Goal: Task Accomplishment & Management: Use online tool/utility

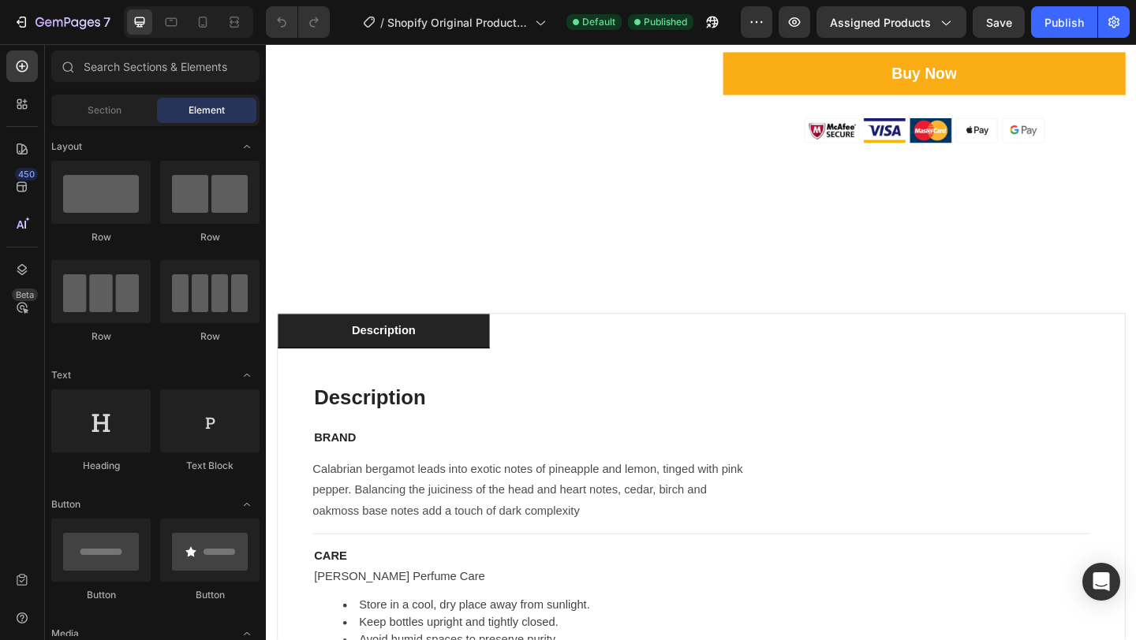
scroll to position [750, 0]
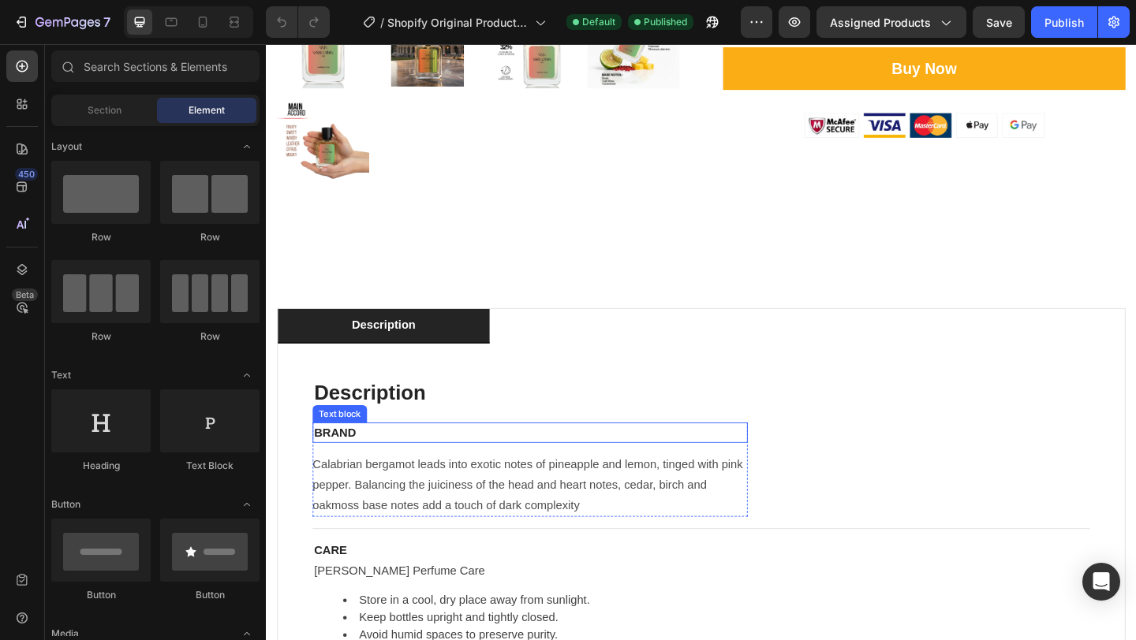
click at [331, 466] on p "BRAND" at bounding box center [553, 466] width 470 height 19
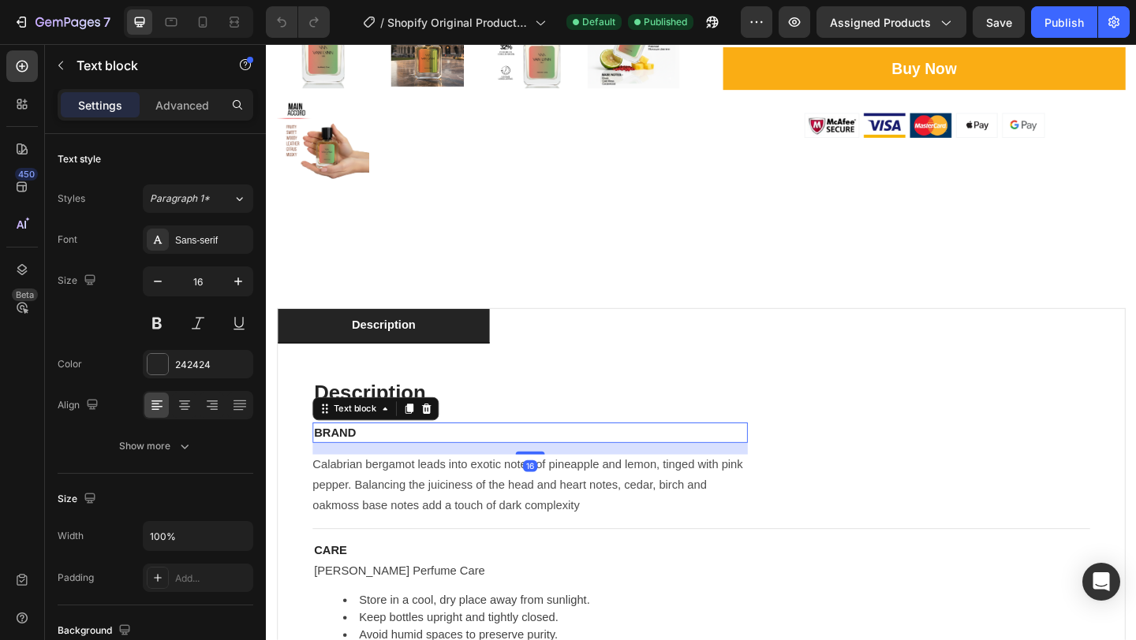
click at [356, 463] on p "BRAND" at bounding box center [553, 466] width 470 height 19
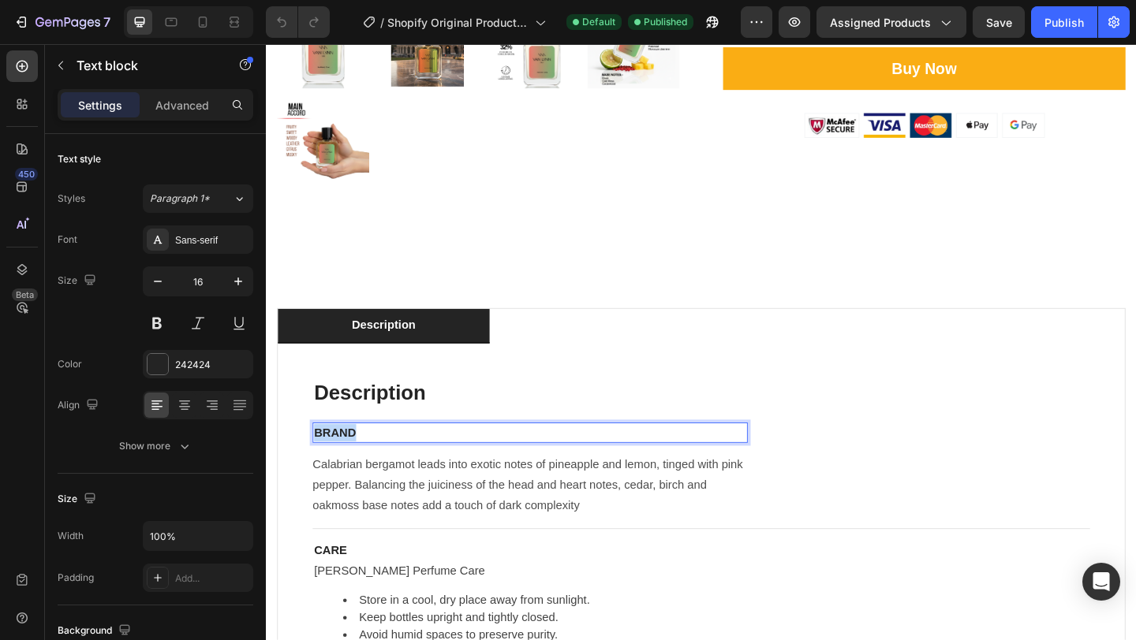
click at [356, 463] on p "BRAND" at bounding box center [553, 466] width 470 height 19
click at [448, 465] on p "SMELL" at bounding box center [553, 466] width 470 height 19
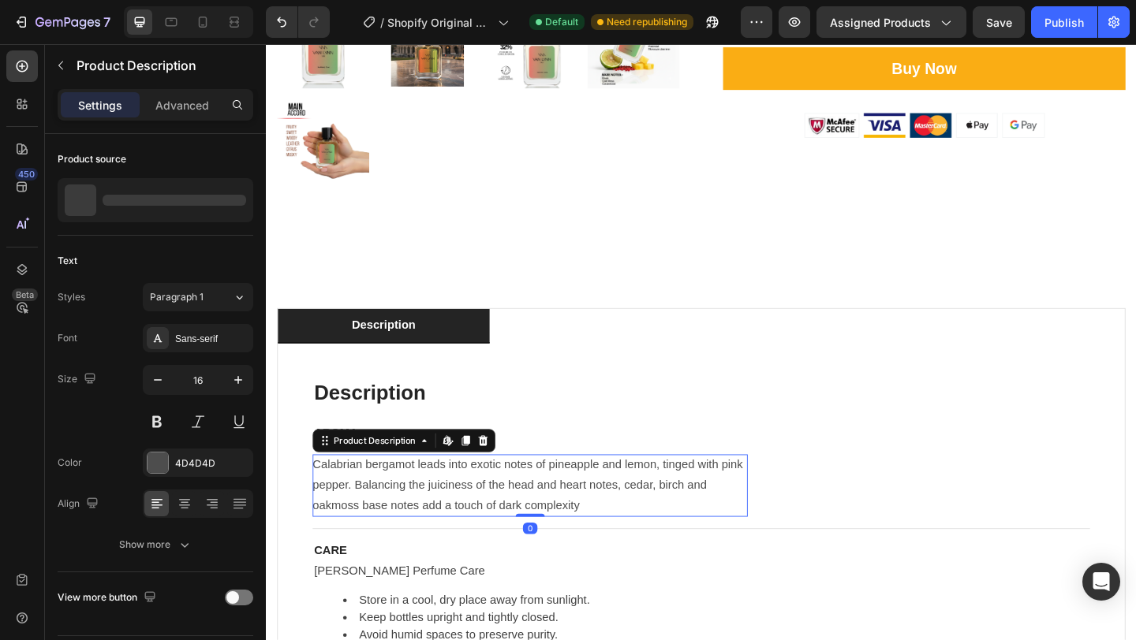
click at [550, 508] on span "Calabrian bergamot leads into exotic notes of pineapple and lemon, tinged with …" at bounding box center [552, 523] width 472 height 59
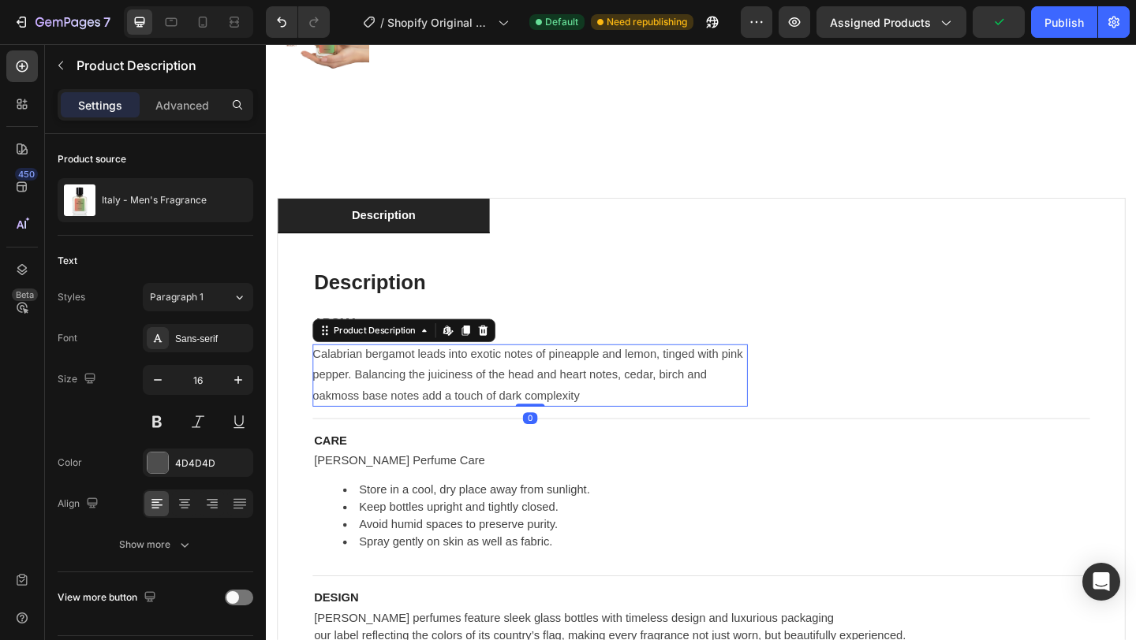
scroll to position [871, 0]
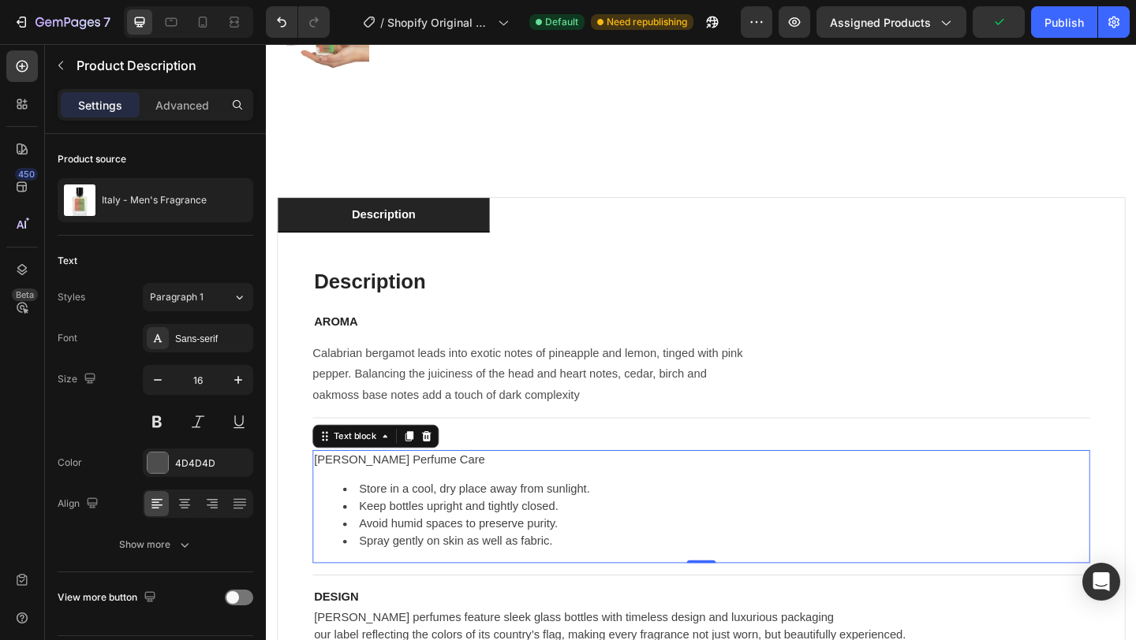
click at [569, 557] on li "Avoid humid spaces to preserve purity." at bounding box center [754, 566] width 811 height 19
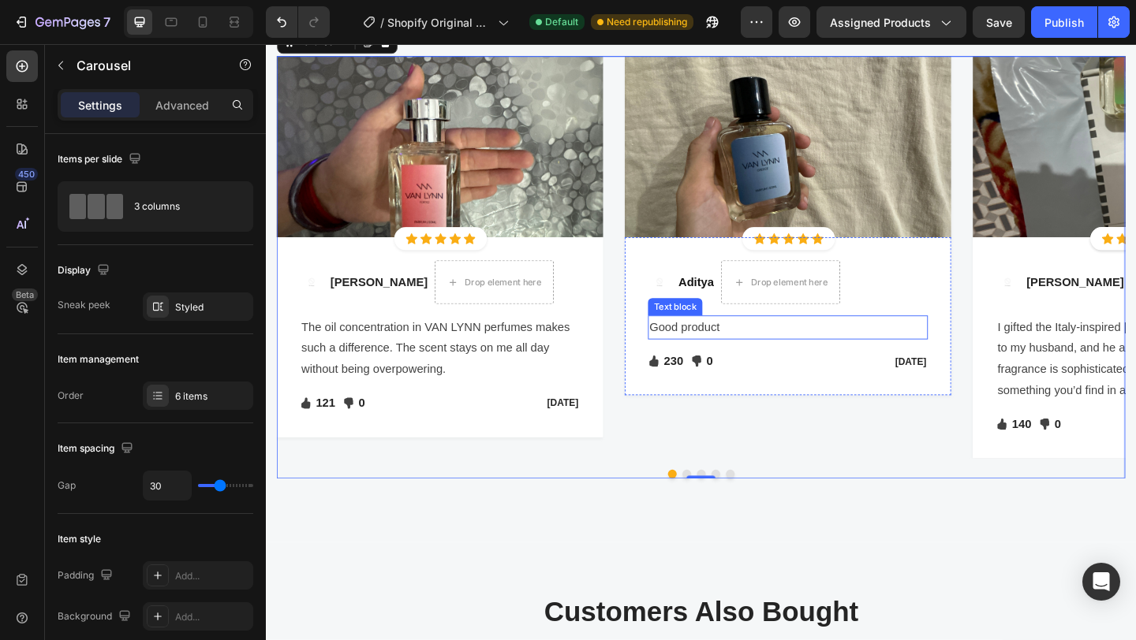
scroll to position [2176, 0]
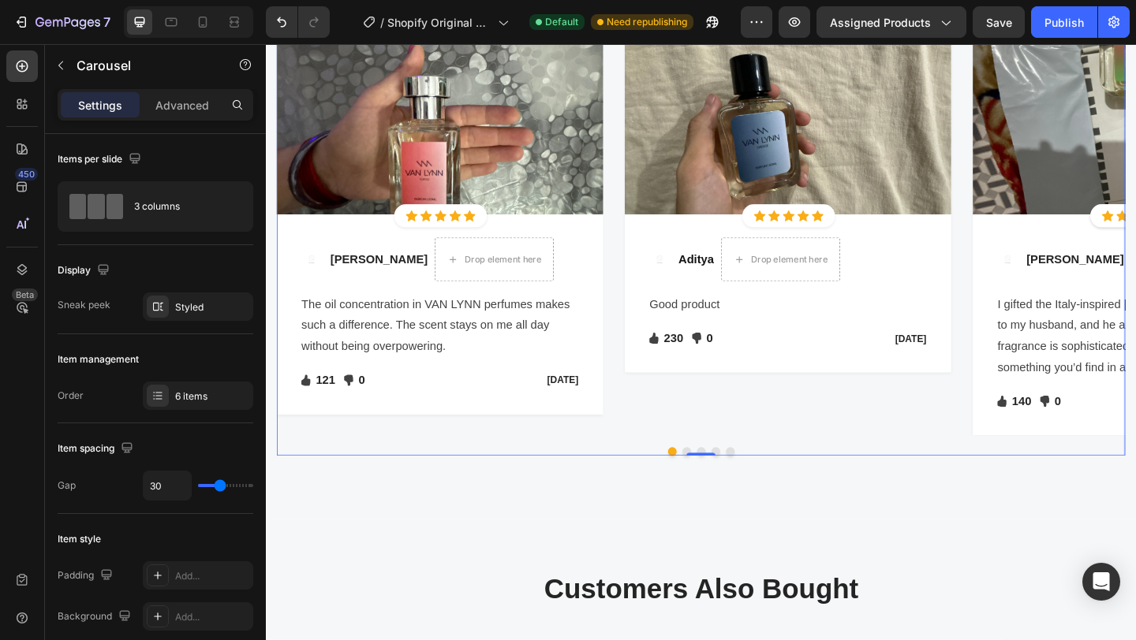
click at [723, 483] on button "Dot" at bounding box center [722, 487] width 9 height 9
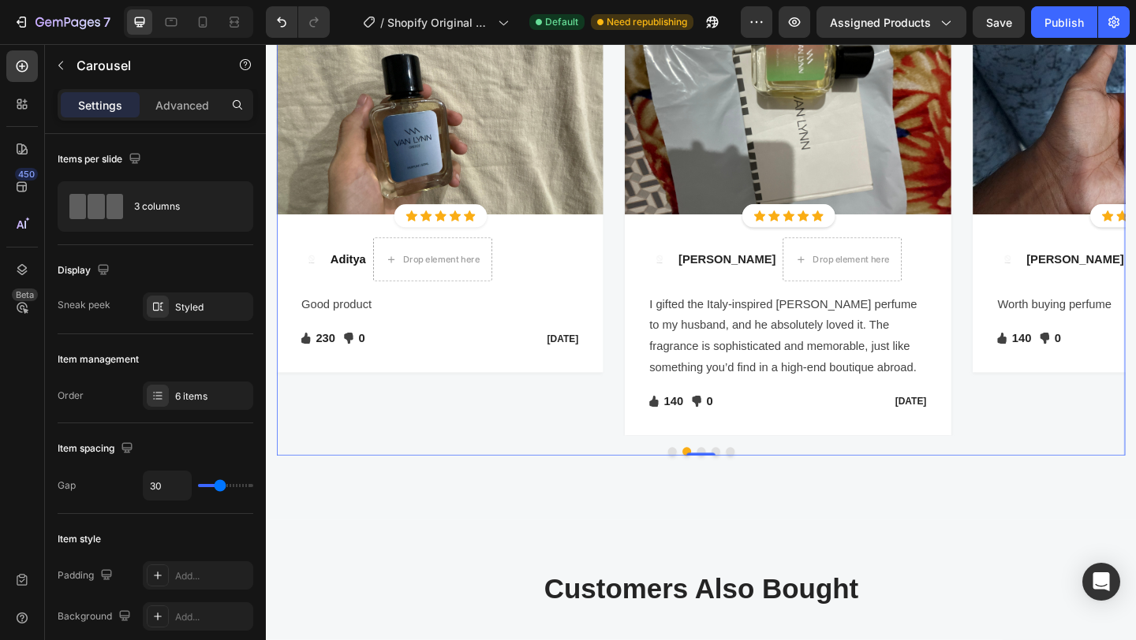
click at [758, 483] on button "Dot" at bounding box center [754, 487] width 9 height 9
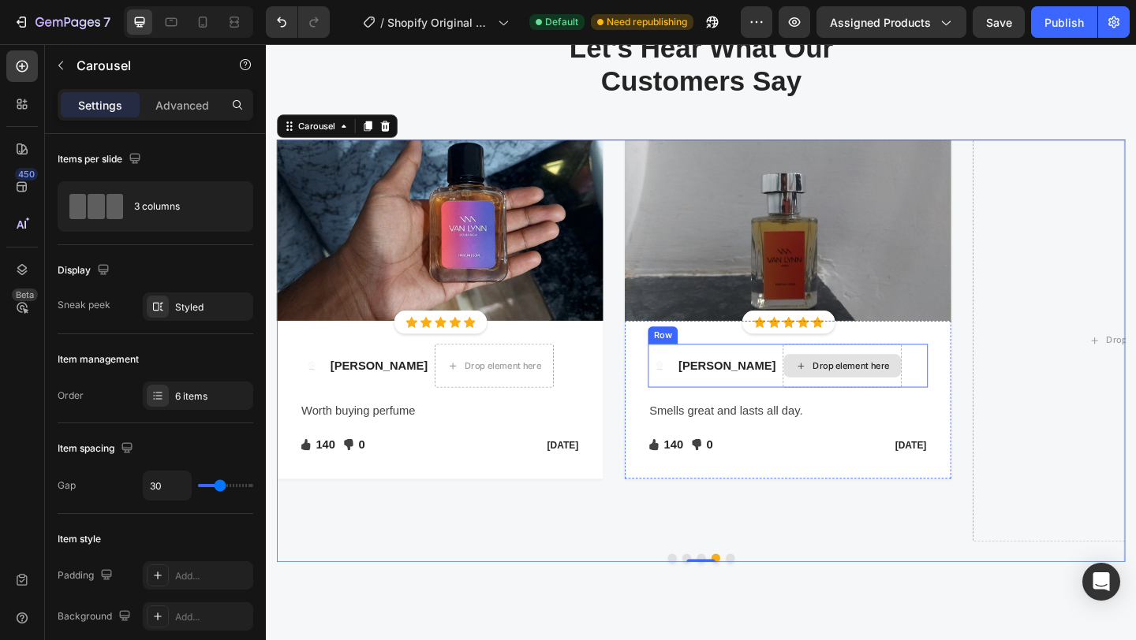
scroll to position [2055, 0]
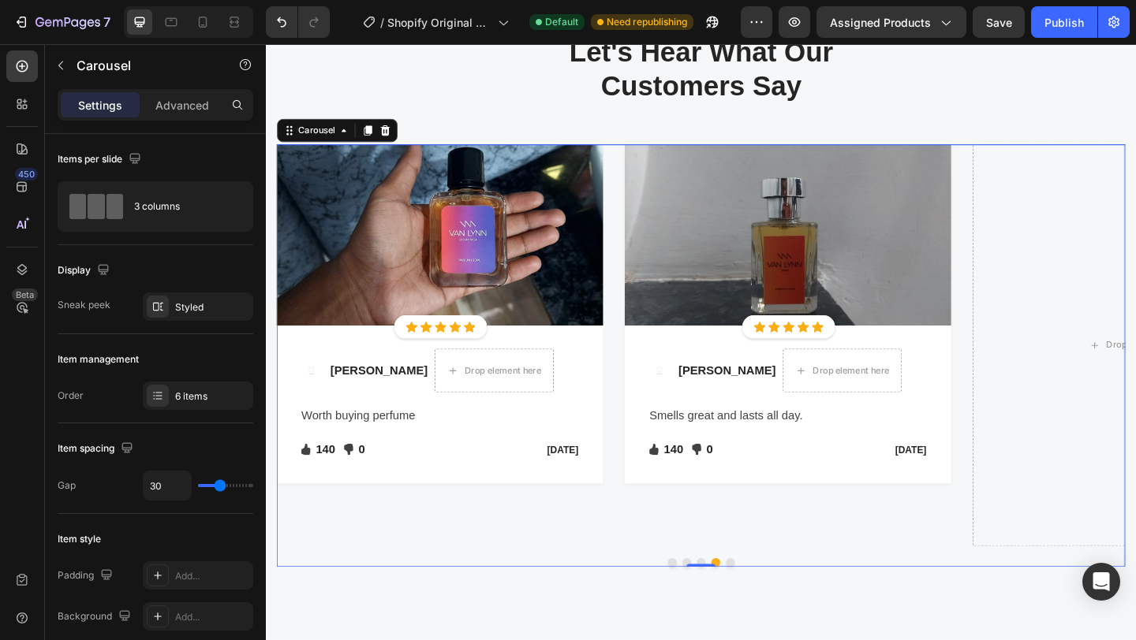
click at [708, 605] on button "Dot" at bounding box center [707, 607] width 9 height 9
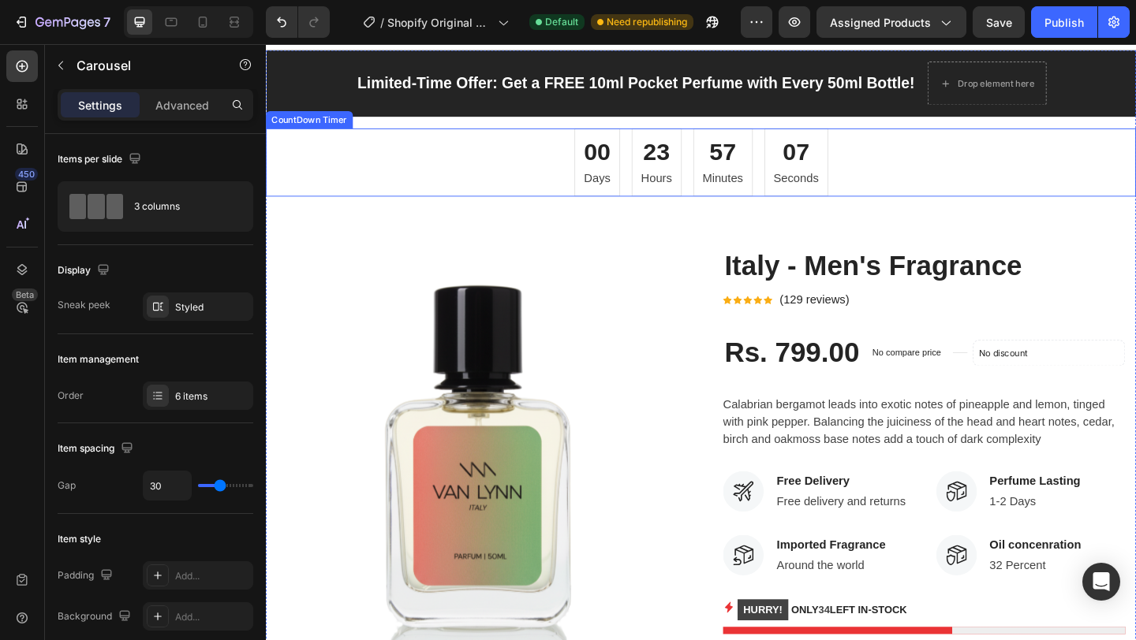
scroll to position [0, 0]
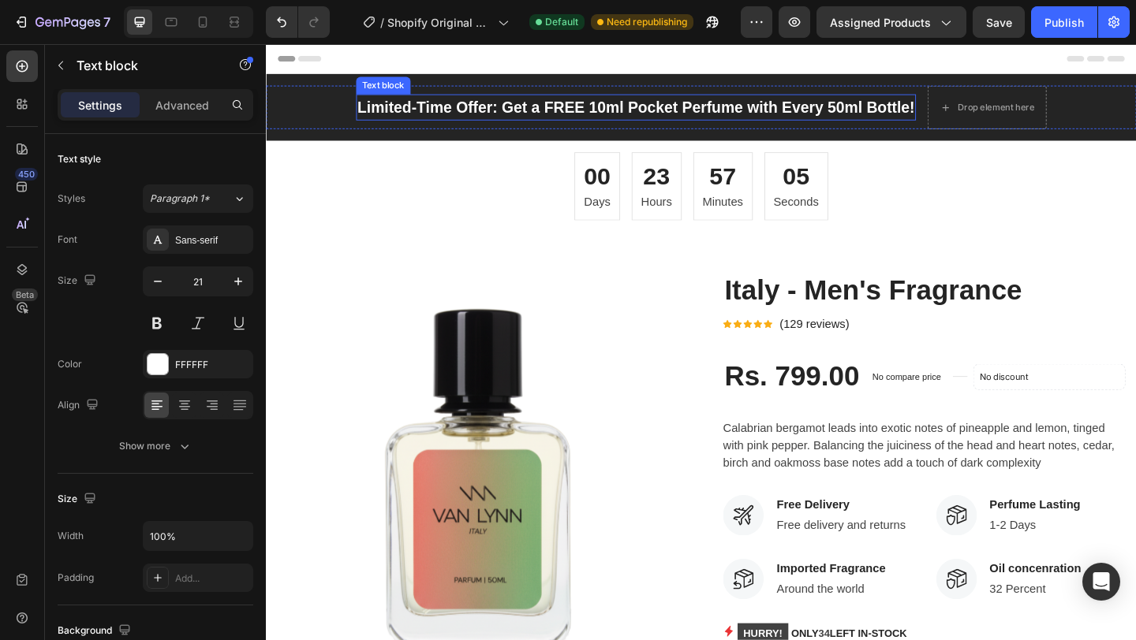
click at [808, 106] on p "Limited-Time Offer: Get a FREE 10ml Pocket Perfume with Every 50ml Bottle!" at bounding box center [668, 112] width 606 height 25
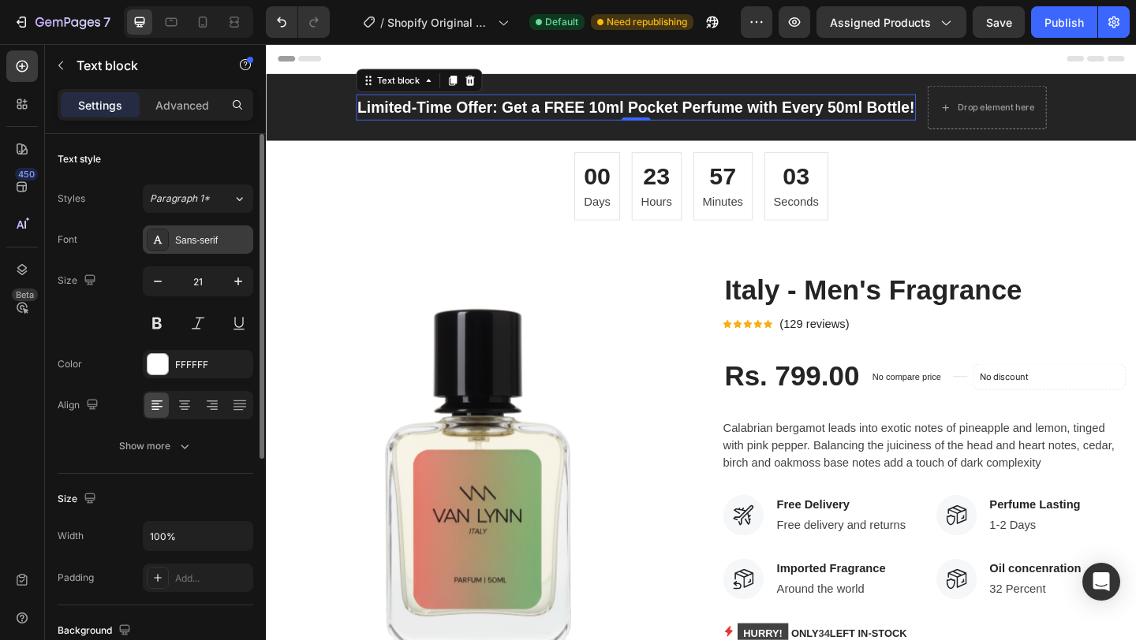
click at [218, 242] on div "Sans-serif" at bounding box center [212, 240] width 74 height 14
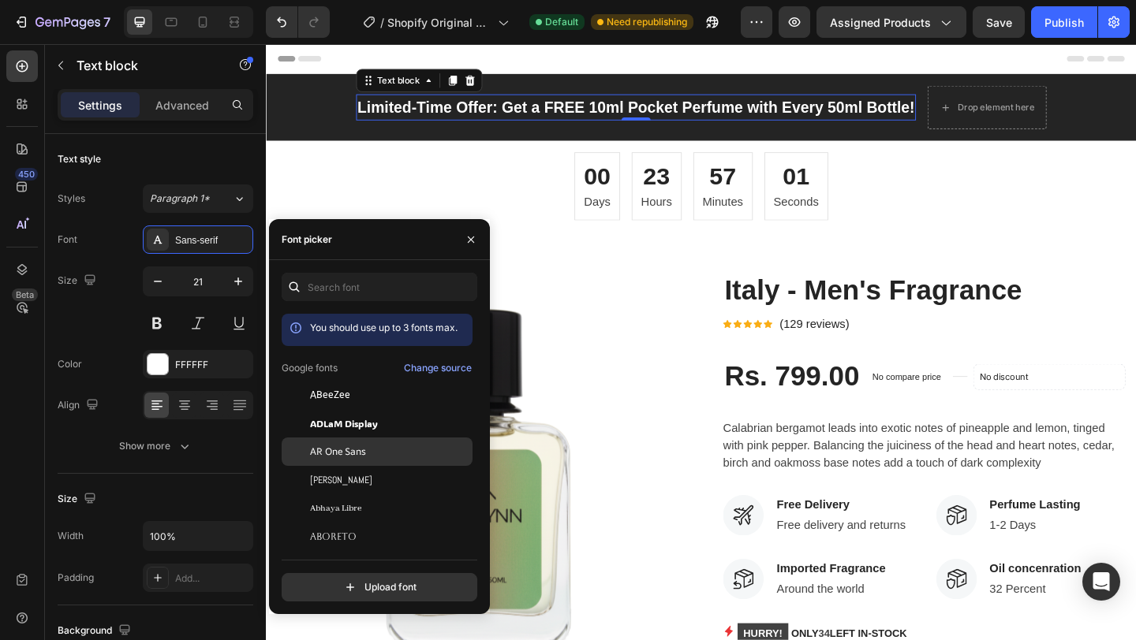
click at [341, 449] on span "AR One Sans" at bounding box center [338, 452] width 56 height 14
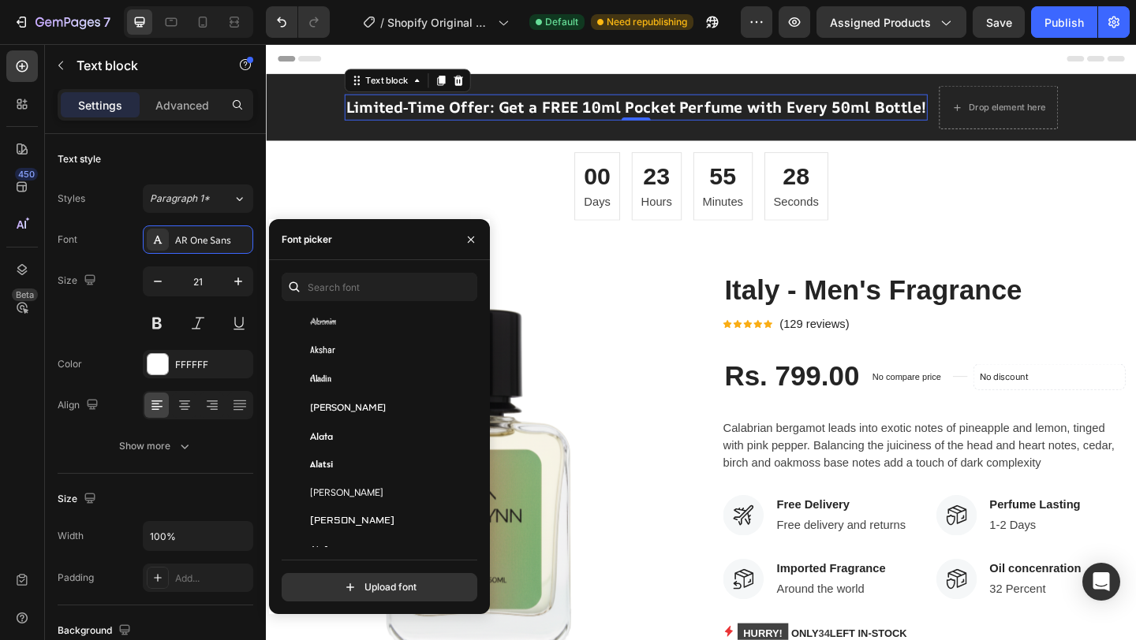
scroll to position [748, 0]
click at [371, 406] on div "[PERSON_NAME]" at bounding box center [389, 407] width 159 height 14
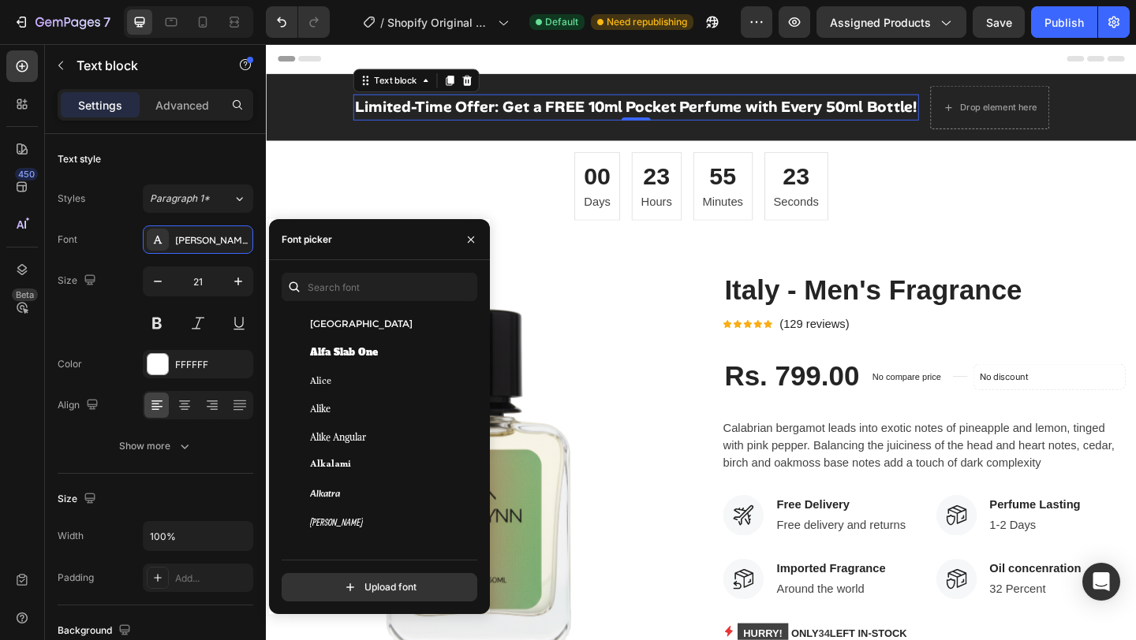
scroll to position [1201, 0]
click at [363, 398] on div "Alike" at bounding box center [377, 408] width 191 height 28
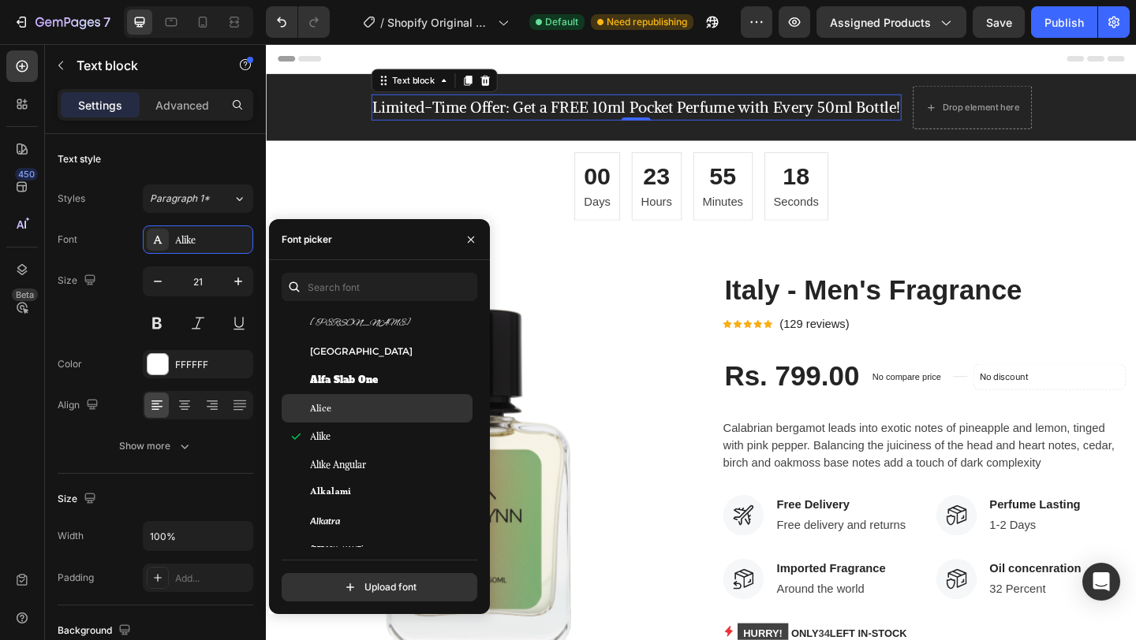
click at [361, 400] on div "Alice" at bounding box center [377, 408] width 191 height 28
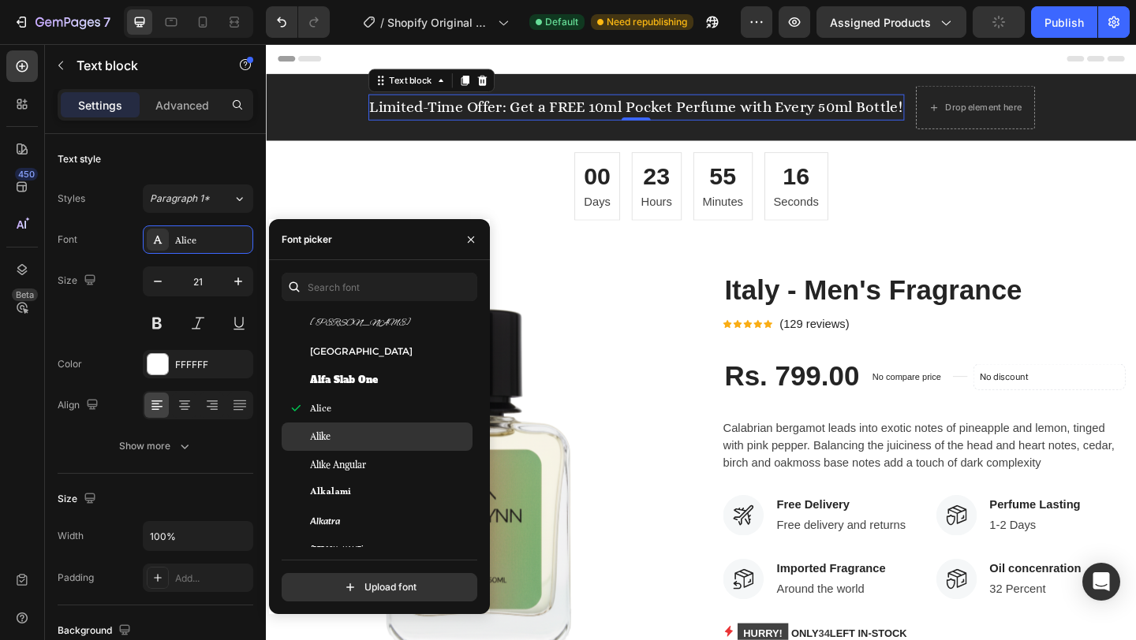
click at [359, 434] on div "Alike" at bounding box center [389, 437] width 159 height 14
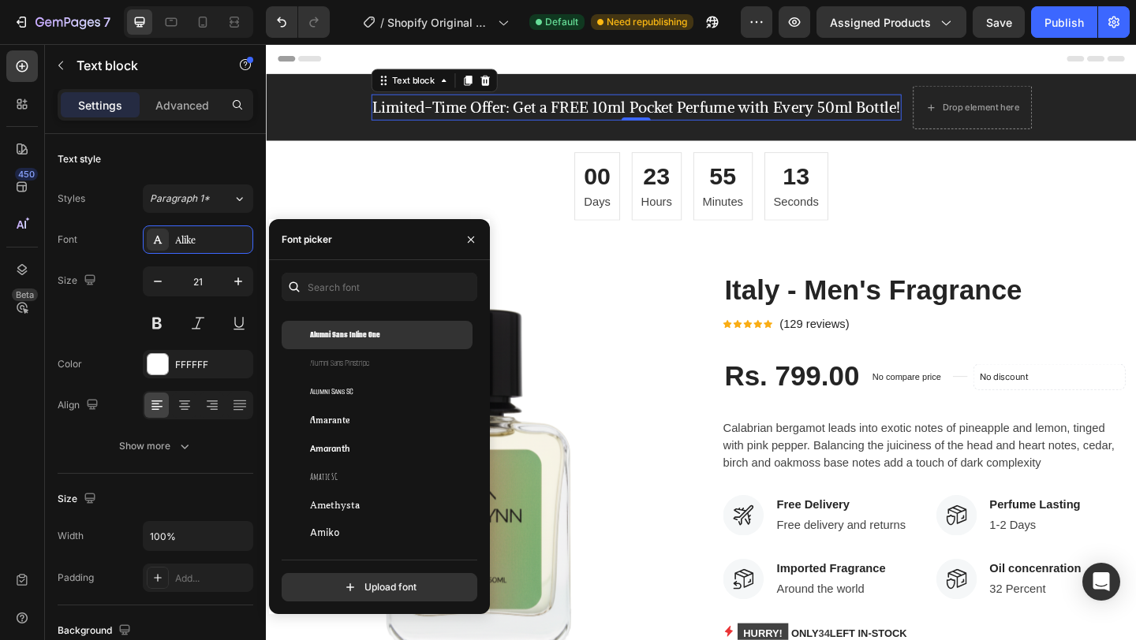
scroll to position [1702, 0]
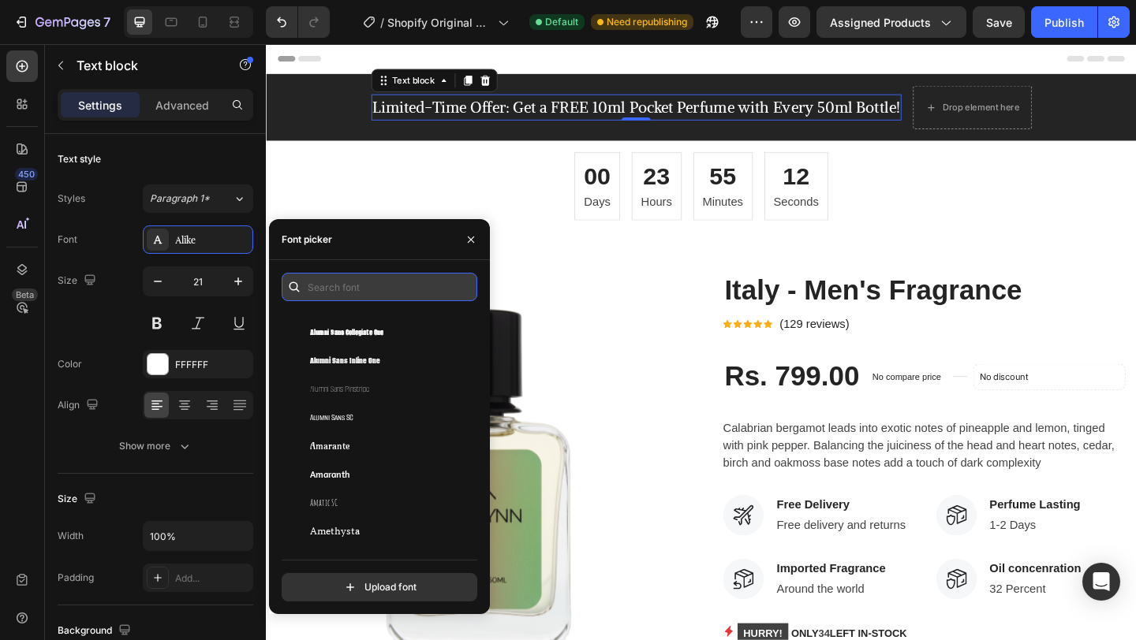
click at [385, 284] on input "text" at bounding box center [380, 287] width 196 height 28
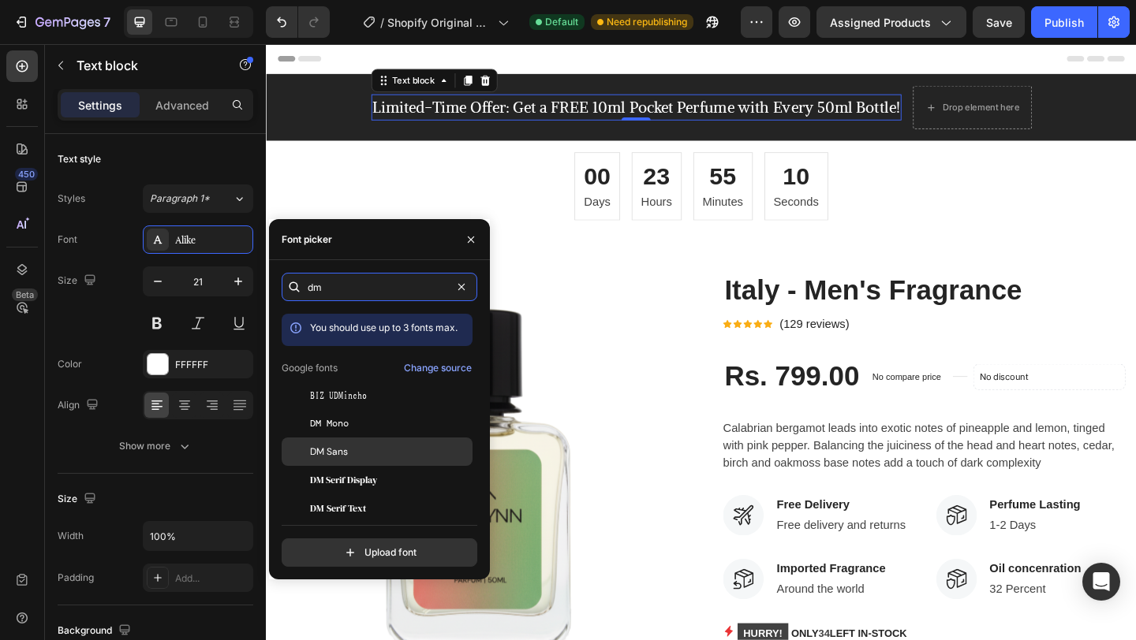
type input "dm"
click at [386, 449] on div "DM Sans" at bounding box center [389, 452] width 159 height 14
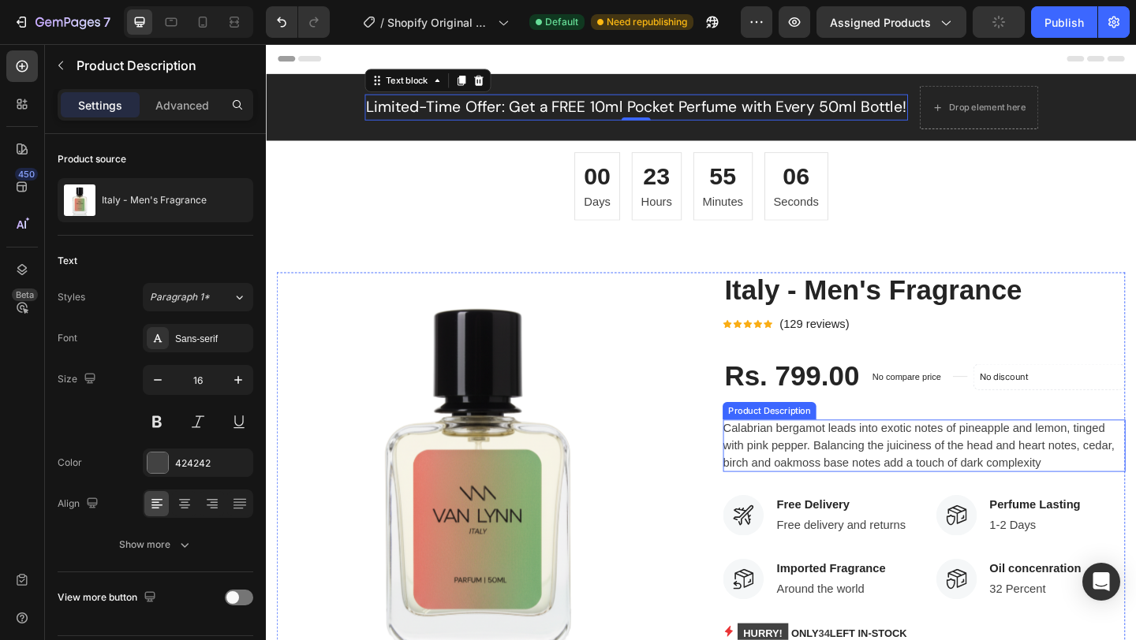
click at [812, 477] on span "Calabrian bergamot leads into exotic notes of pineapple and lemon, tinged with …" at bounding box center [976, 480] width 426 height 51
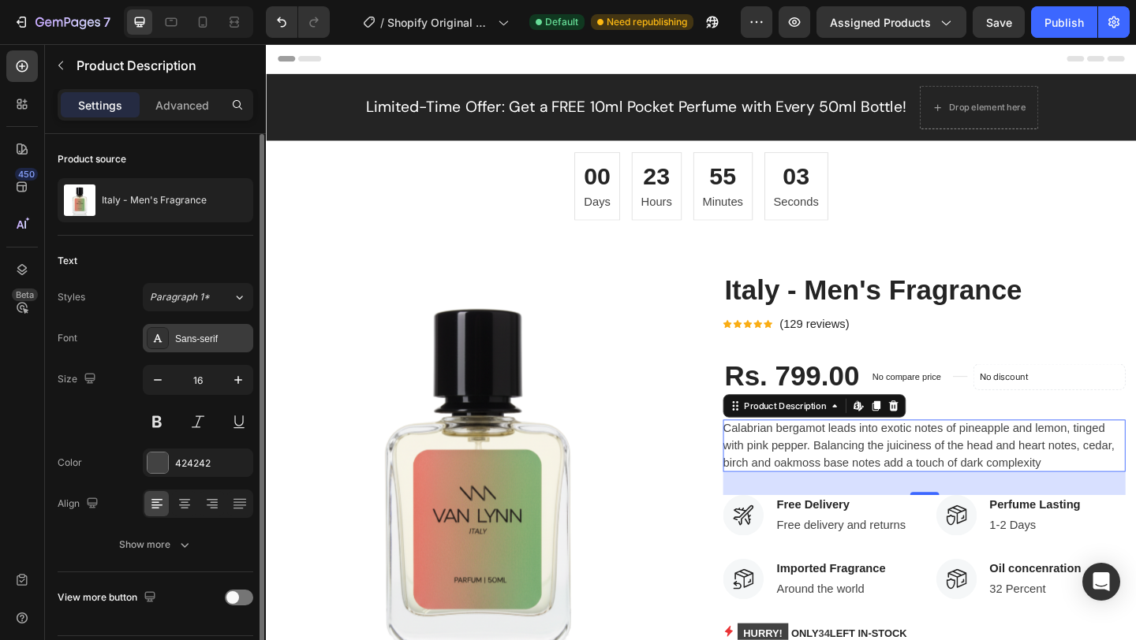
click at [211, 337] on div "Sans-serif" at bounding box center [212, 339] width 74 height 14
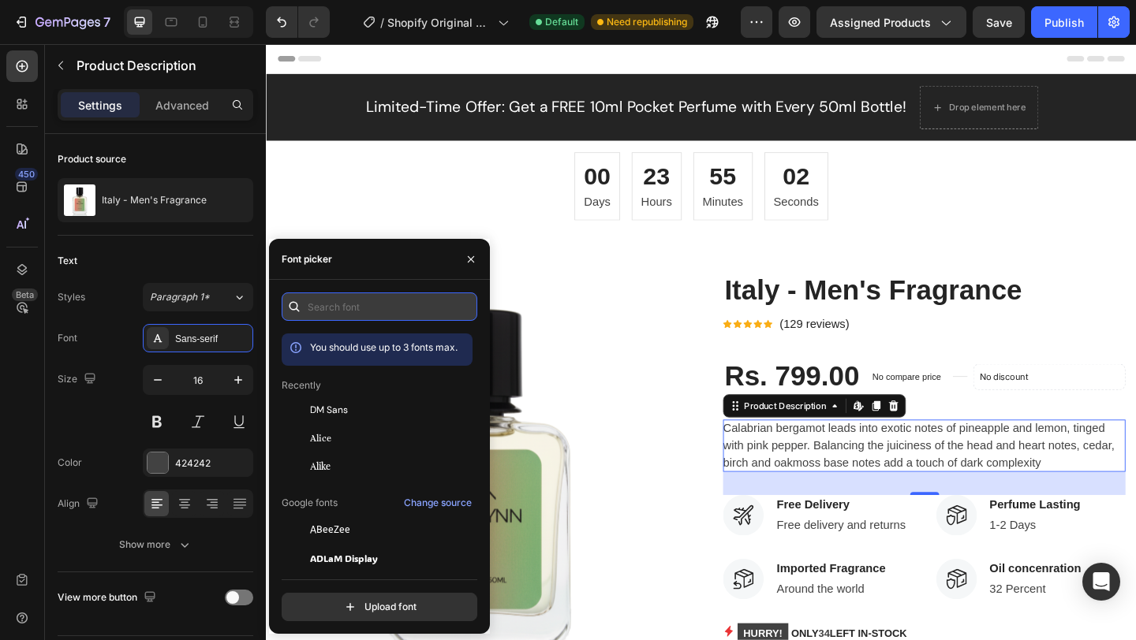
click at [360, 307] on input "text" at bounding box center [380, 307] width 196 height 28
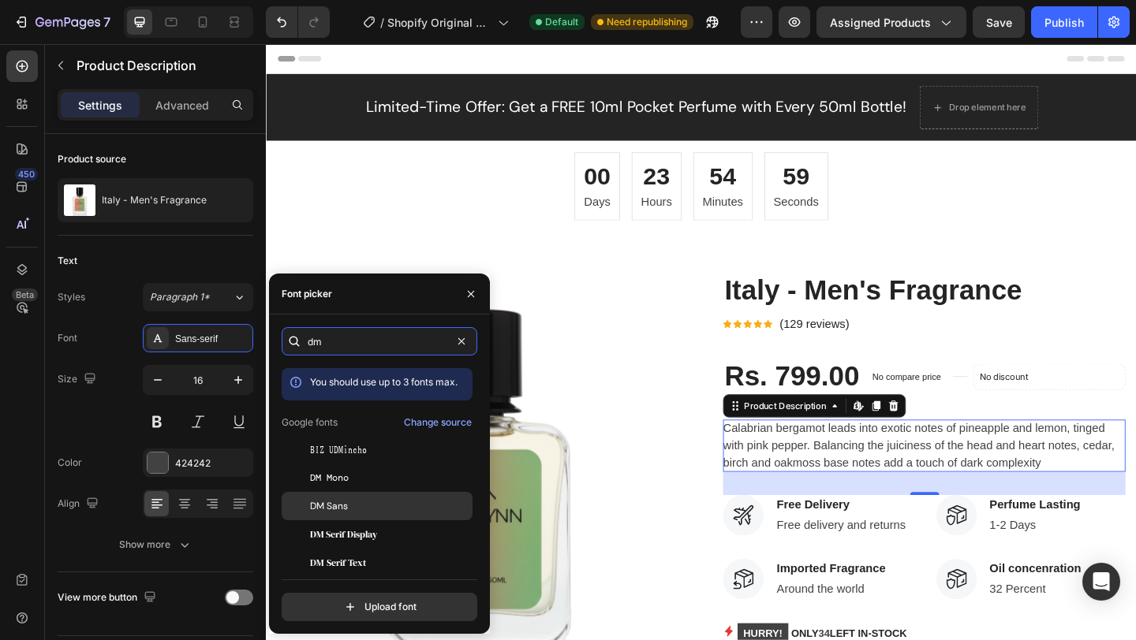
type input "dm"
click at [360, 509] on div "DM Sans" at bounding box center [389, 506] width 159 height 14
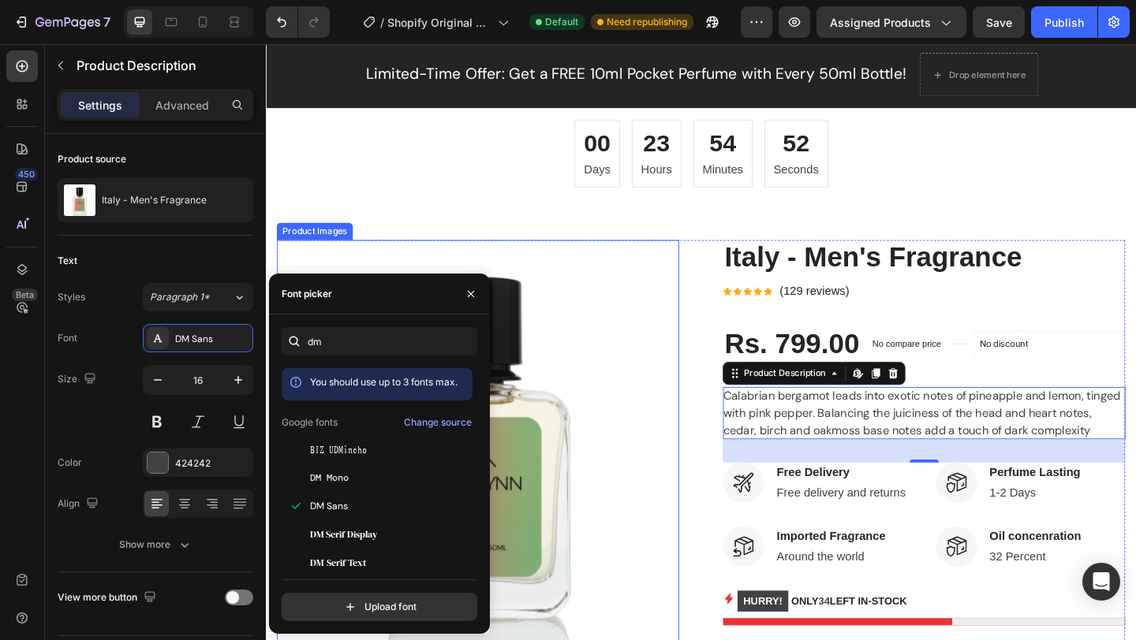
scroll to position [95, 0]
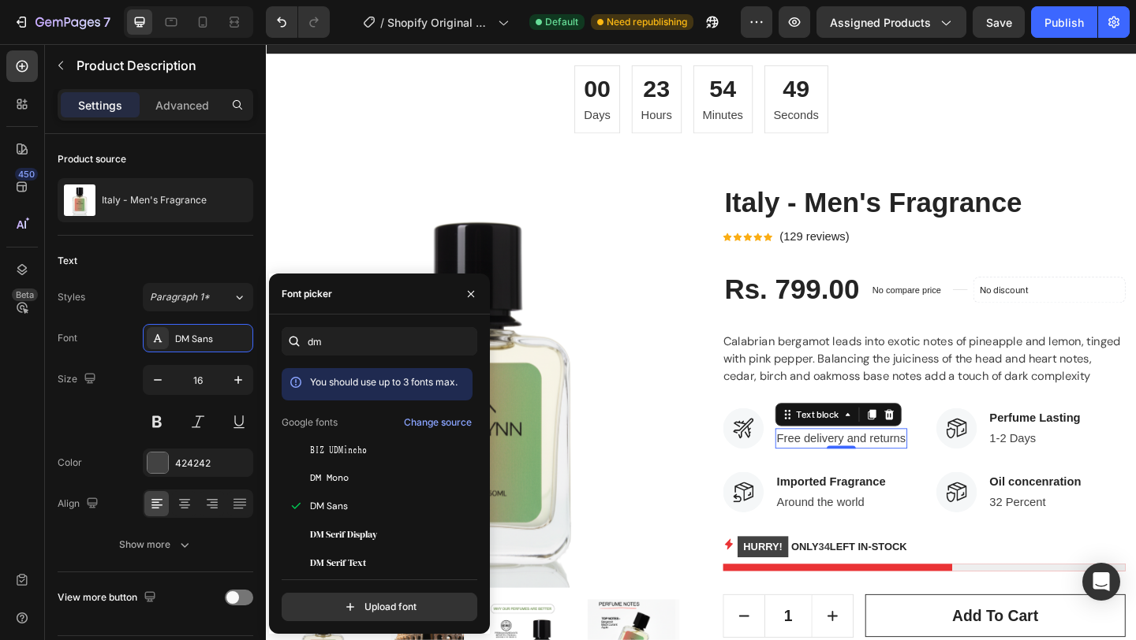
click at [874, 472] on p "Free delivery and returns" at bounding box center [891, 473] width 140 height 19
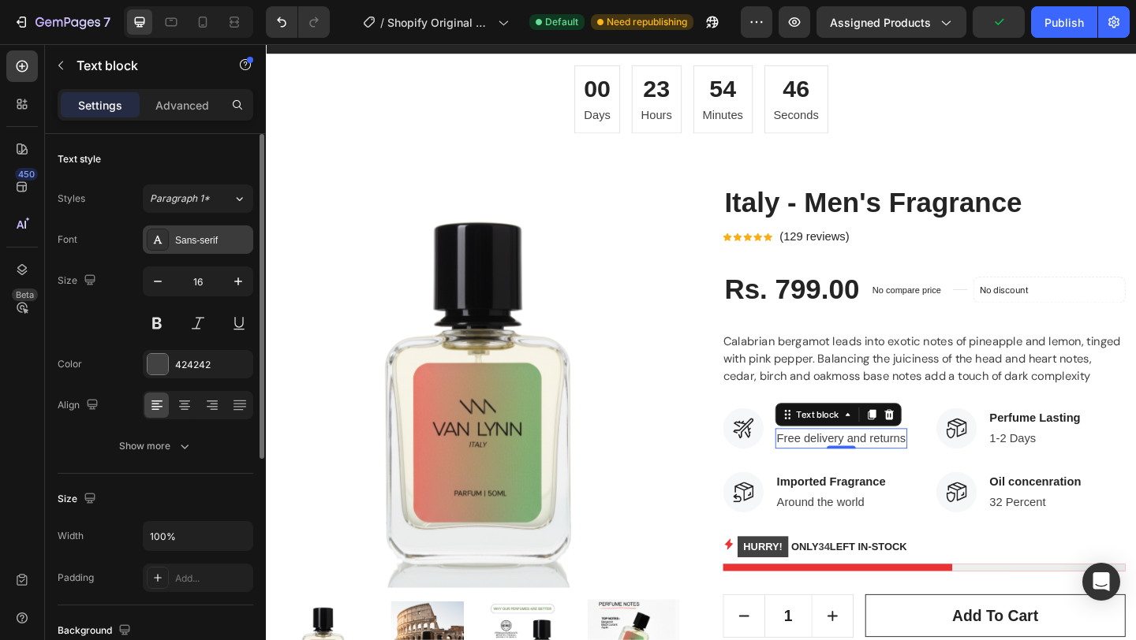
click at [210, 243] on div "Sans-serif" at bounding box center [212, 240] width 74 height 14
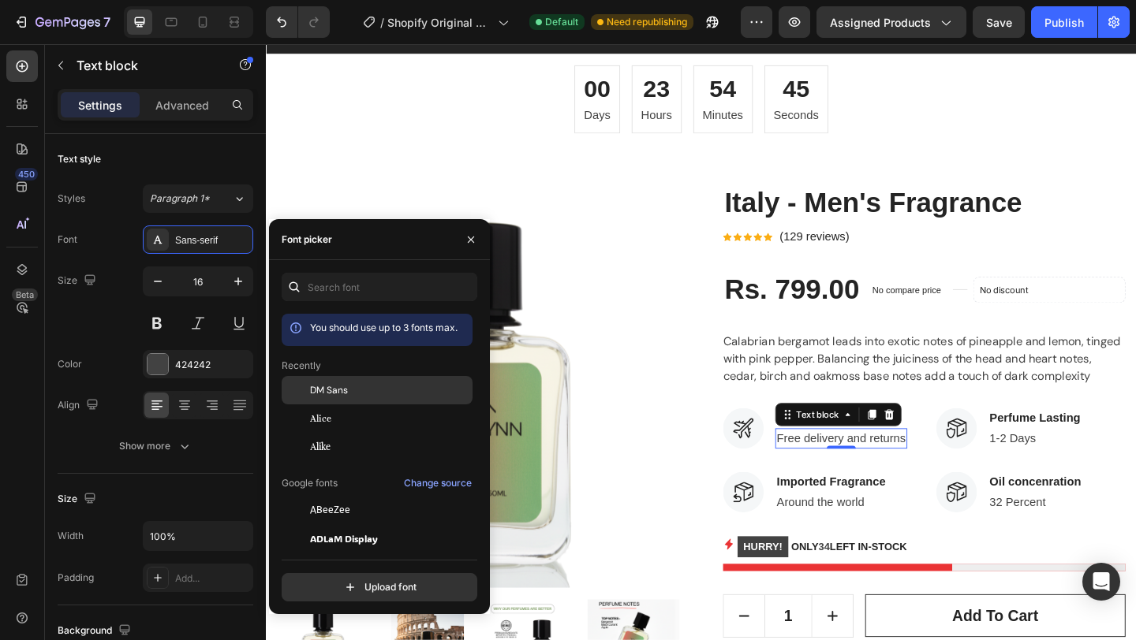
click at [367, 397] on div "DM Sans" at bounding box center [377, 390] width 191 height 28
click at [888, 539] on p "Around the world" at bounding box center [880, 542] width 118 height 19
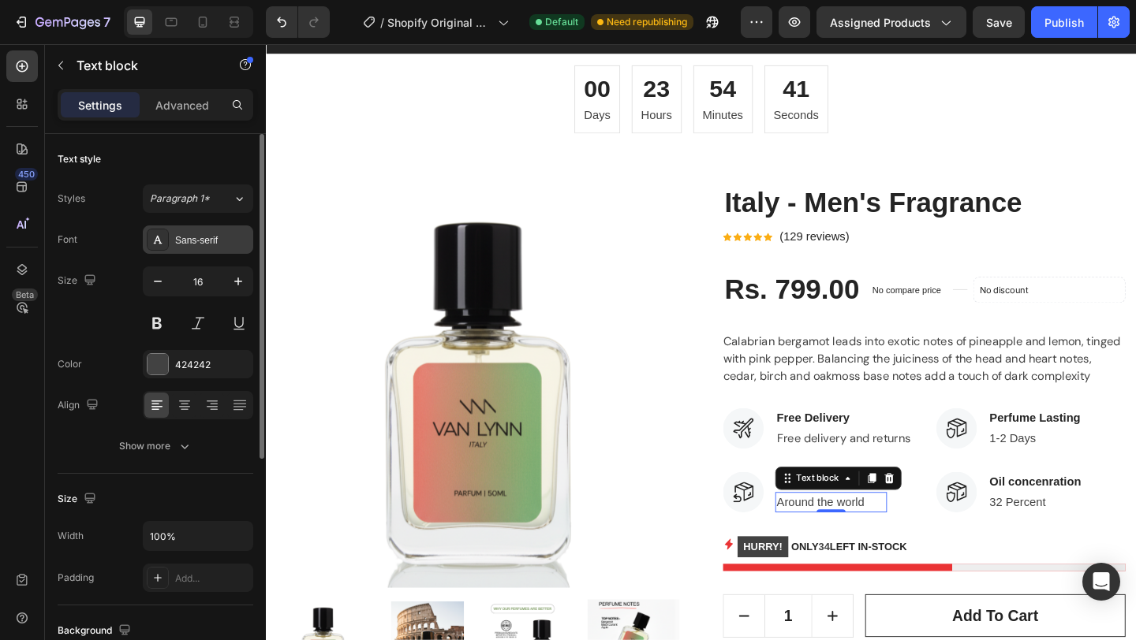
click at [213, 249] on div "Sans-serif" at bounding box center [198, 240] width 110 height 28
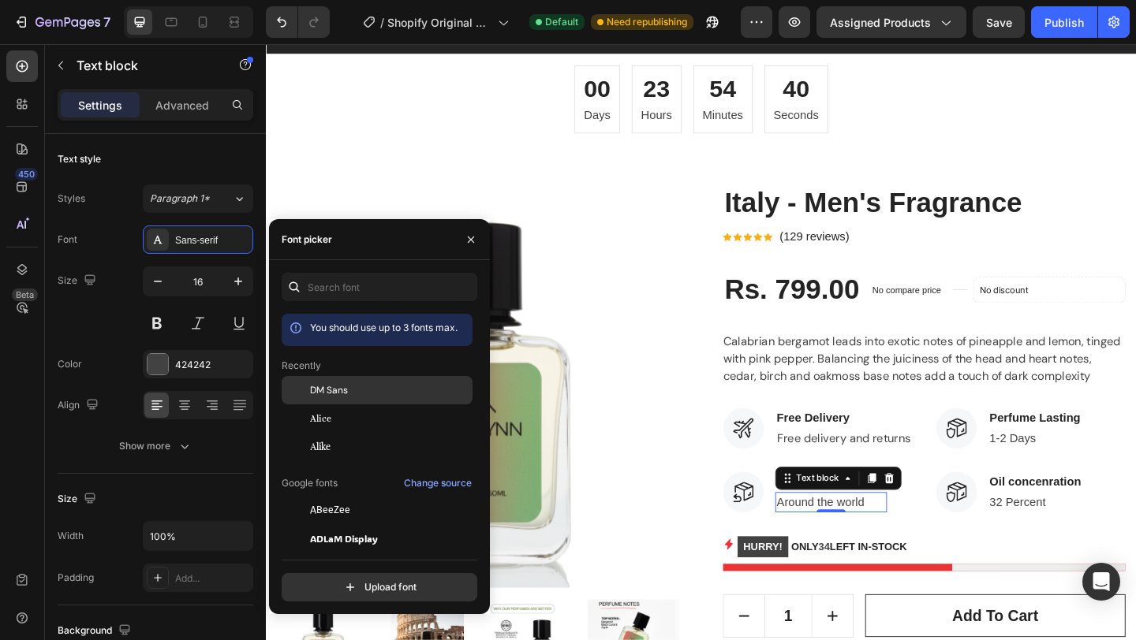
click at [370, 394] on div "DM Sans" at bounding box center [389, 390] width 159 height 14
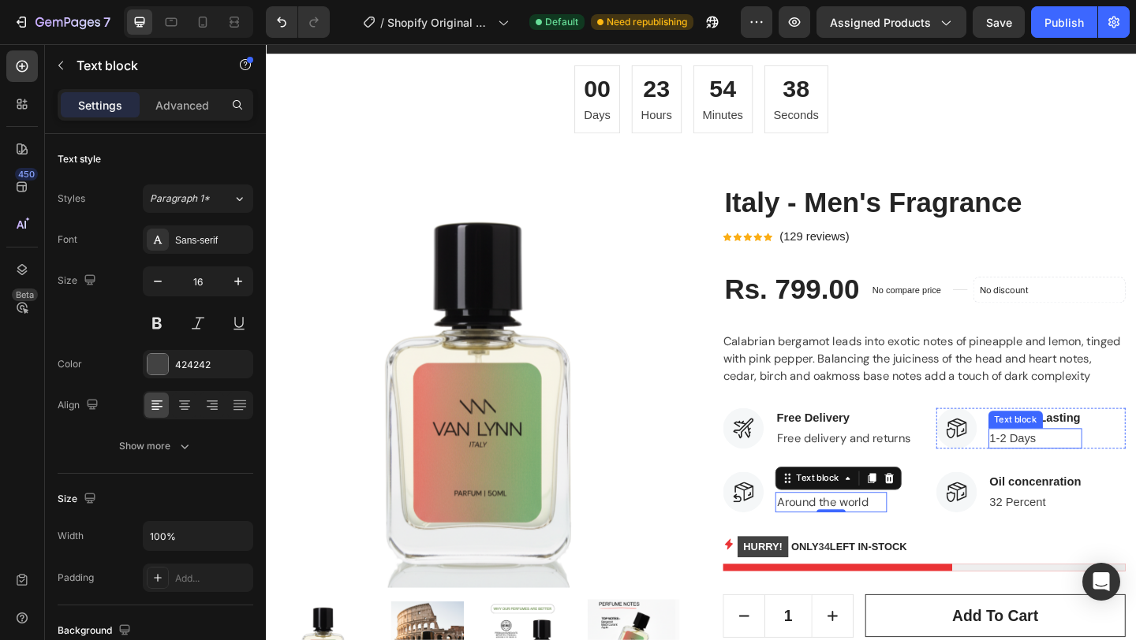
click at [1098, 476] on p "1-2 Days" at bounding box center [1102, 473] width 99 height 19
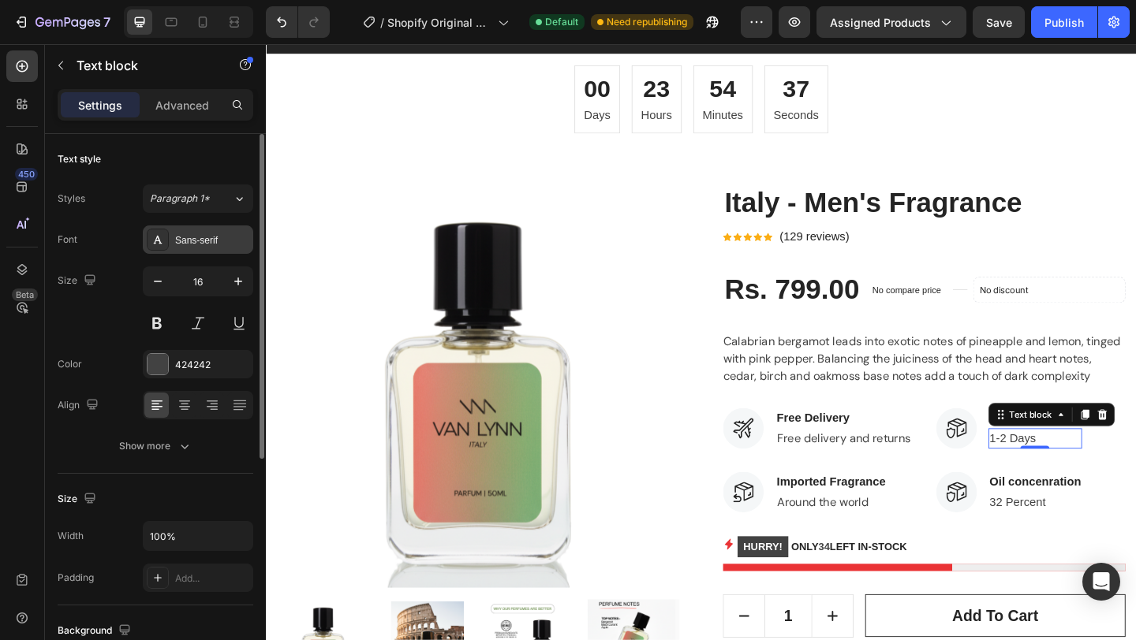
click at [229, 237] on div "Sans-serif" at bounding box center [212, 240] width 74 height 14
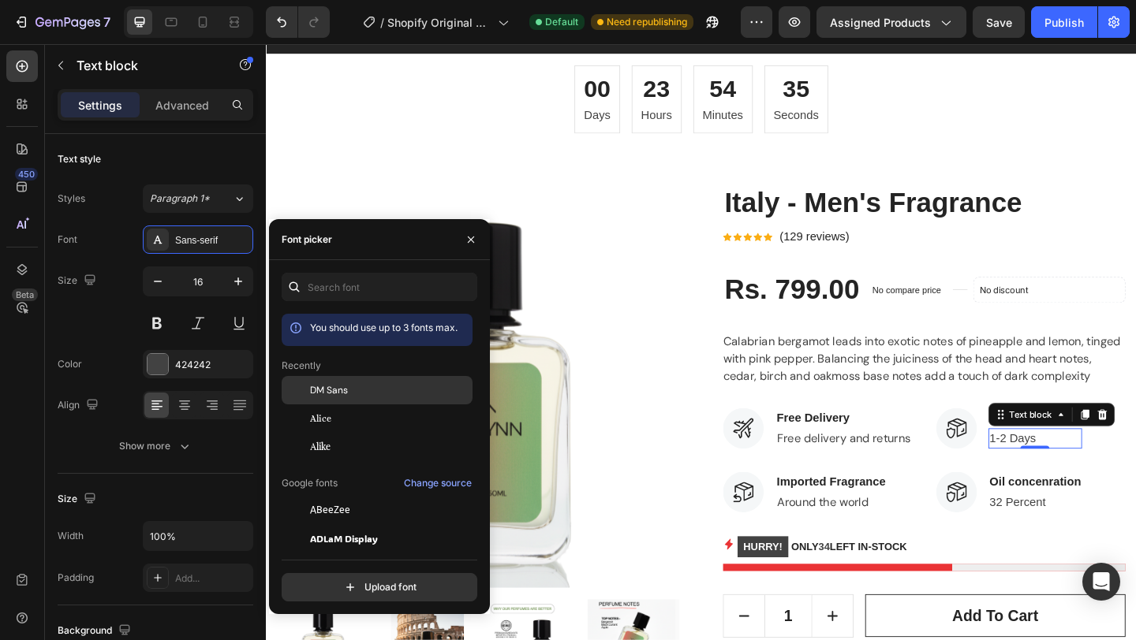
click at [380, 390] on div "DM Sans" at bounding box center [389, 390] width 159 height 14
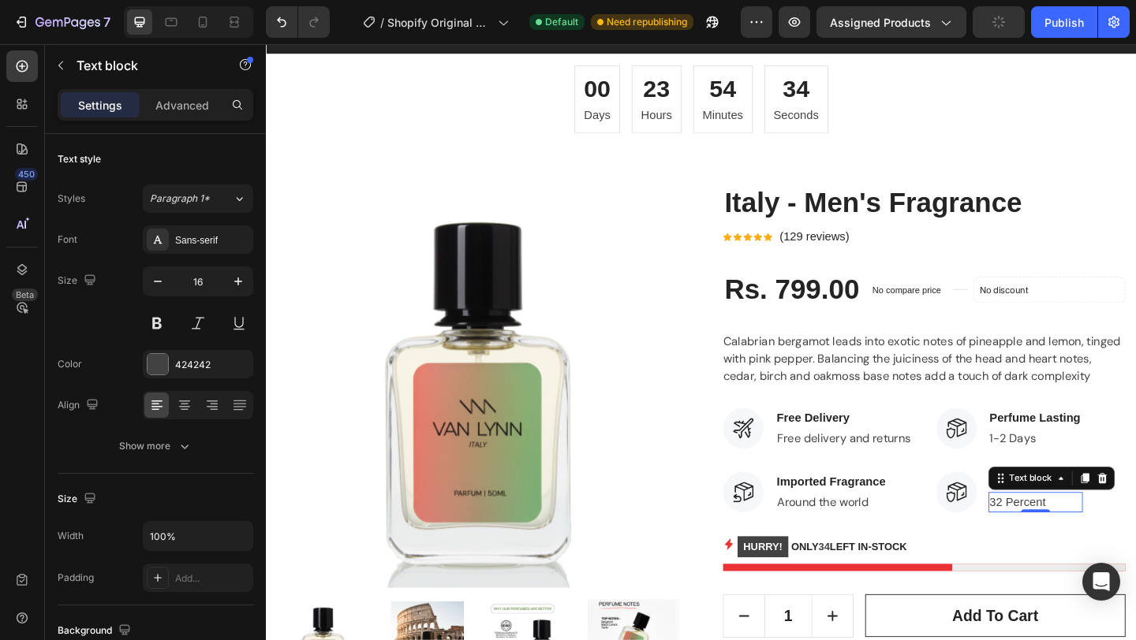
click at [1095, 545] on p "32 Percent" at bounding box center [1102, 542] width 99 height 19
click at [231, 236] on div "Sans-serif" at bounding box center [212, 240] width 74 height 14
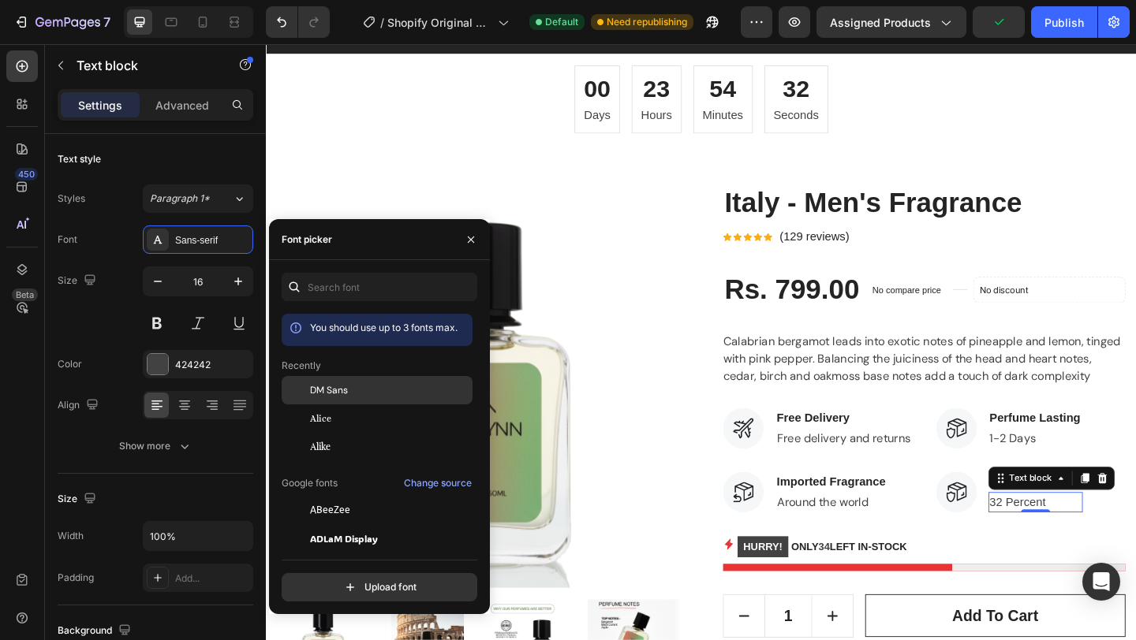
click at [356, 393] on div "DM Sans" at bounding box center [389, 390] width 159 height 14
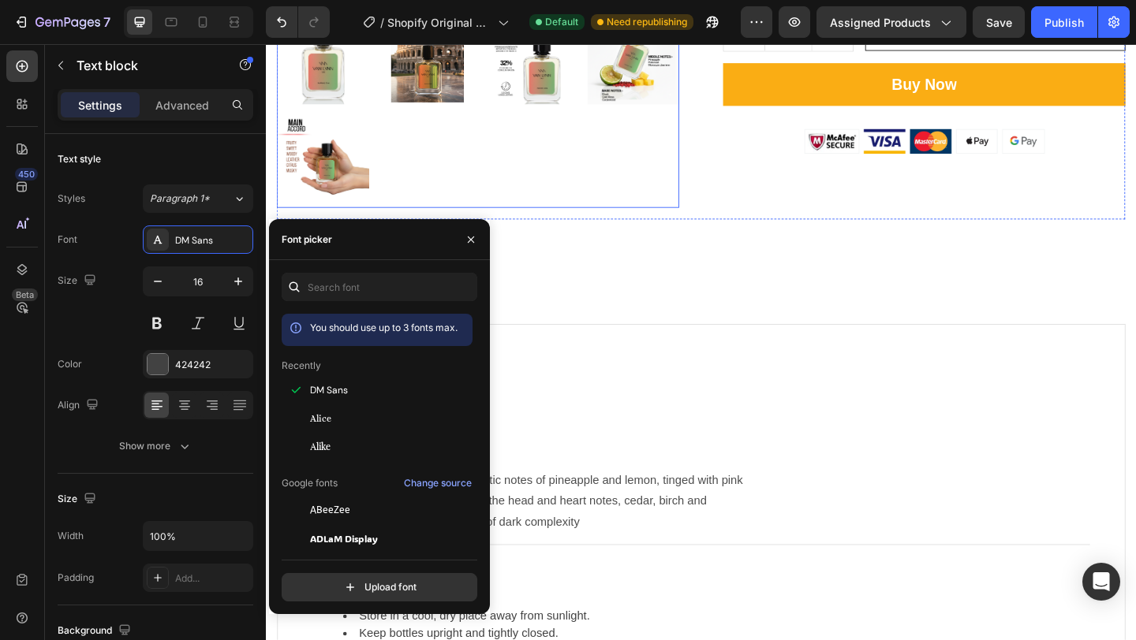
scroll to position [786, 0]
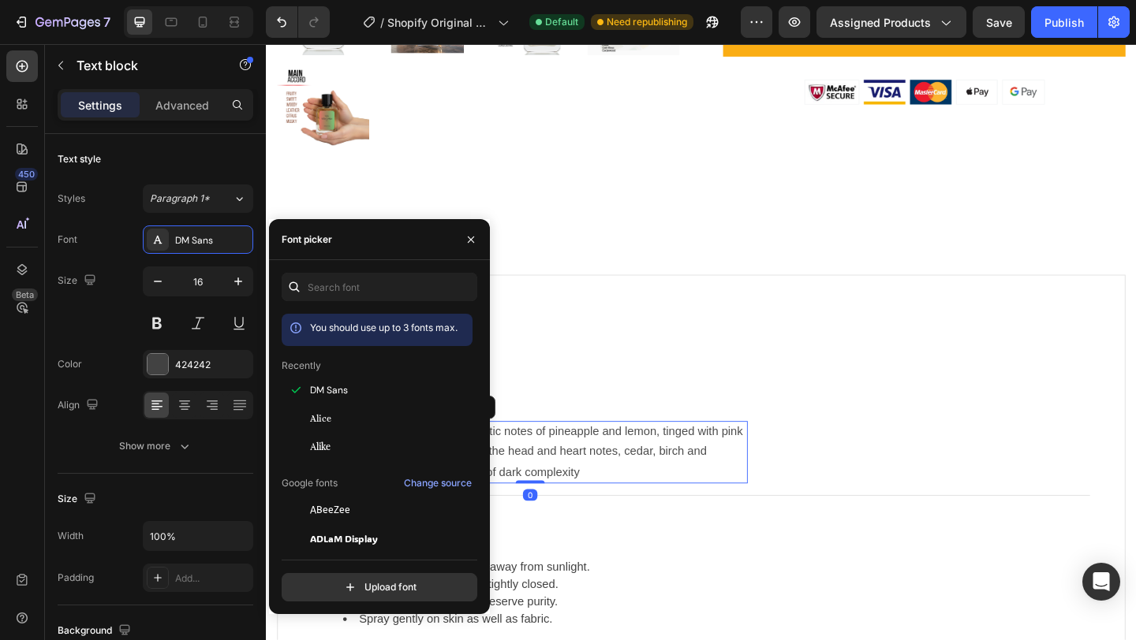
click at [673, 493] on span "Calabrian bergamot leads into exotic notes of pineapple and lemon, tinged with …" at bounding box center [552, 487] width 472 height 59
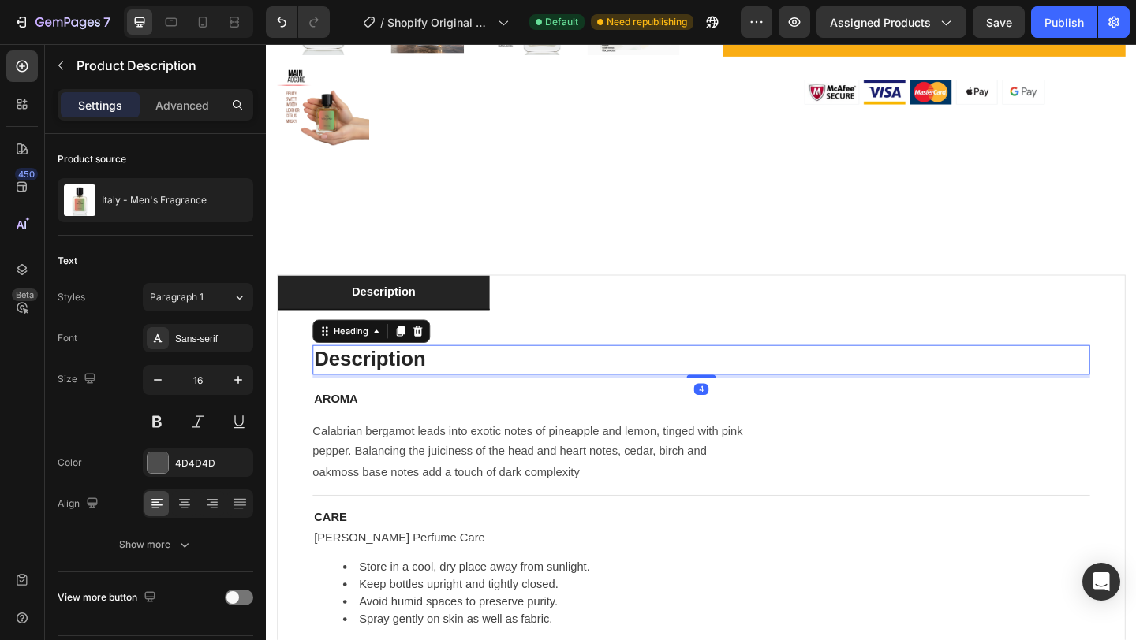
click at [368, 390] on h2 "Description" at bounding box center [738, 387] width 845 height 32
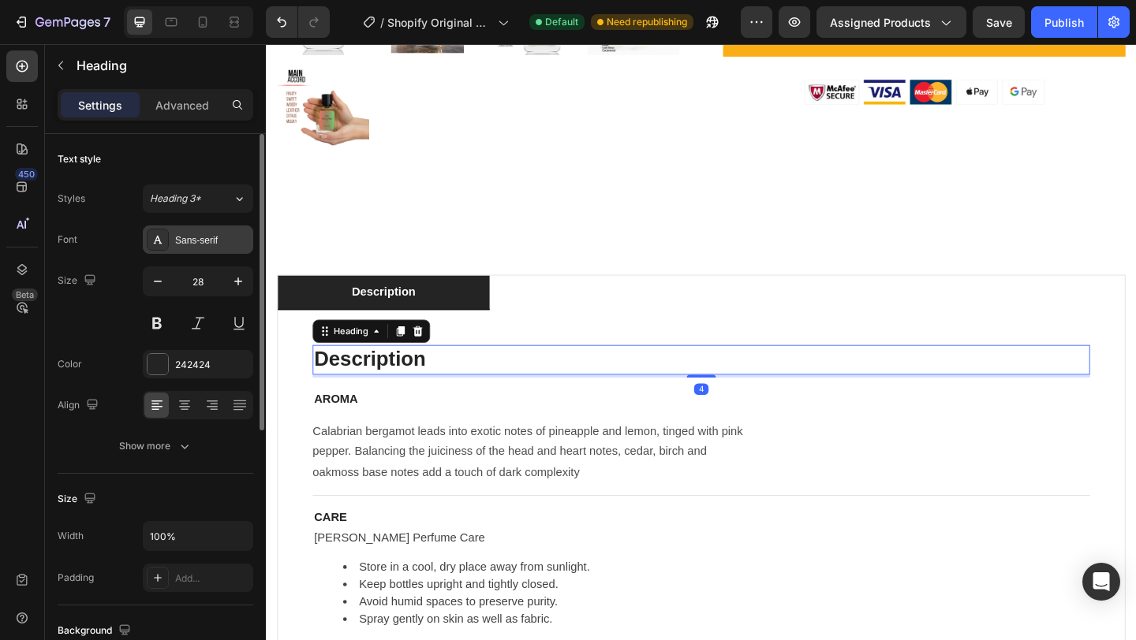
click at [182, 236] on div "Sans-serif" at bounding box center [212, 240] width 74 height 14
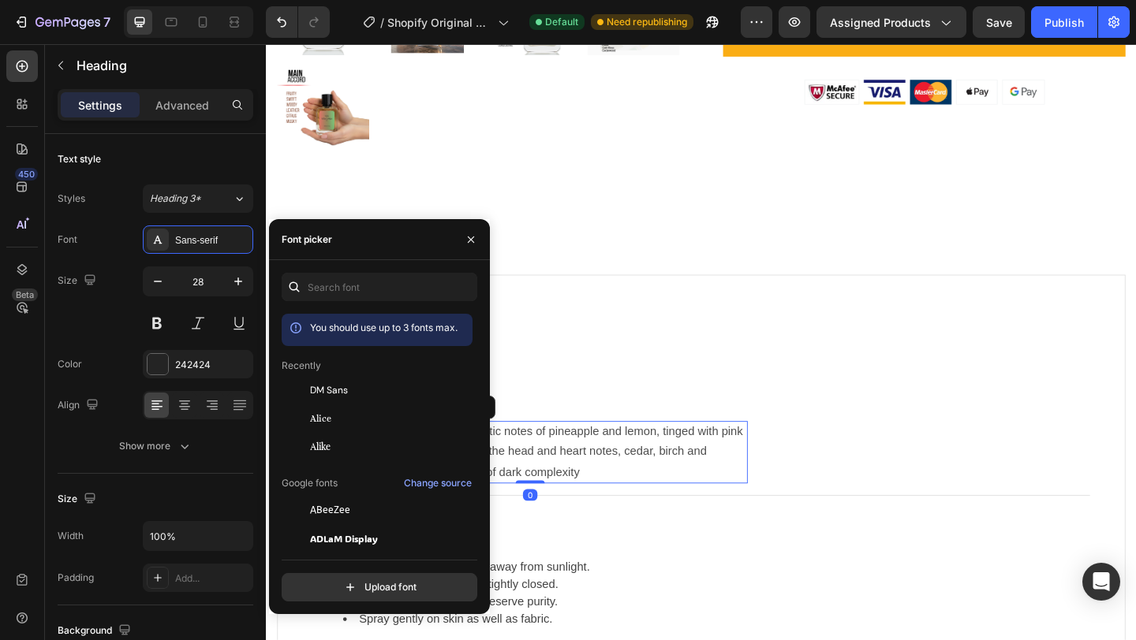
click at [633, 481] on span "Calabrian bergamot leads into exotic notes of pineapple and lemon, tinged with …" at bounding box center [552, 487] width 472 height 59
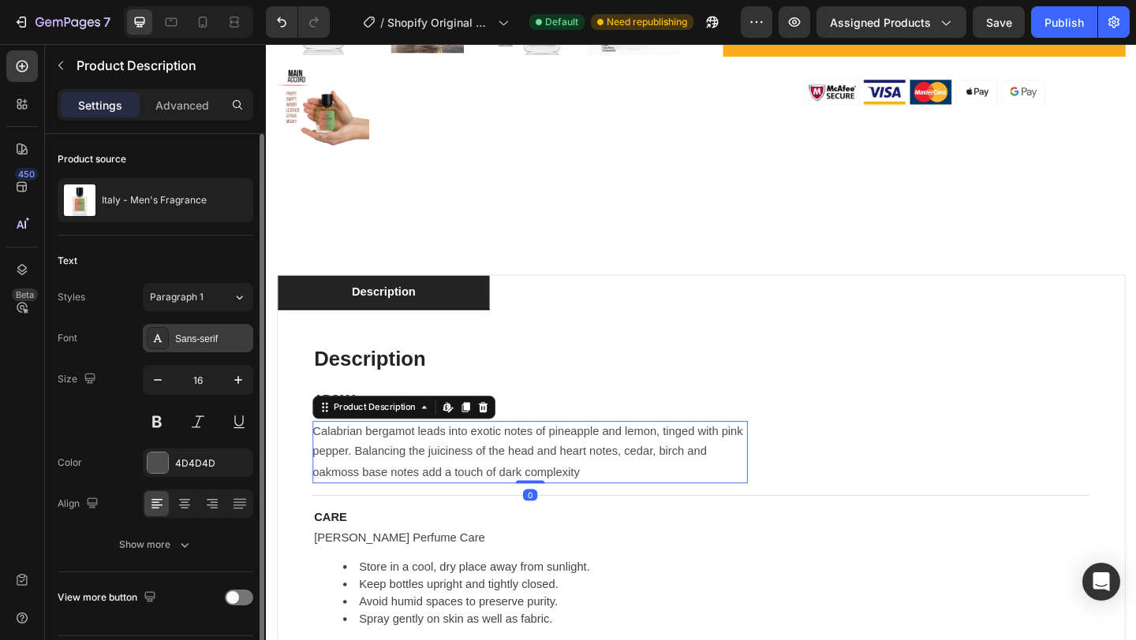
click at [203, 335] on div "Sans-serif" at bounding box center [212, 339] width 74 height 14
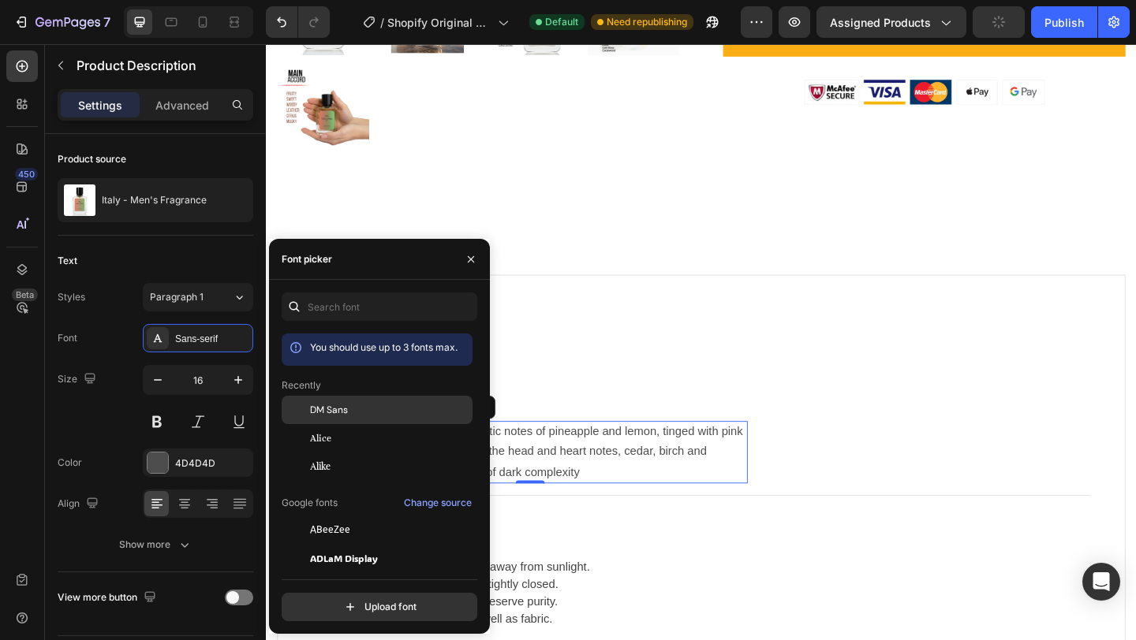
click at [364, 413] on div "DM Sans" at bounding box center [389, 410] width 159 height 14
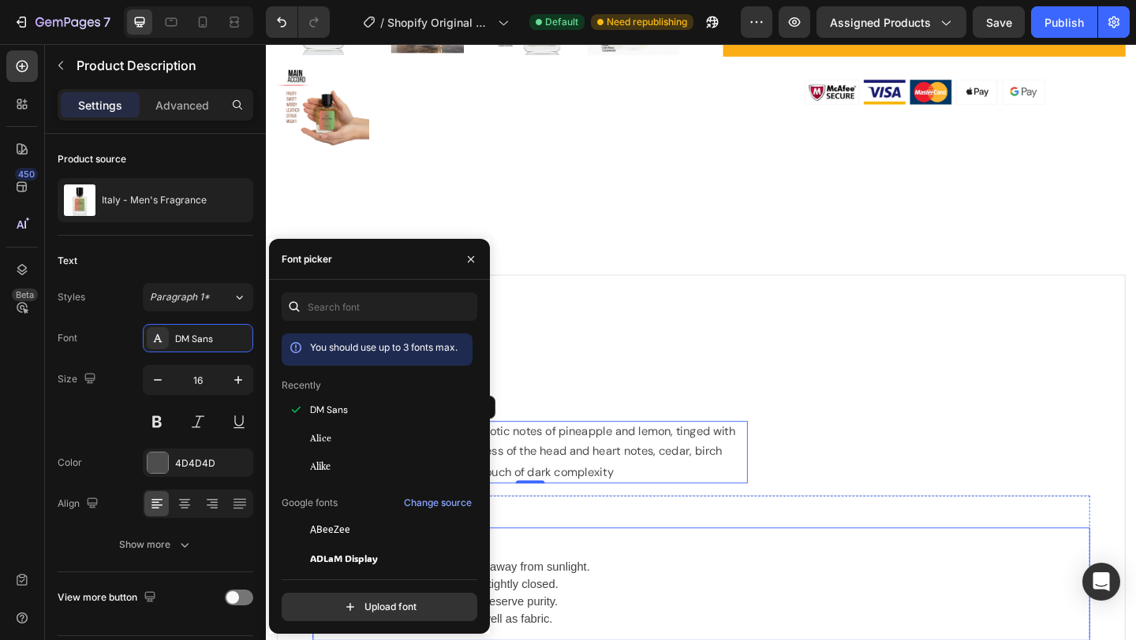
click at [586, 628] on li "Keep bottles upright and tightly closed." at bounding box center [754, 631] width 811 height 19
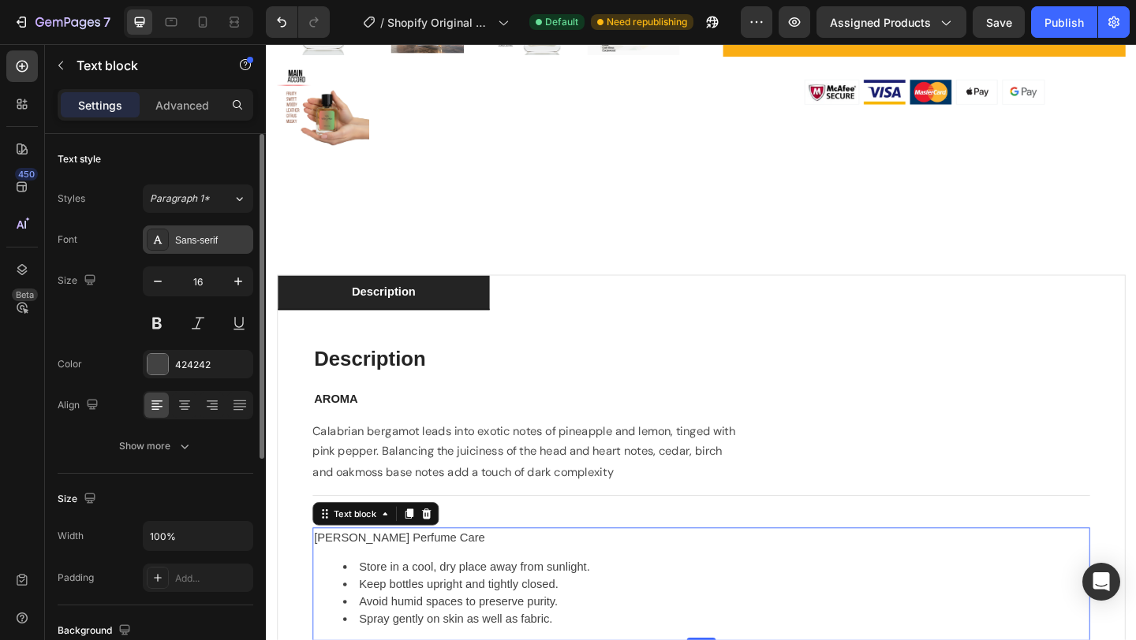
click at [211, 245] on div "Sans-serif" at bounding box center [212, 240] width 74 height 14
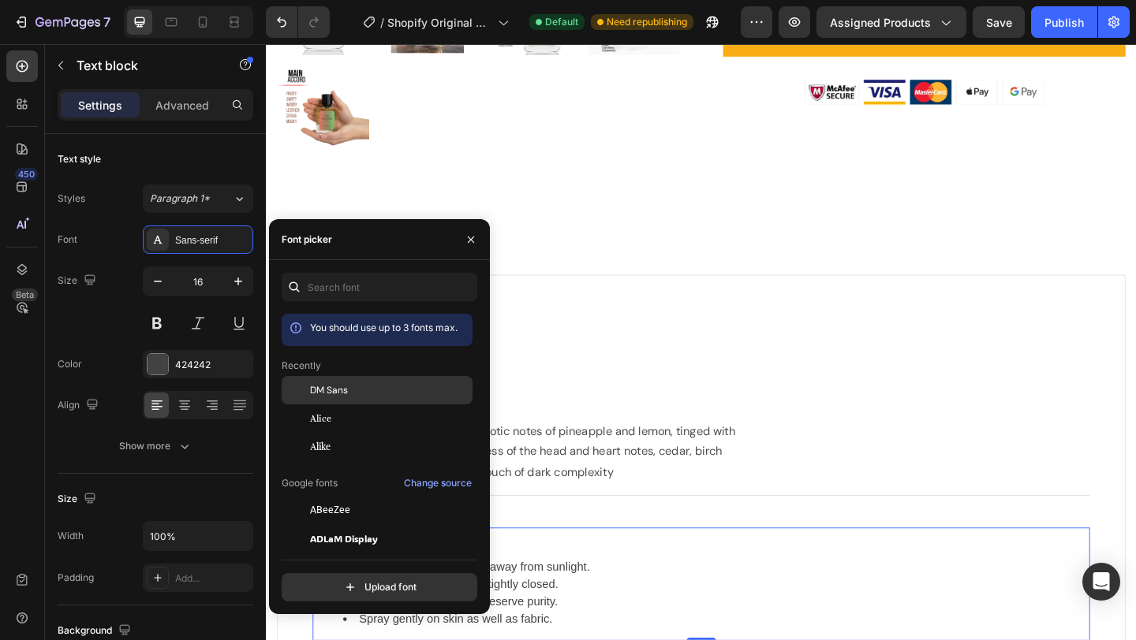
click at [358, 384] on div "DM Sans" at bounding box center [389, 390] width 159 height 14
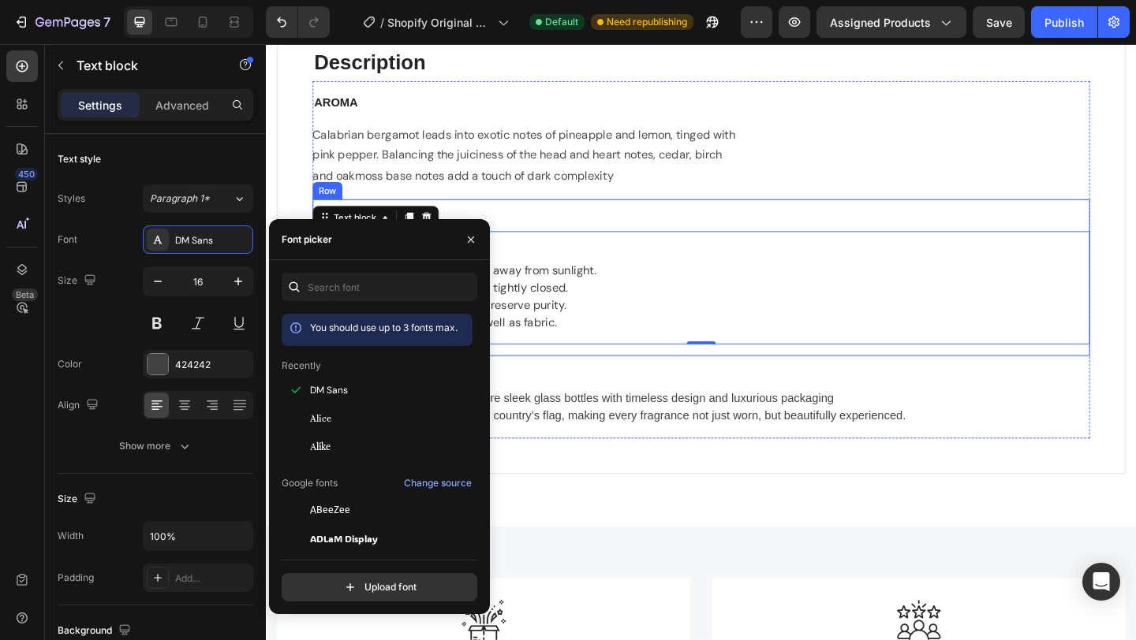
scroll to position [1108, 0]
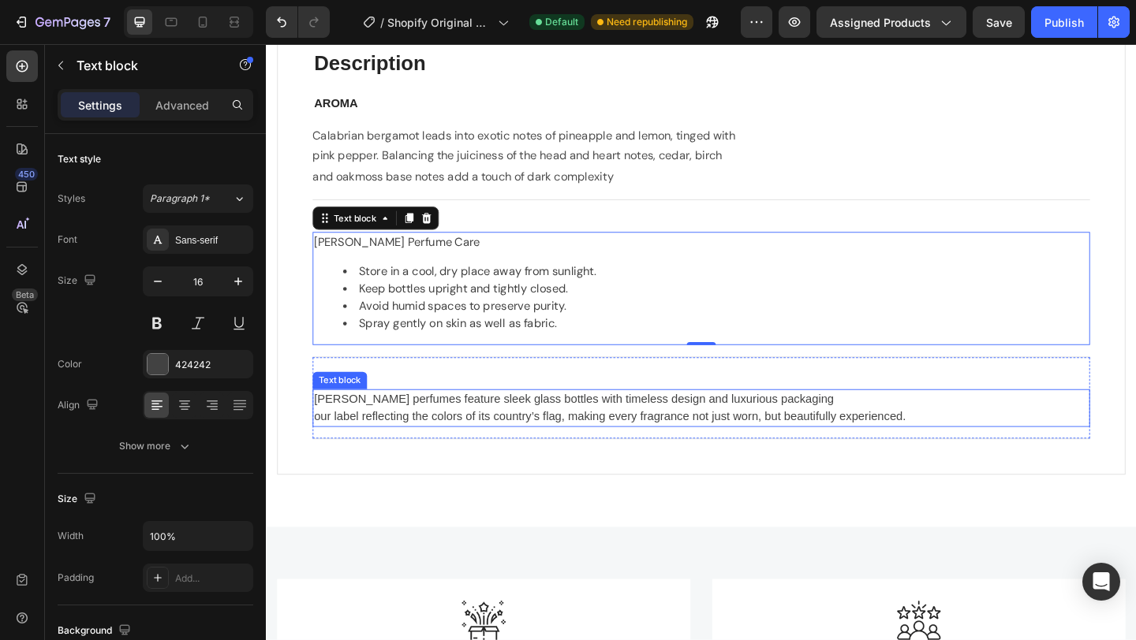
click at [647, 449] on p "our label reflecting the colors of its country’s flag, making every fragrance n…" at bounding box center [739, 449] width 842 height 19
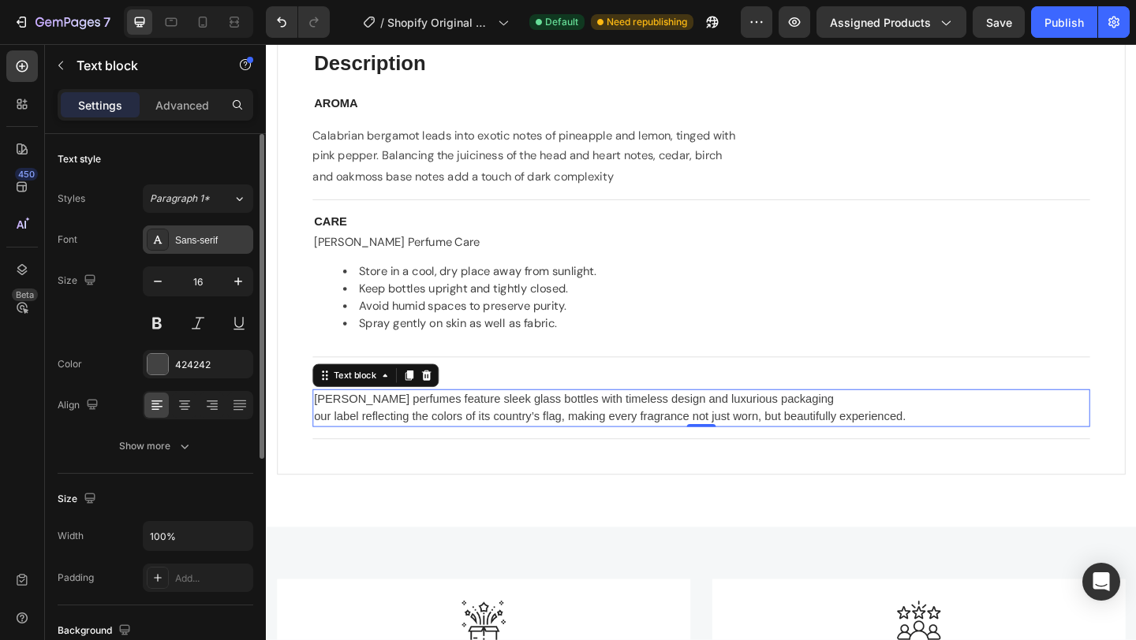
click at [219, 249] on div "Sans-serif" at bounding box center [198, 240] width 110 height 28
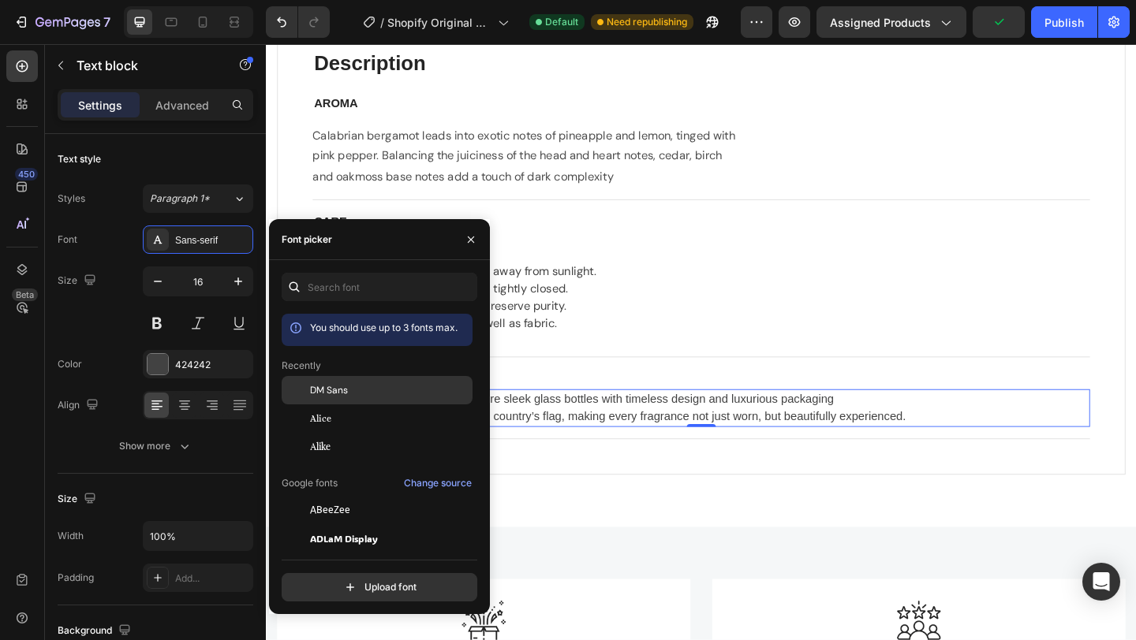
click at [312, 396] on span "DM Sans" at bounding box center [329, 390] width 38 height 14
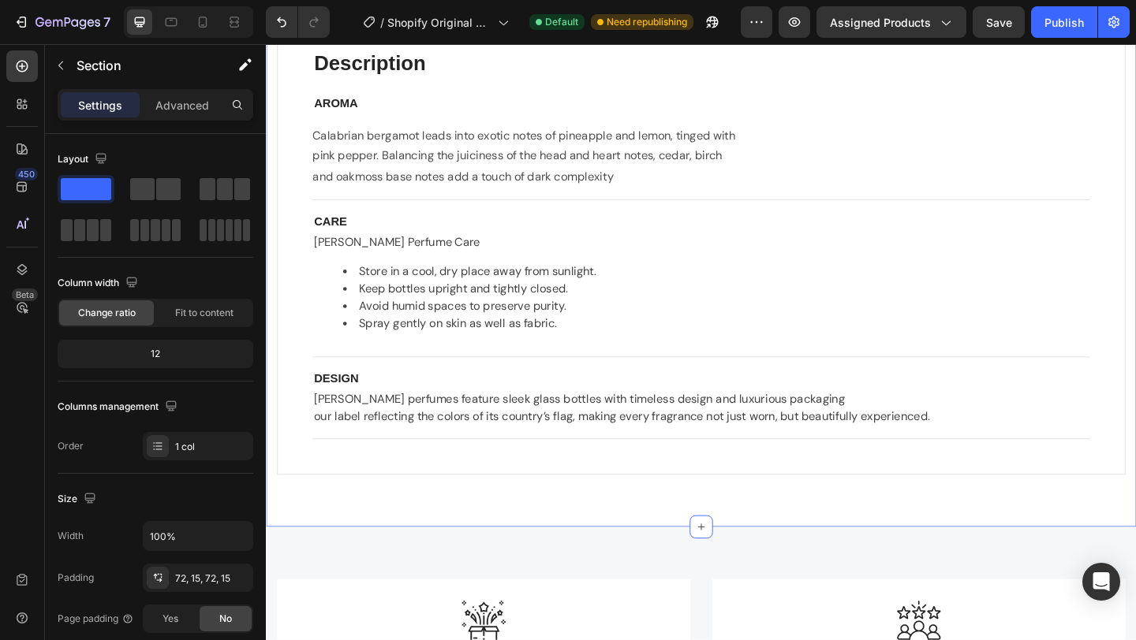
click at [632, 541] on div "description Description Heading AROMA Text block Calabrian bergamot leads into …" at bounding box center [739, 242] width 946 height 653
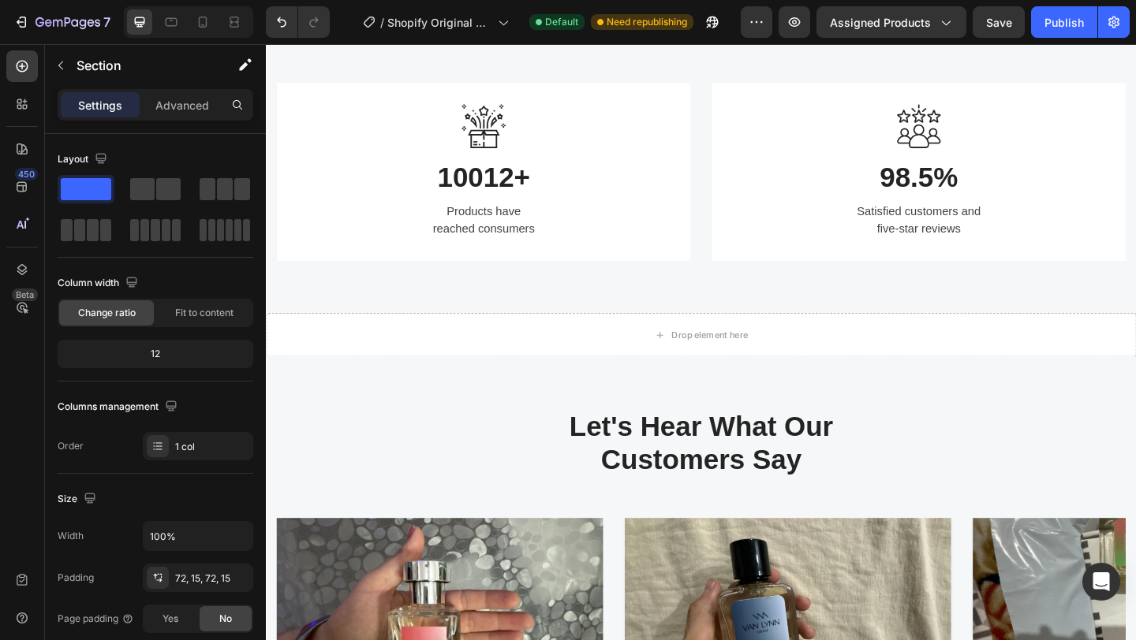
scroll to position [1602, 0]
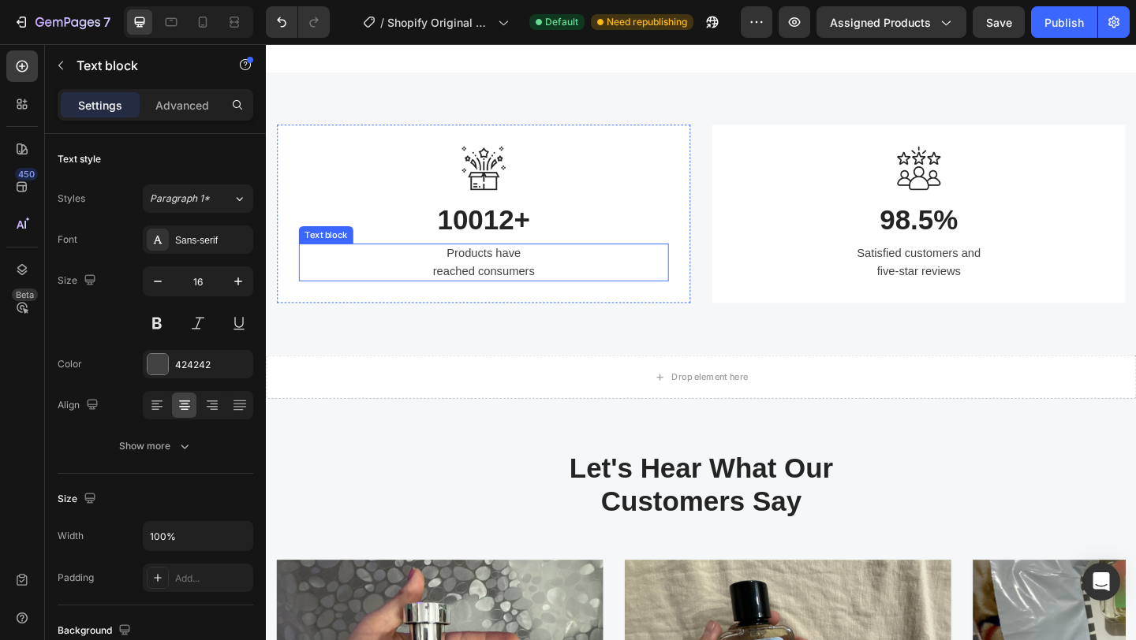
click at [508, 291] on p "Products have reached consumers" at bounding box center [502, 282] width 399 height 38
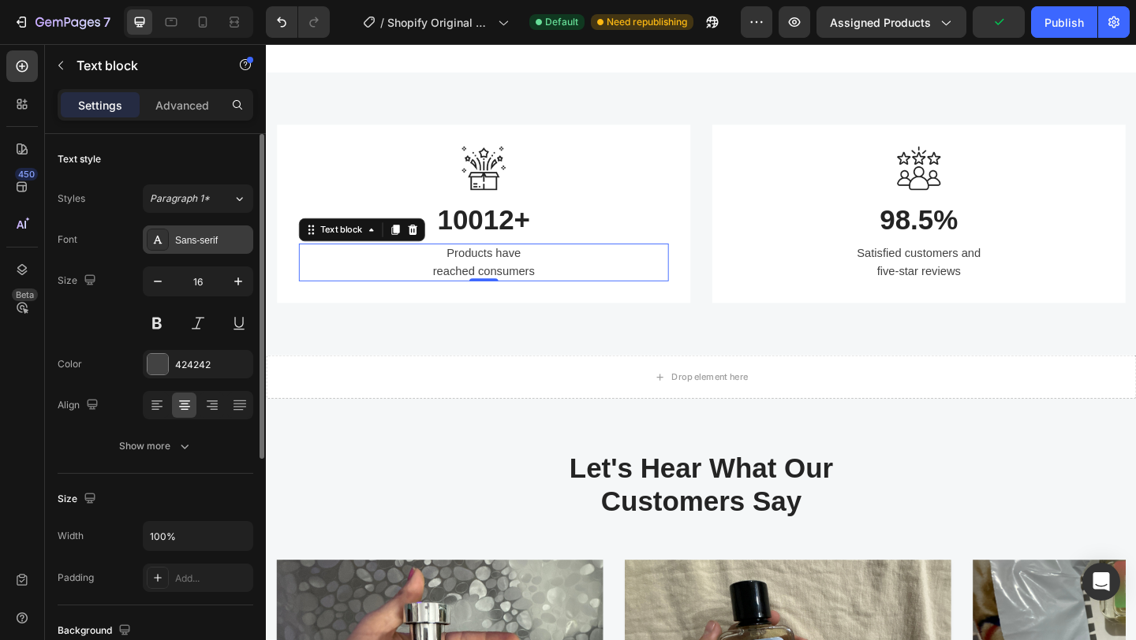
click at [217, 243] on div "Sans-serif" at bounding box center [212, 240] width 74 height 14
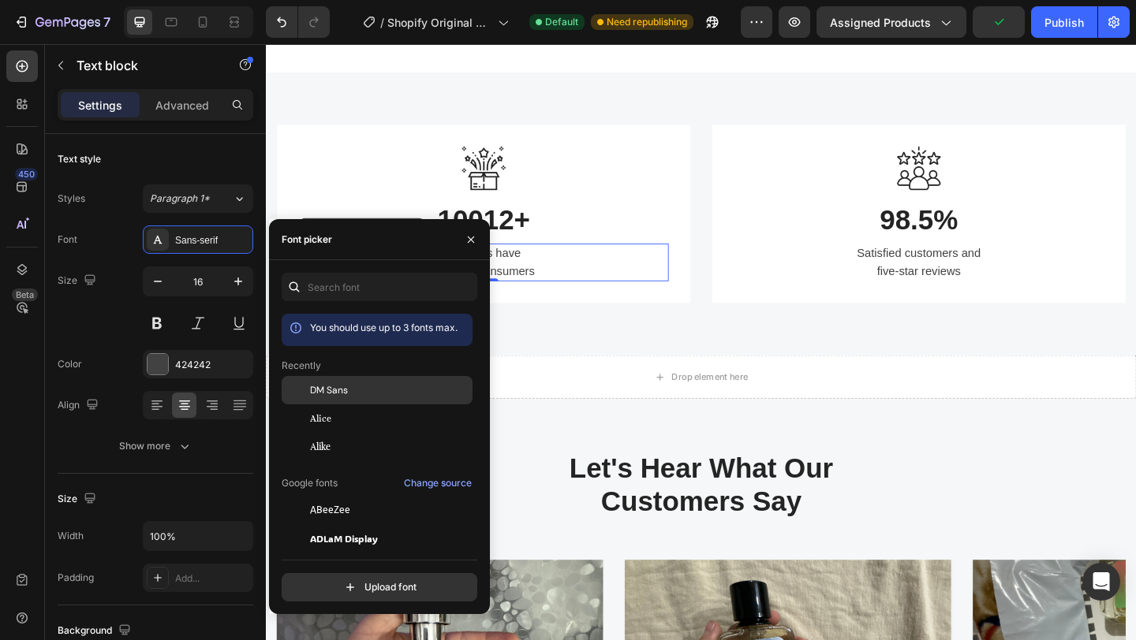
click at [383, 391] on div "DM Sans" at bounding box center [389, 390] width 159 height 14
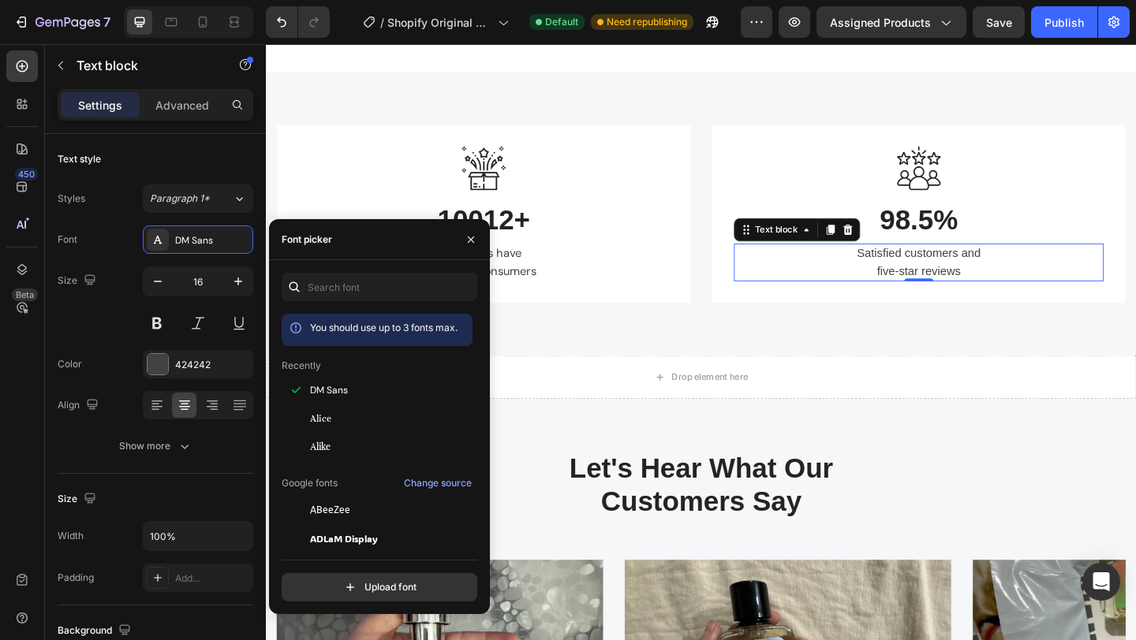
click at [969, 278] on p "Satisfied customers and five-star reviews" at bounding box center [975, 282] width 399 height 38
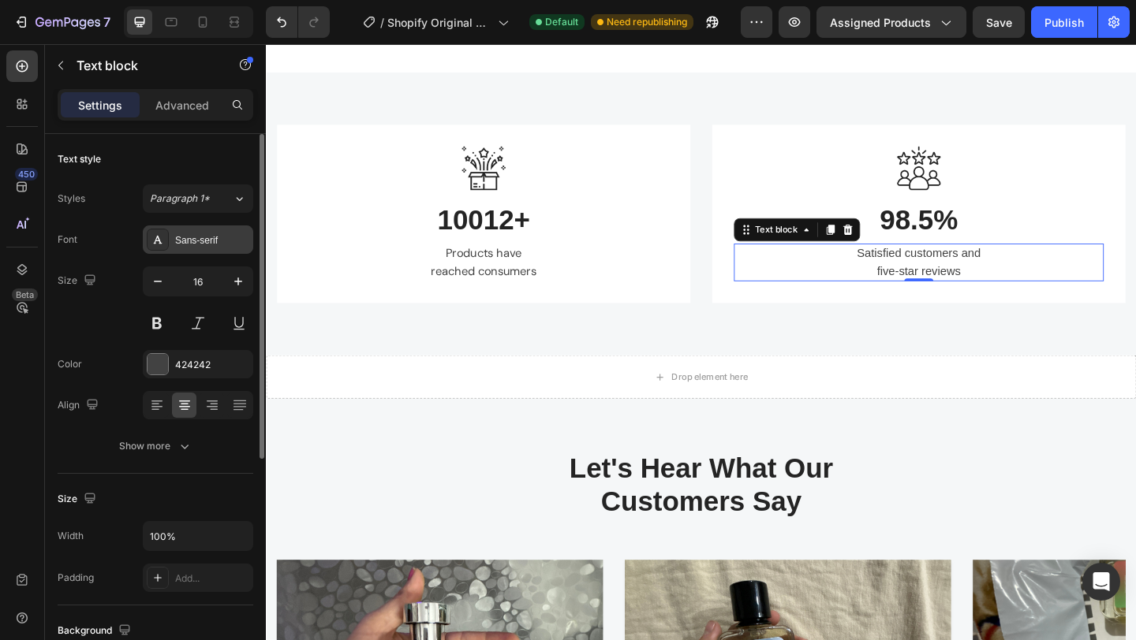
click at [229, 242] on div "Sans-serif" at bounding box center [212, 240] width 74 height 14
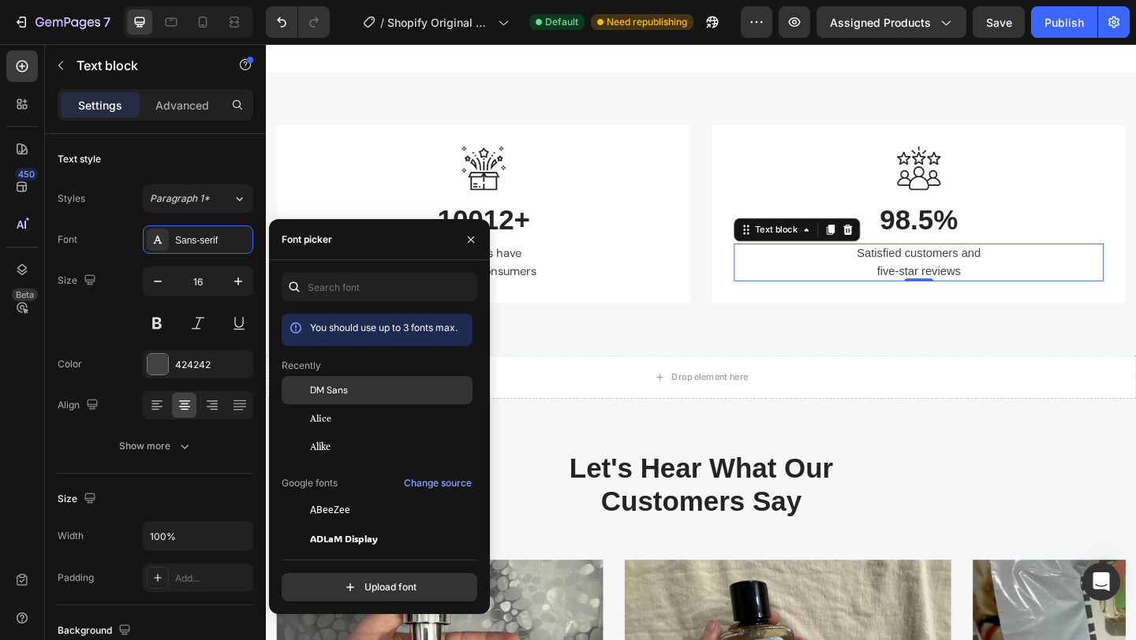
click at [360, 400] on div "DM Sans" at bounding box center [377, 390] width 191 height 28
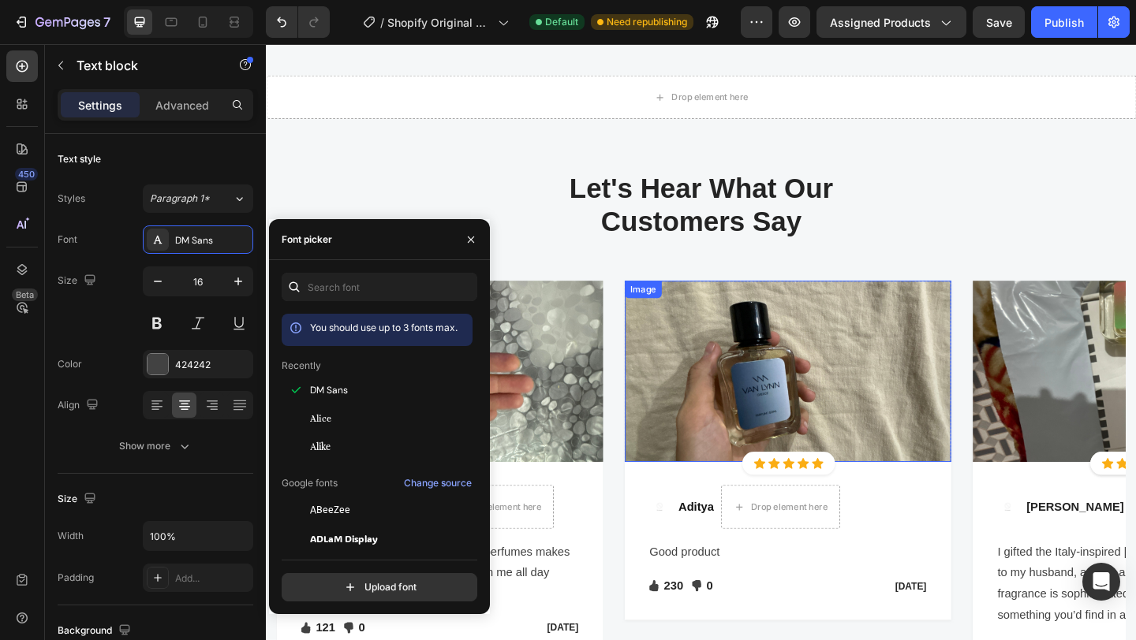
scroll to position [1904, 0]
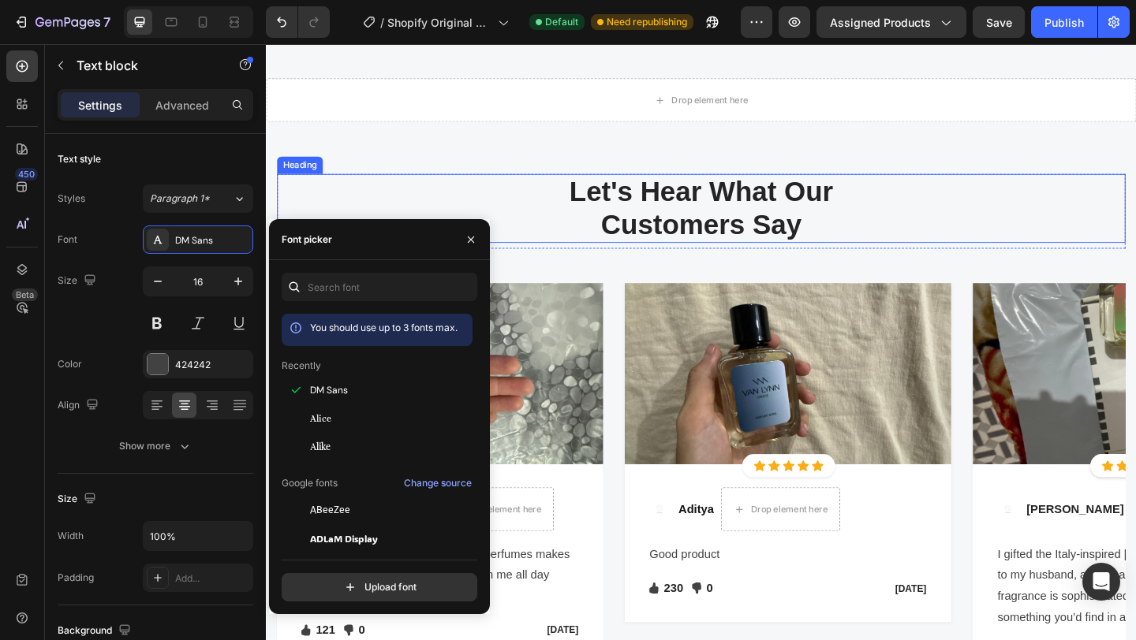
click at [646, 218] on p "Let's Hear What Our Customers Say" at bounding box center [738, 223] width 919 height 72
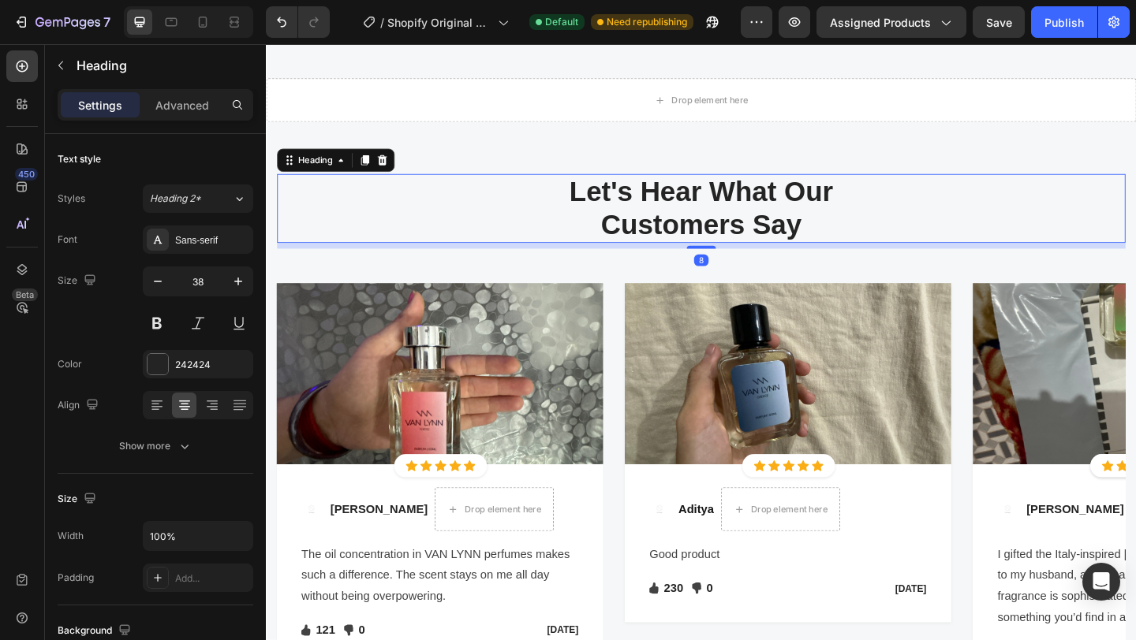
click at [613, 203] on p "Let's Hear What Our Customers Say" at bounding box center [738, 223] width 919 height 72
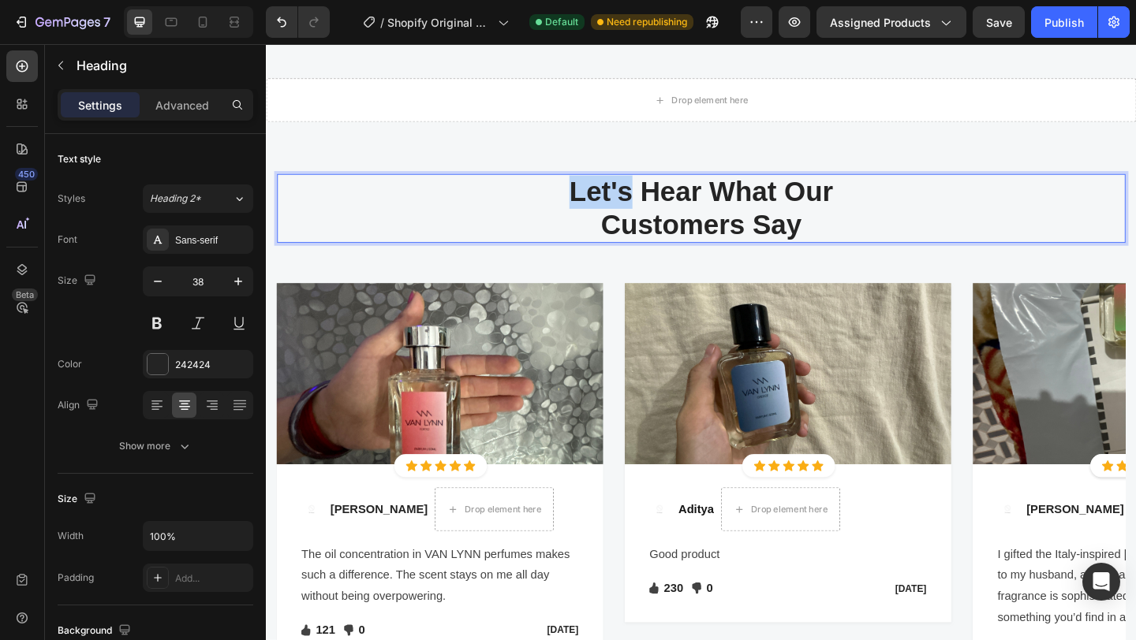
click at [613, 203] on p "Let's Hear What Our Customers Say" at bounding box center [738, 223] width 919 height 72
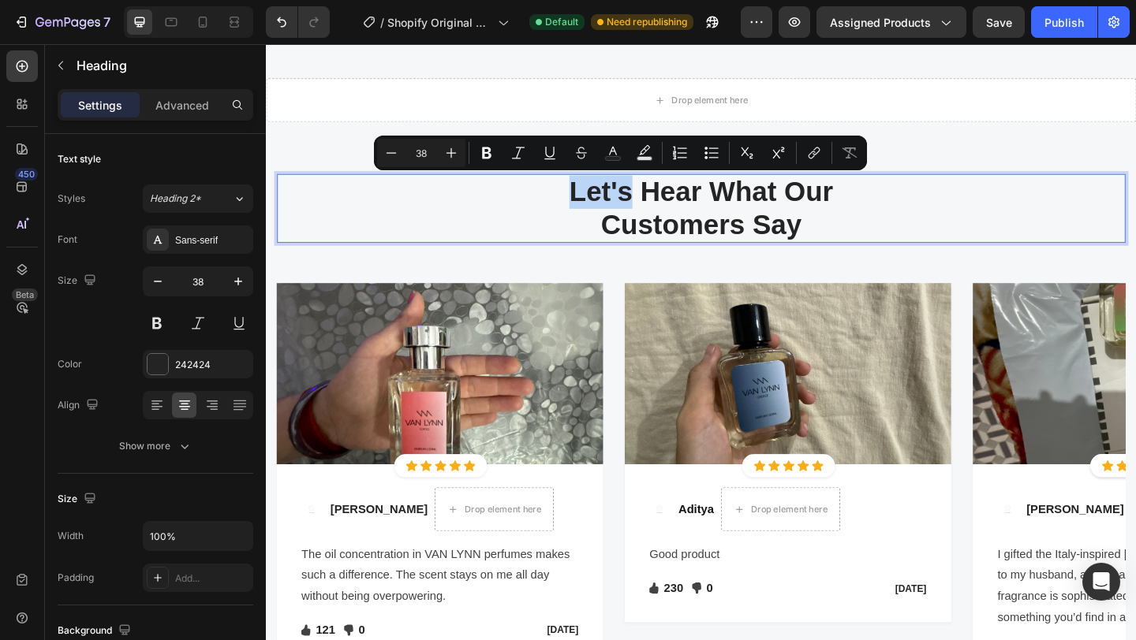
click at [613, 204] on p "Let's Hear What Our Customers Say" at bounding box center [738, 223] width 919 height 72
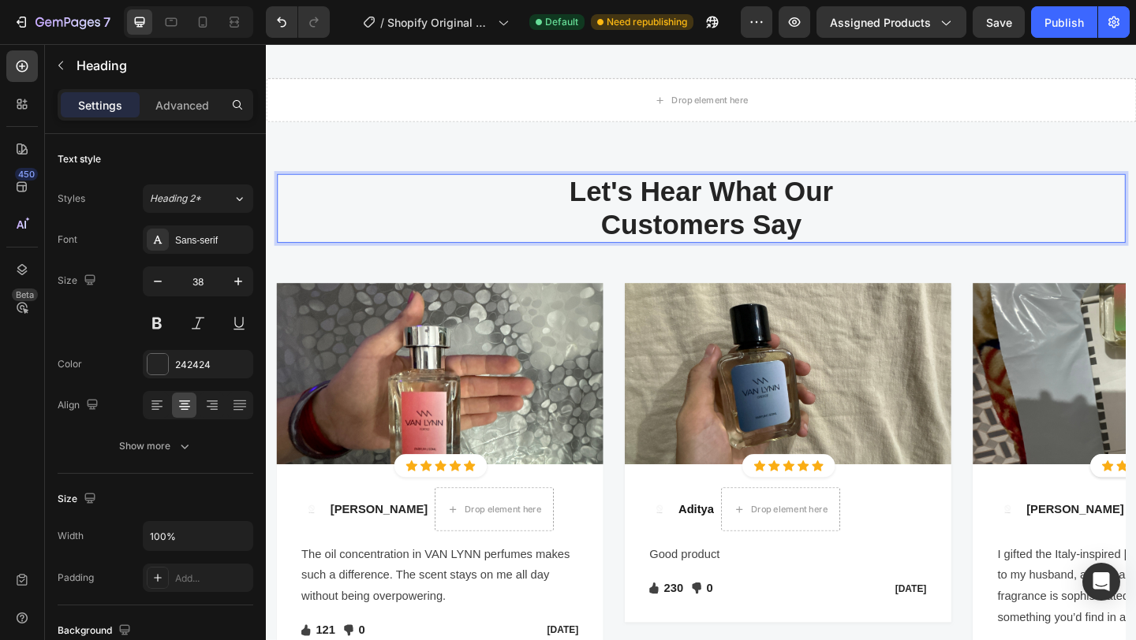
click at [695, 211] on p "Let's Hear What Our Customers Say" at bounding box center [738, 223] width 919 height 72
click at [770, 214] on p "Let's hear What Our Customers Say" at bounding box center [738, 223] width 919 height 72
click at [847, 205] on p "Let's hear what Our Customers Say" at bounding box center [738, 223] width 919 height 72
click at [654, 244] on p "Let's hear what our Customers Say" at bounding box center [738, 223] width 919 height 72
click at [807, 246] on p "Let's hear what our customers Say" at bounding box center [738, 223] width 919 height 72
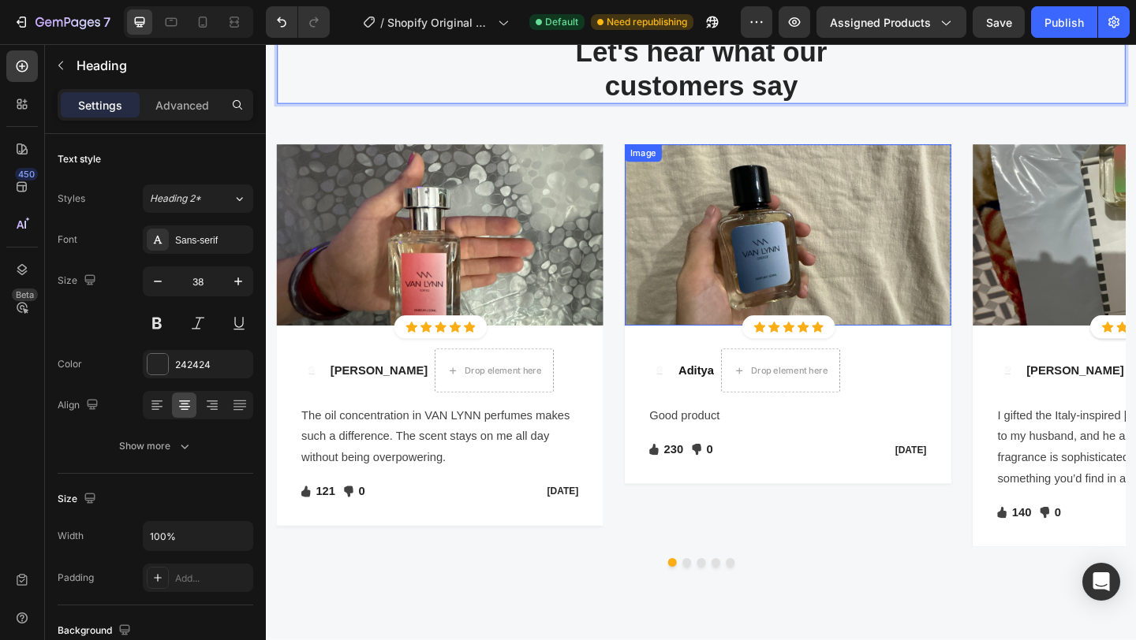
scroll to position [2056, 0]
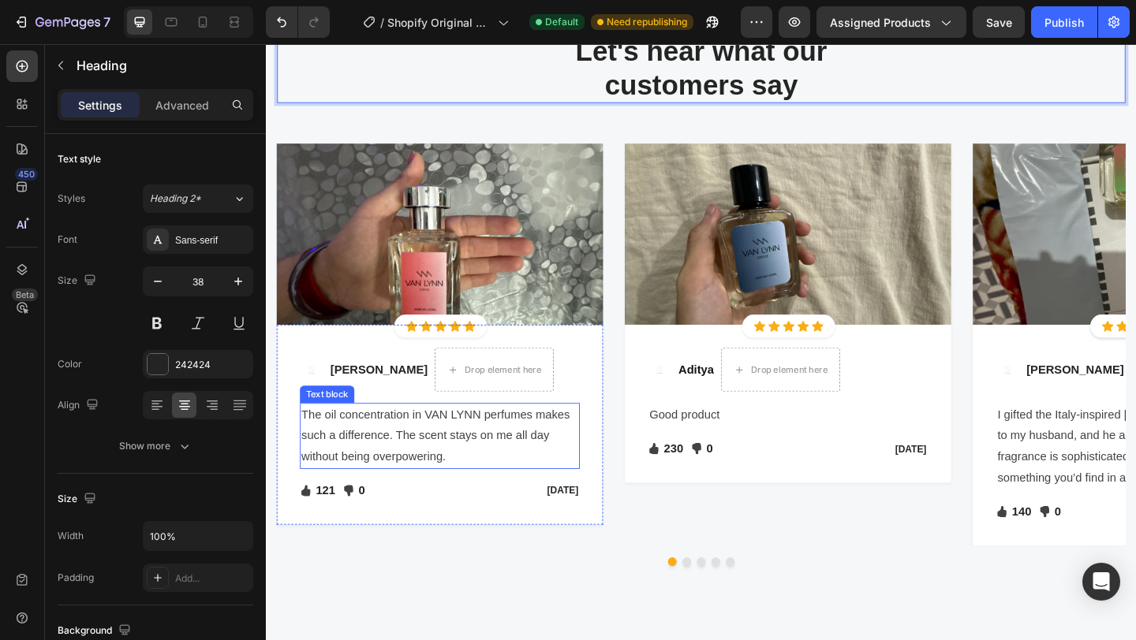
click at [463, 462] on p "The oil concentration in VAN LYNN perfumes makes such a difference. The scent s…" at bounding box center [454, 470] width 301 height 68
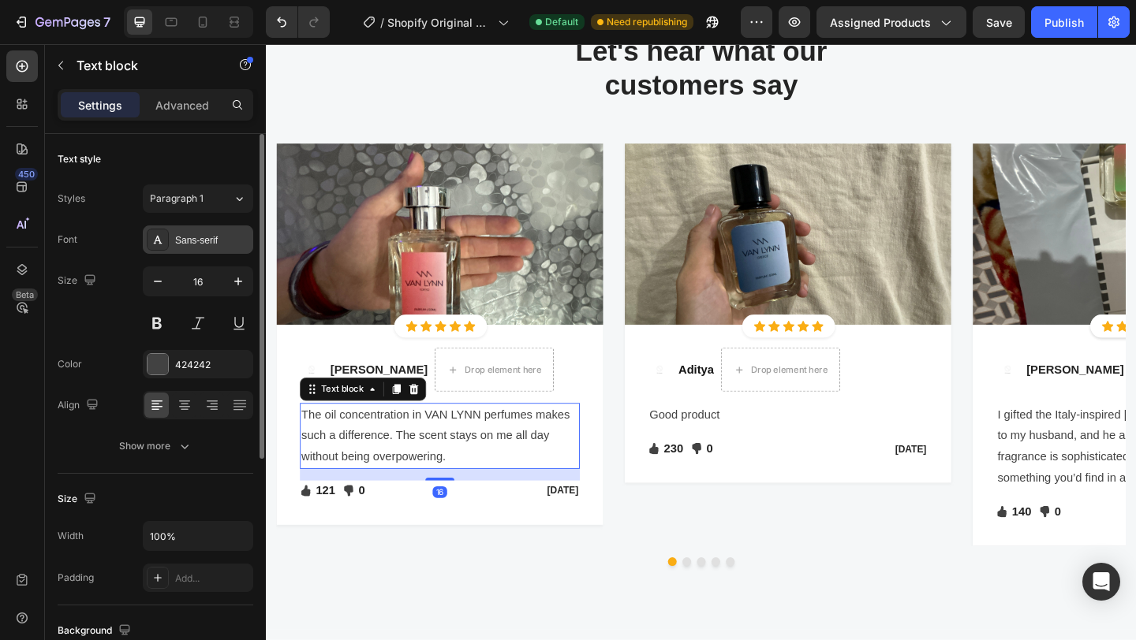
click at [200, 244] on div "Sans-serif" at bounding box center [212, 240] width 74 height 14
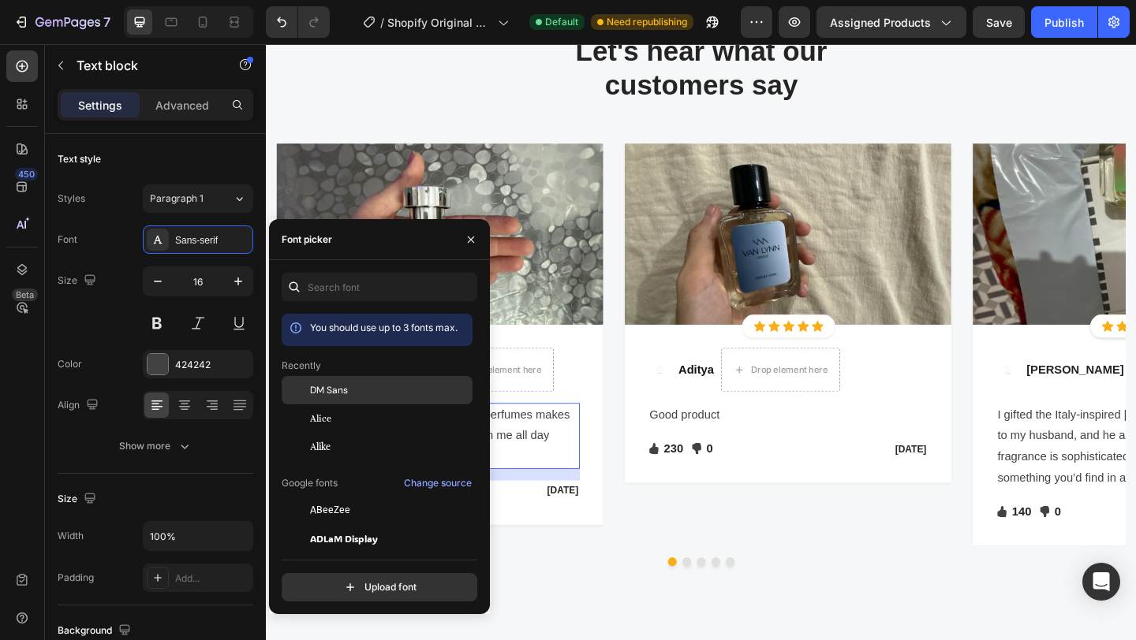
click at [355, 386] on div "DM Sans" at bounding box center [389, 390] width 159 height 14
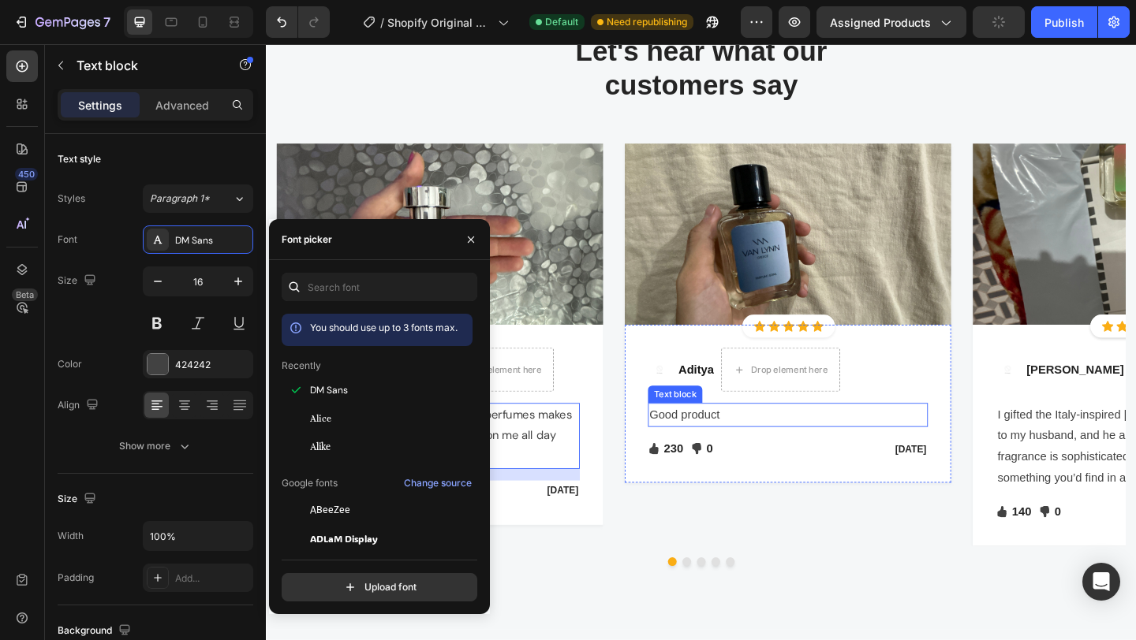
click at [738, 447] on p "Good product" at bounding box center [833, 447] width 301 height 23
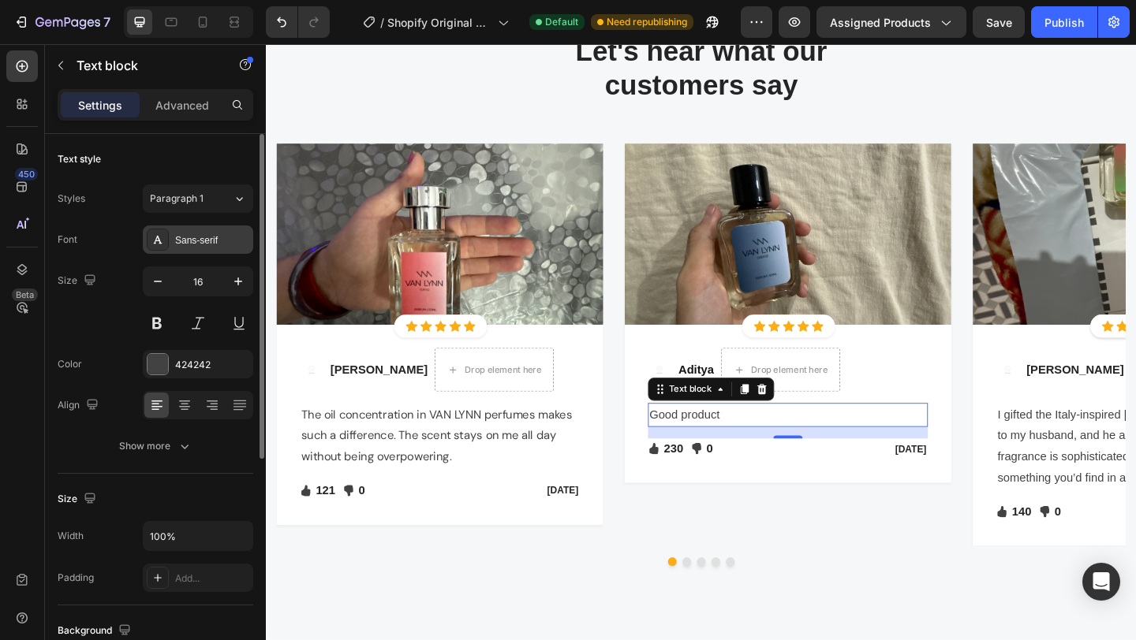
click at [212, 242] on div "Sans-serif" at bounding box center [212, 240] width 74 height 14
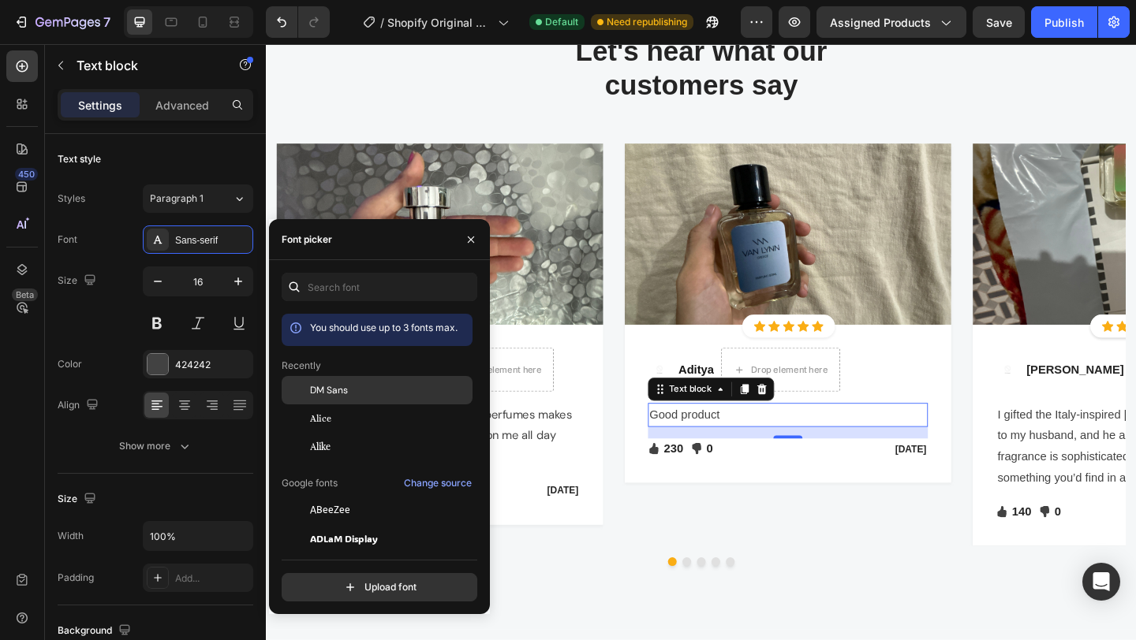
click at [359, 390] on div "DM Sans" at bounding box center [389, 390] width 159 height 14
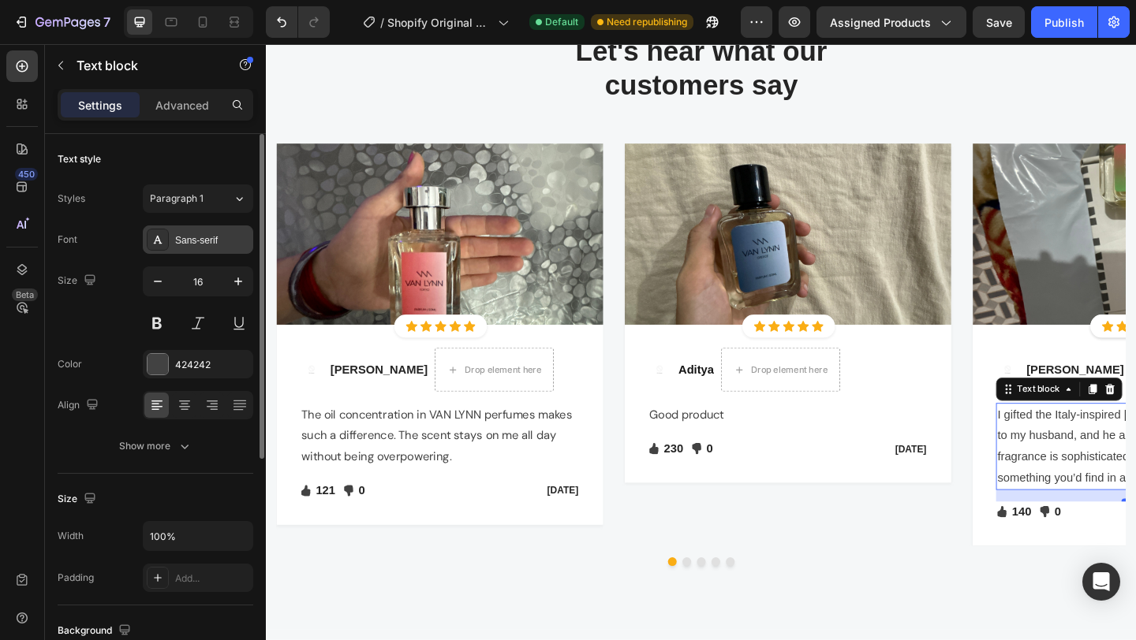
click at [214, 248] on div "Sans-serif" at bounding box center [198, 240] width 110 height 28
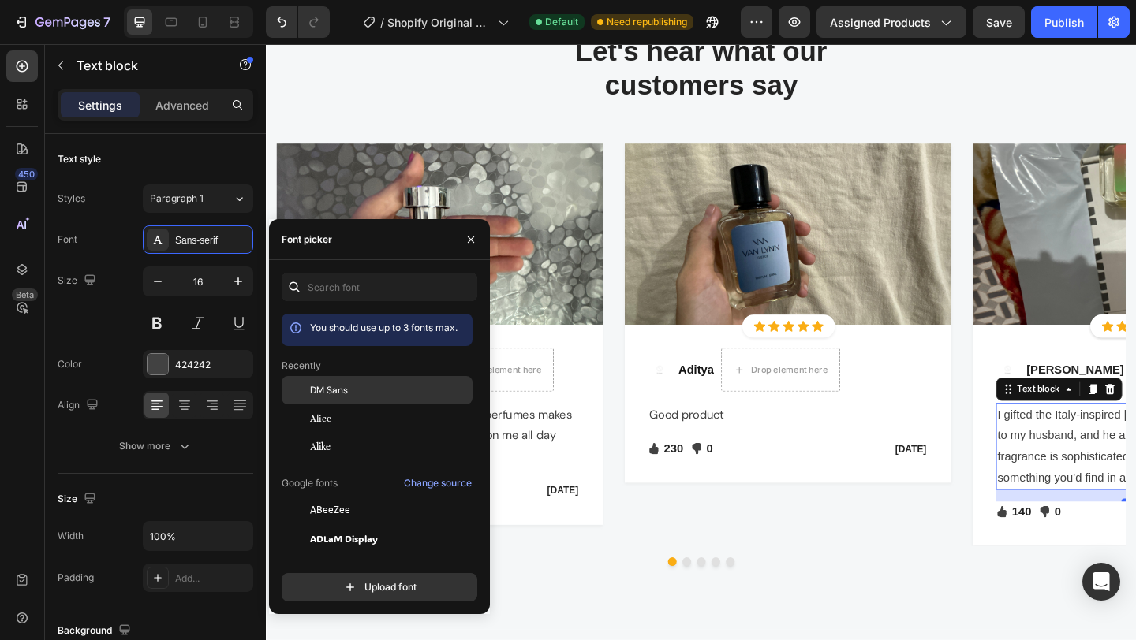
click at [380, 399] on div "DM Sans" at bounding box center [377, 390] width 191 height 28
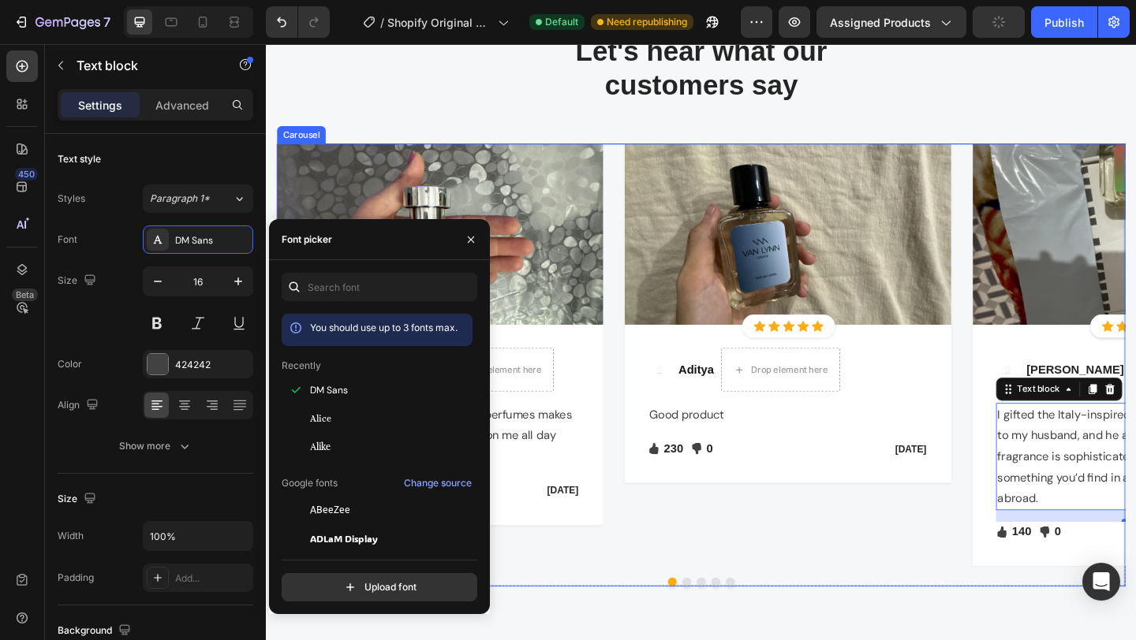
click at [740, 628] on button "Dot" at bounding box center [738, 629] width 9 height 9
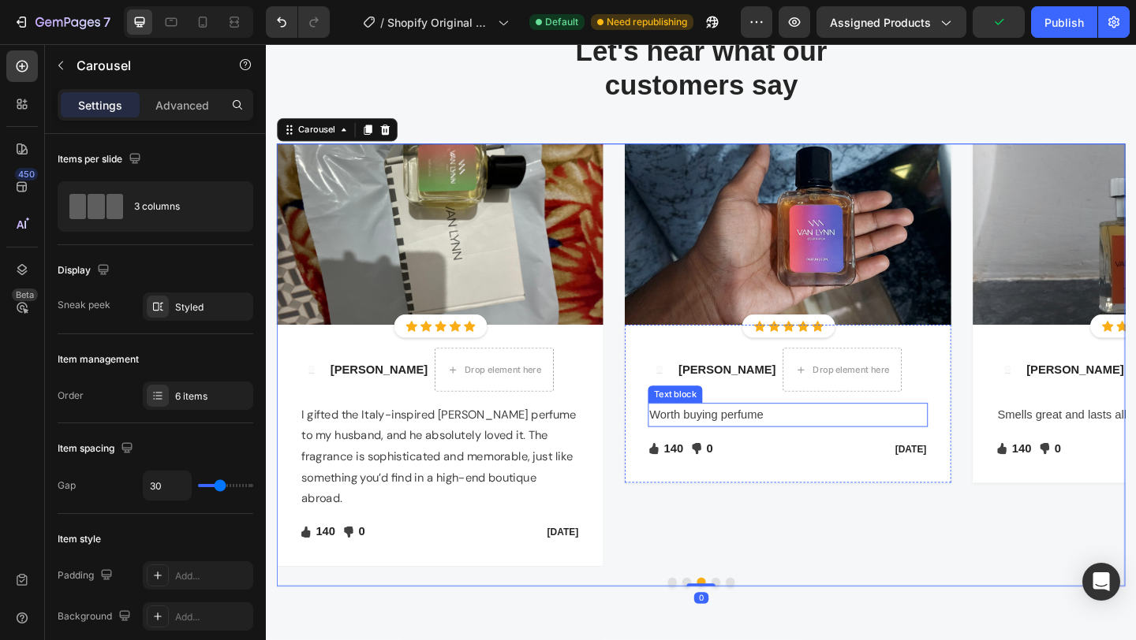
click at [736, 453] on p "Worth buying perfume" at bounding box center [833, 447] width 301 height 23
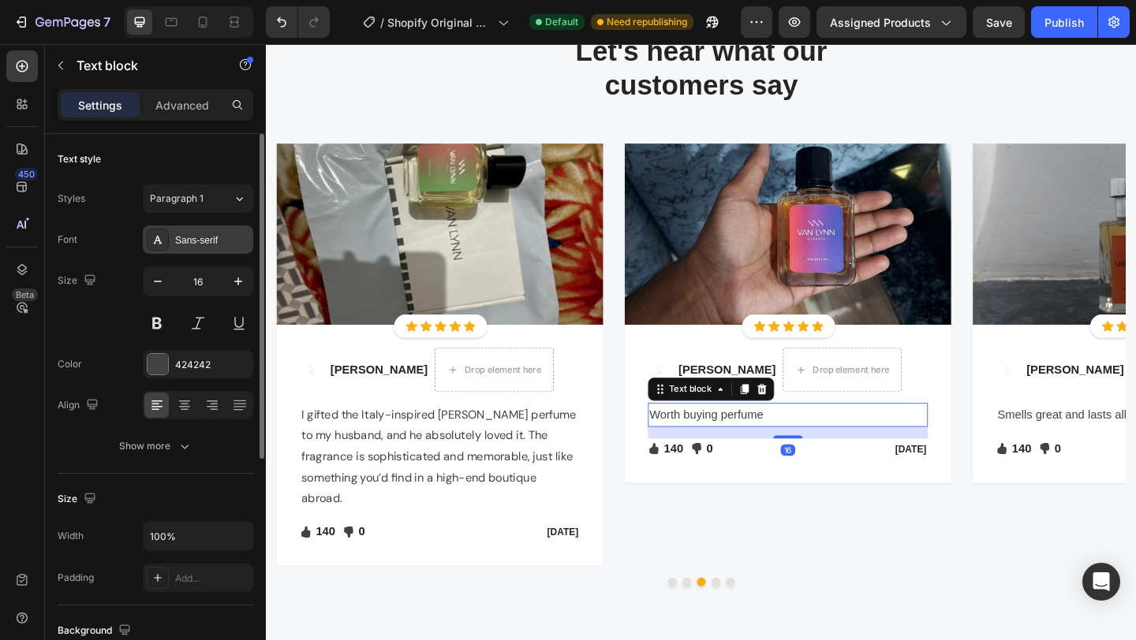
click at [177, 226] on div "Sans-serif" at bounding box center [198, 240] width 110 height 28
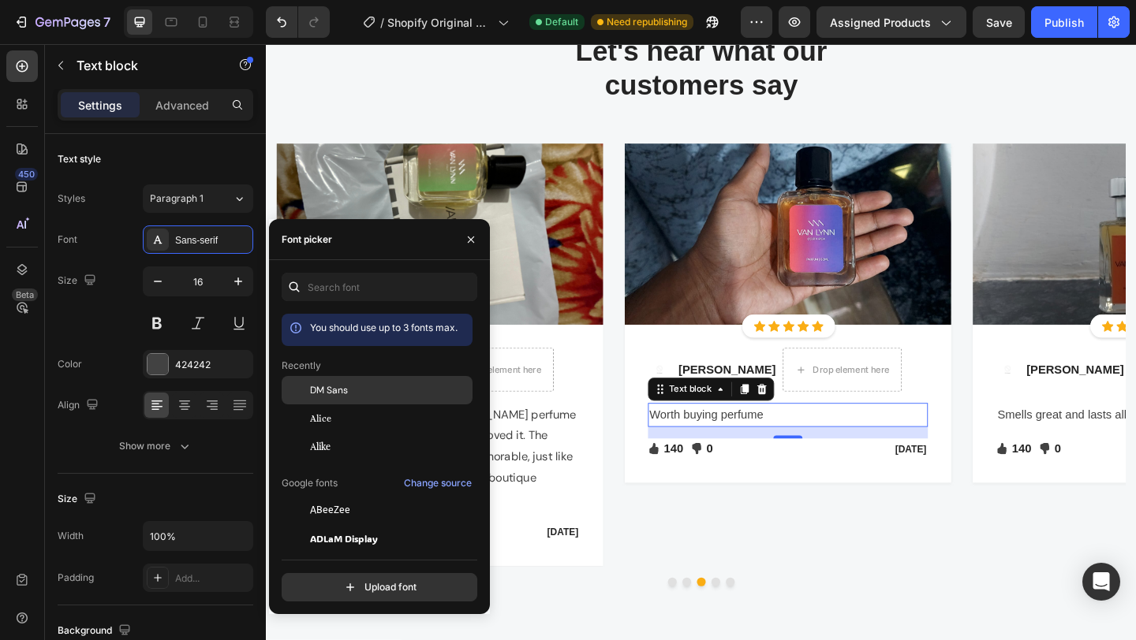
click at [351, 394] on div "DM Sans" at bounding box center [389, 390] width 159 height 14
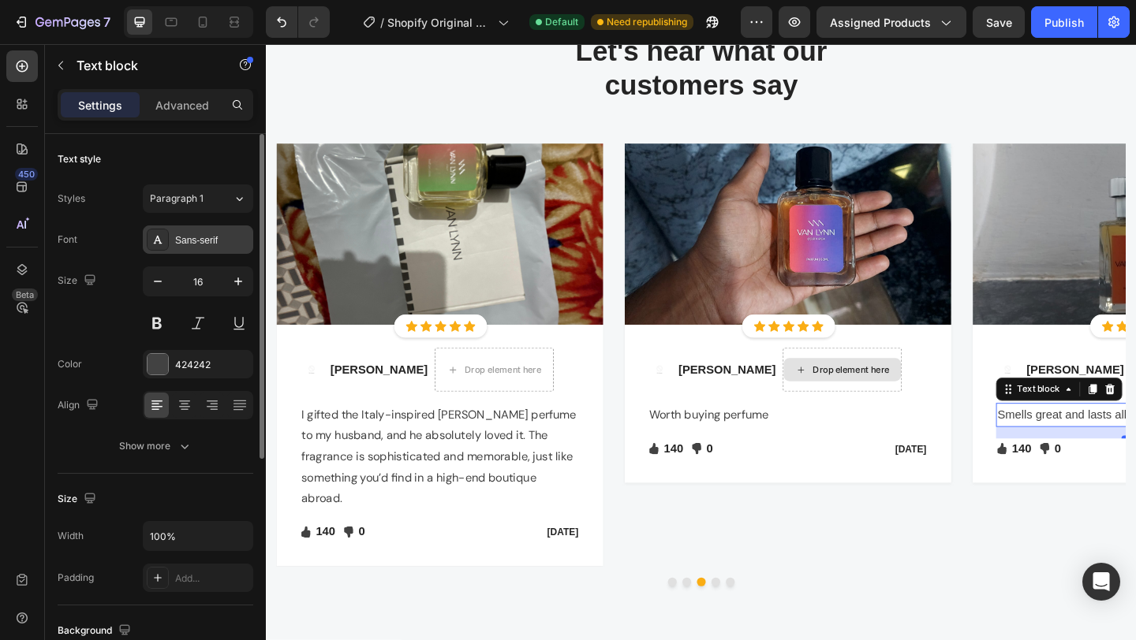
click at [222, 250] on div "Sans-serif" at bounding box center [198, 240] width 110 height 28
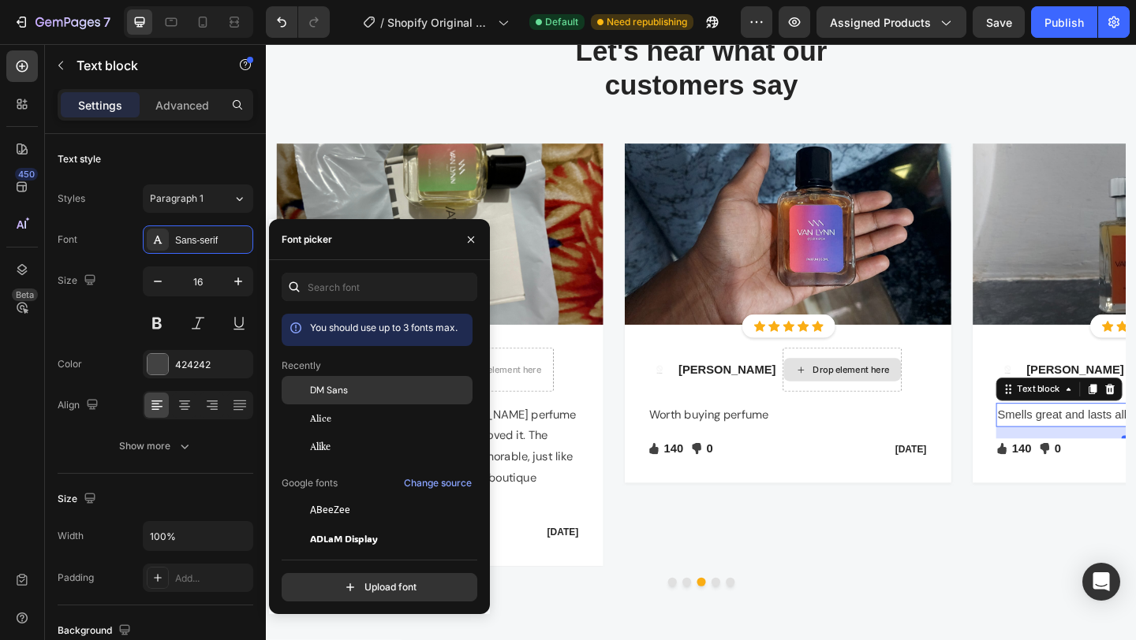
click at [369, 391] on div "DM Sans" at bounding box center [389, 390] width 159 height 14
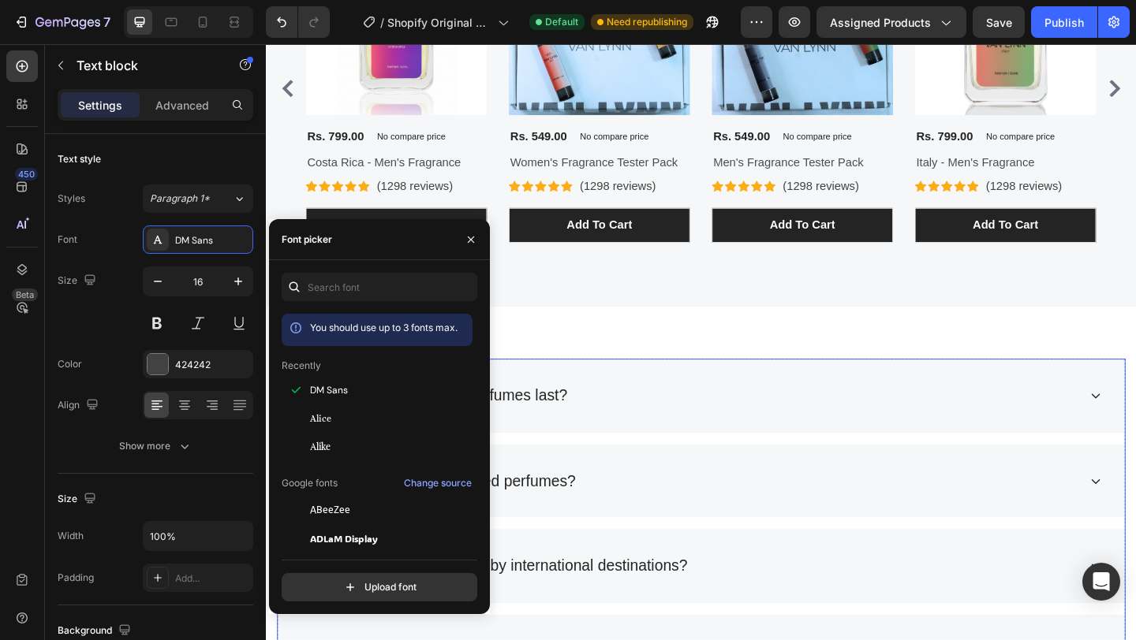
scroll to position [2977, 0]
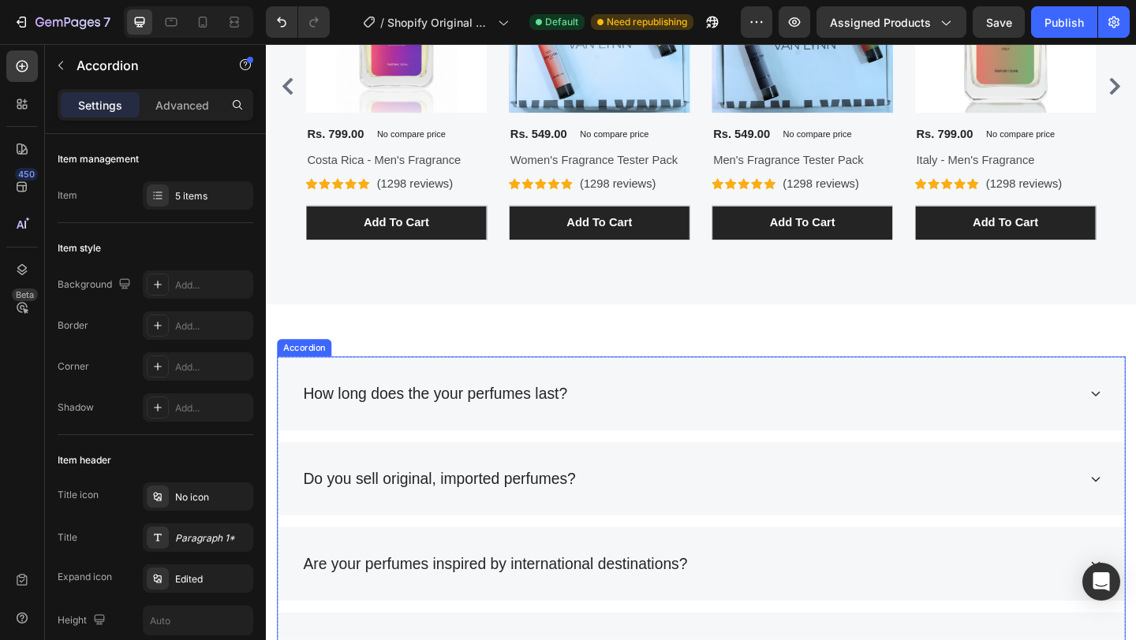
click at [645, 451] on div "How long does the your perfumes last?" at bounding box center [738, 424] width 921 height 80
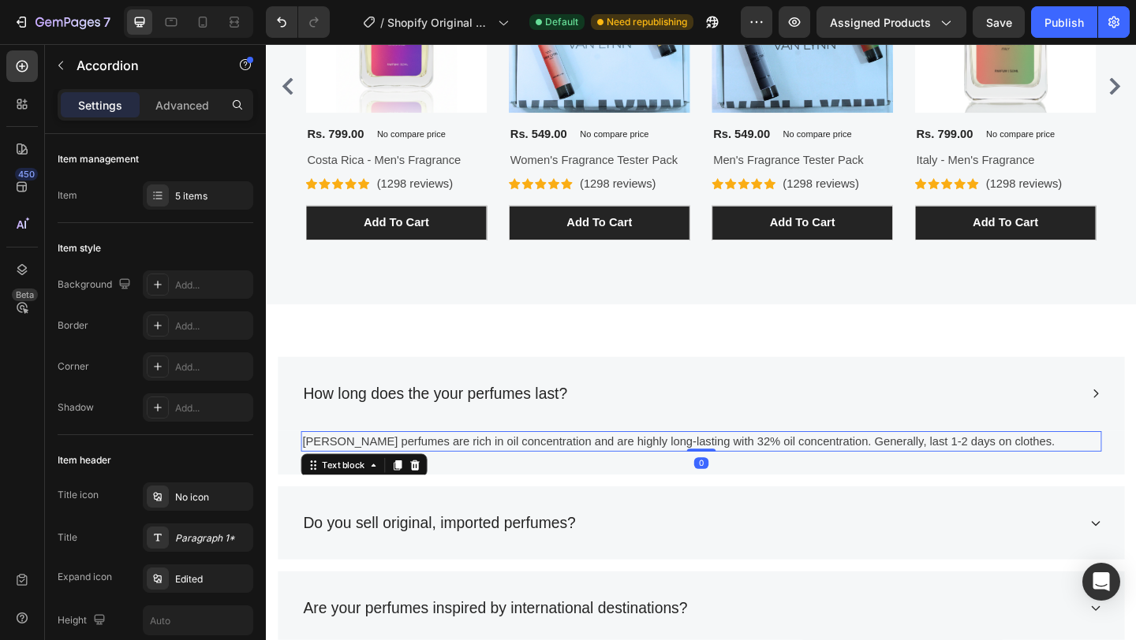
click at [623, 475] on p "[PERSON_NAME] perfumes are rich in oil concentration and are highly long-lastin…" at bounding box center [738, 476] width 867 height 19
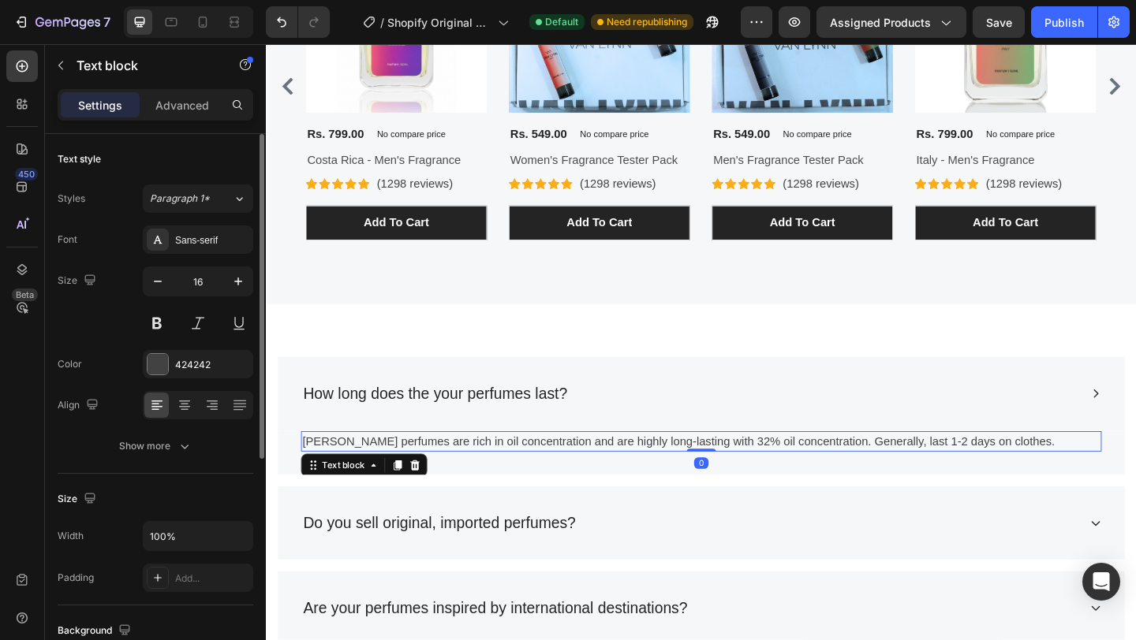
click at [210, 255] on div "Font Sans-serif Size 16 Color 424242 Align Show more" at bounding box center [156, 343] width 196 height 235
click at [210, 244] on div "Sans-serif" at bounding box center [212, 240] width 74 height 14
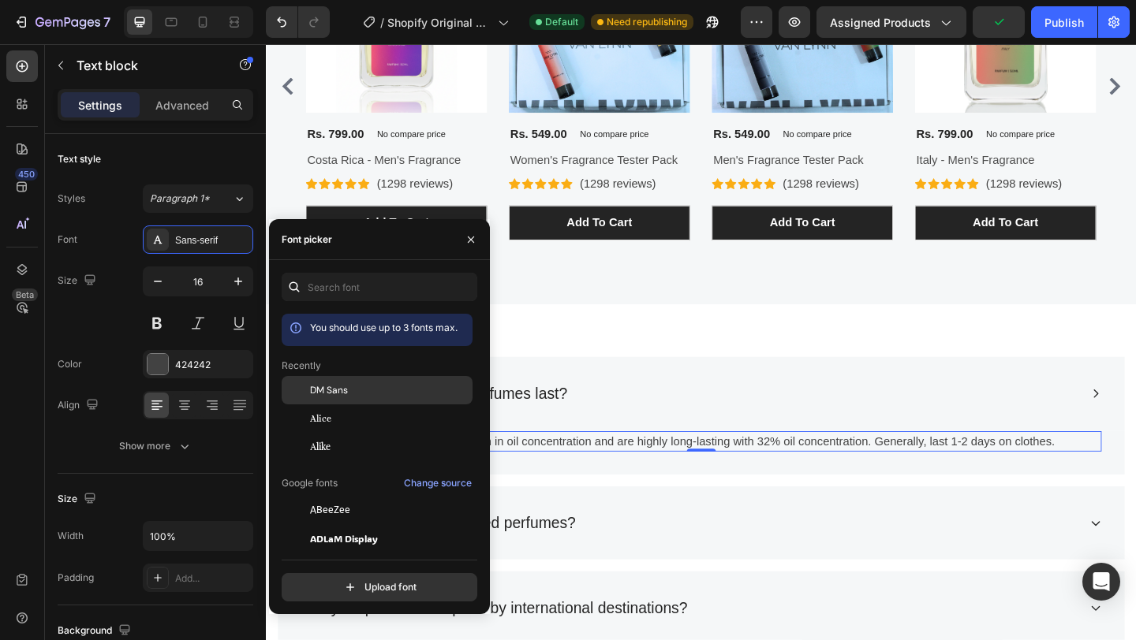
click at [349, 396] on div "DM Sans" at bounding box center [389, 390] width 159 height 14
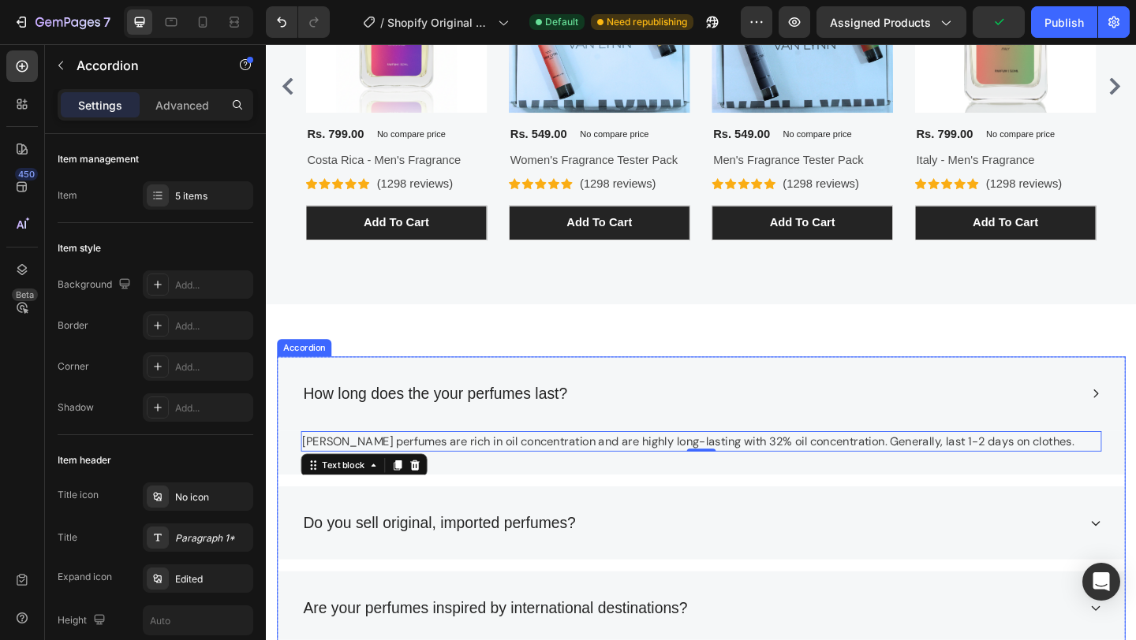
click at [669, 561] on div "Do you sell original, imported perfumes?" at bounding box center [726, 565] width 845 height 30
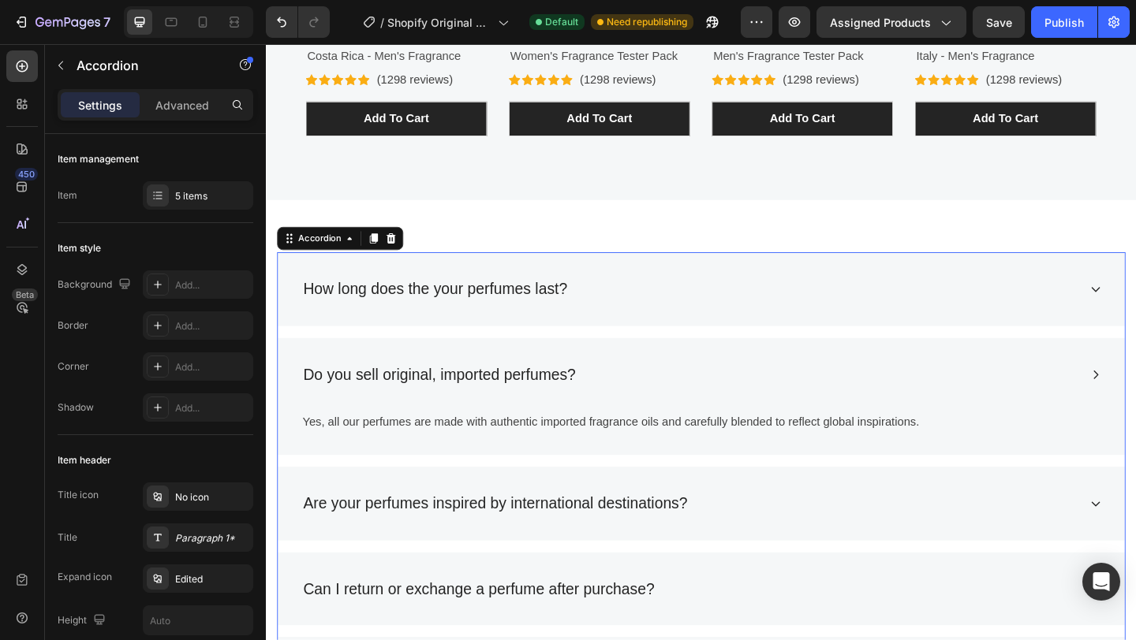
scroll to position [3095, 0]
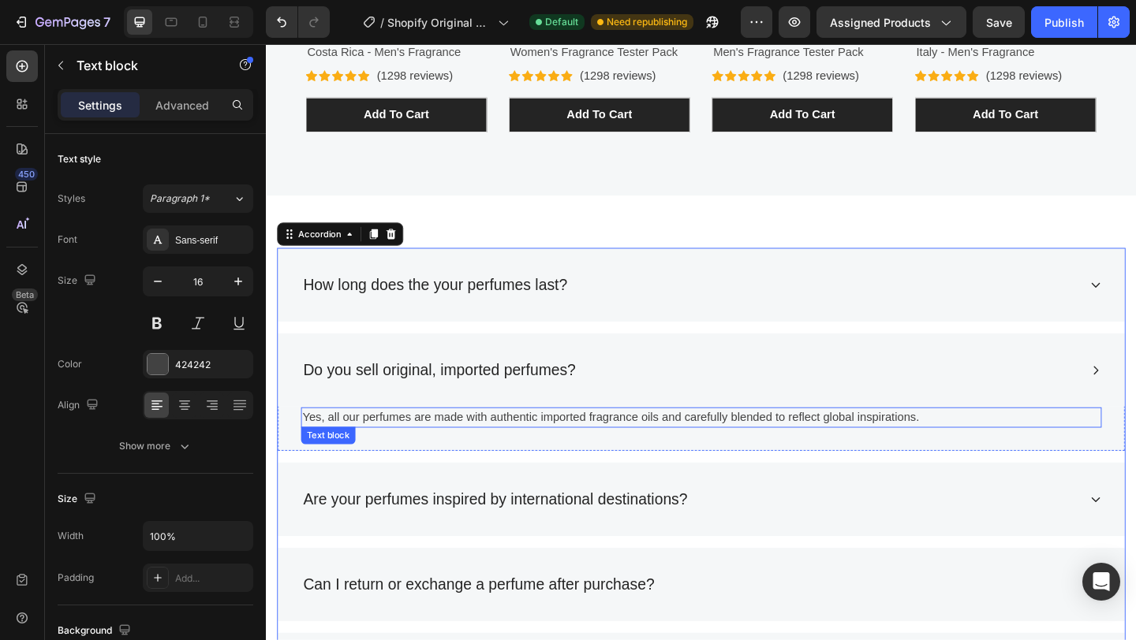
click at [626, 454] on p "Yes, all our perfumes are made with authentic imported fragrance oils and caref…" at bounding box center [738, 450] width 867 height 19
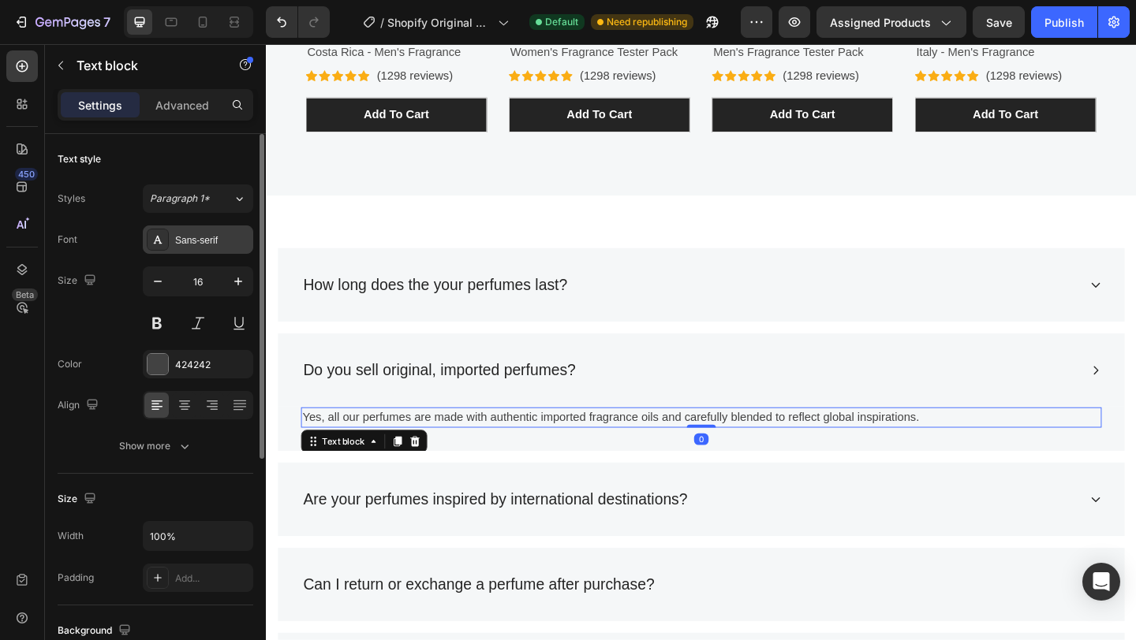
click at [226, 234] on div "Sans-serif" at bounding box center [212, 240] width 74 height 14
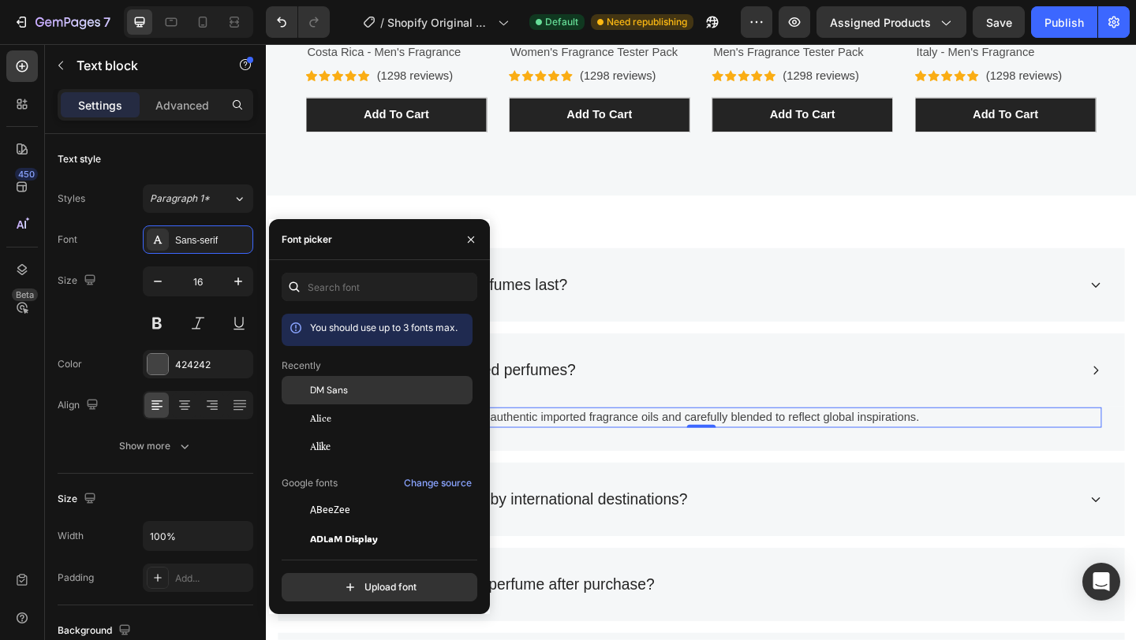
click at [353, 395] on div "DM Sans" at bounding box center [389, 390] width 159 height 14
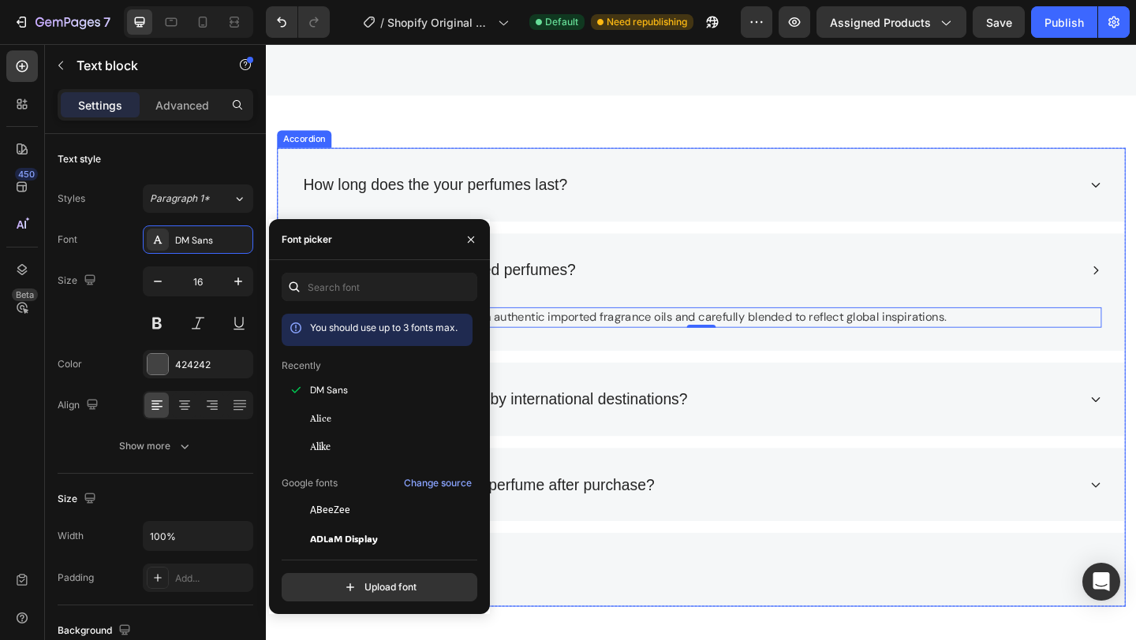
scroll to position [3209, 0]
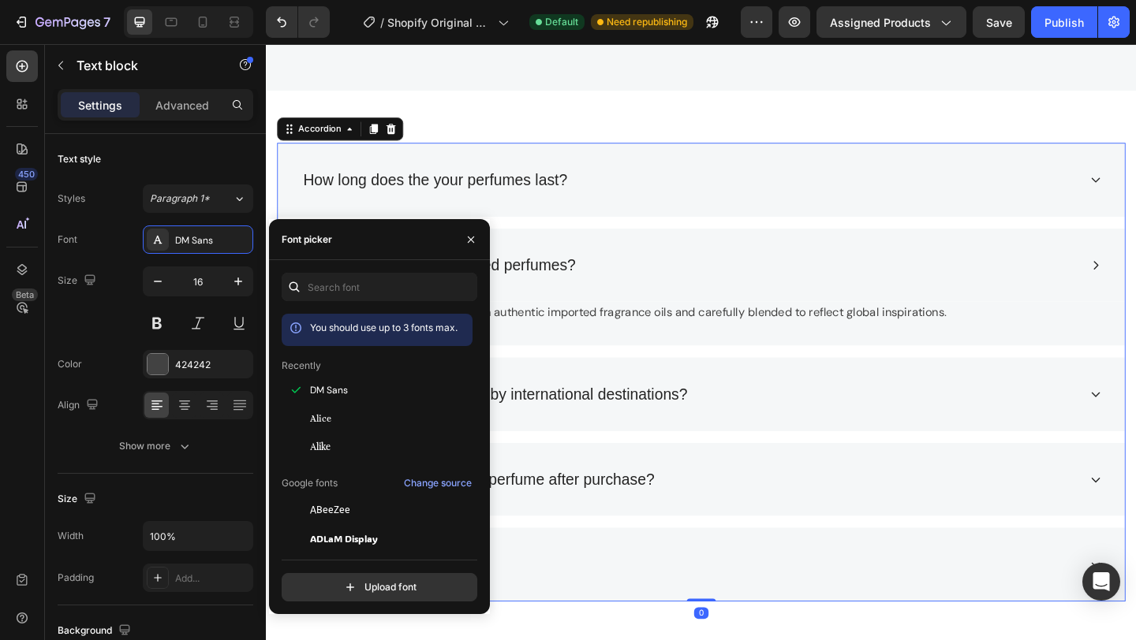
click at [868, 443] on div "Are your perfumes inspired by international destinations?" at bounding box center [738, 425] width 921 height 80
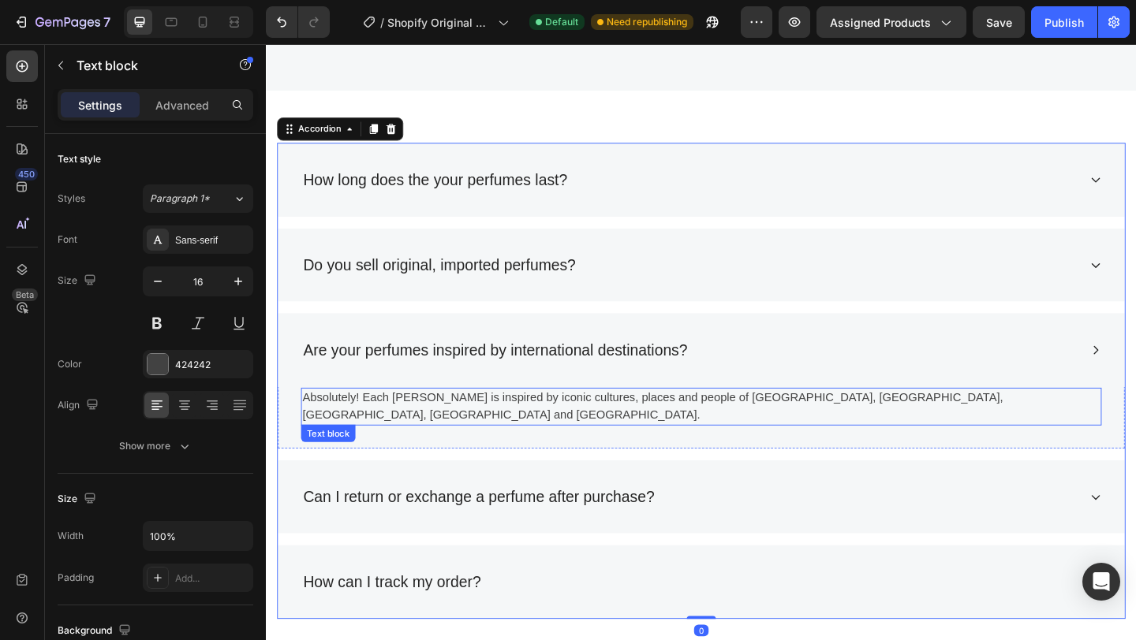
click at [376, 427] on p "Absolutely! Each [PERSON_NAME] is inspired by iconic cultures, places and peopl…" at bounding box center [738, 439] width 867 height 38
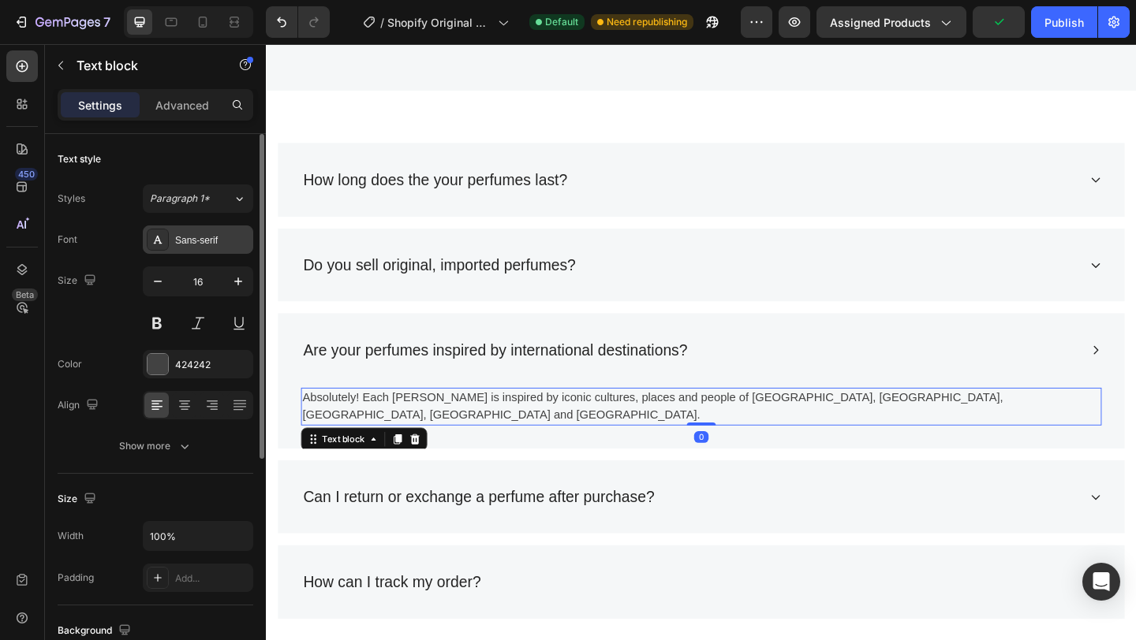
click at [213, 250] on div "Sans-serif" at bounding box center [198, 240] width 110 height 28
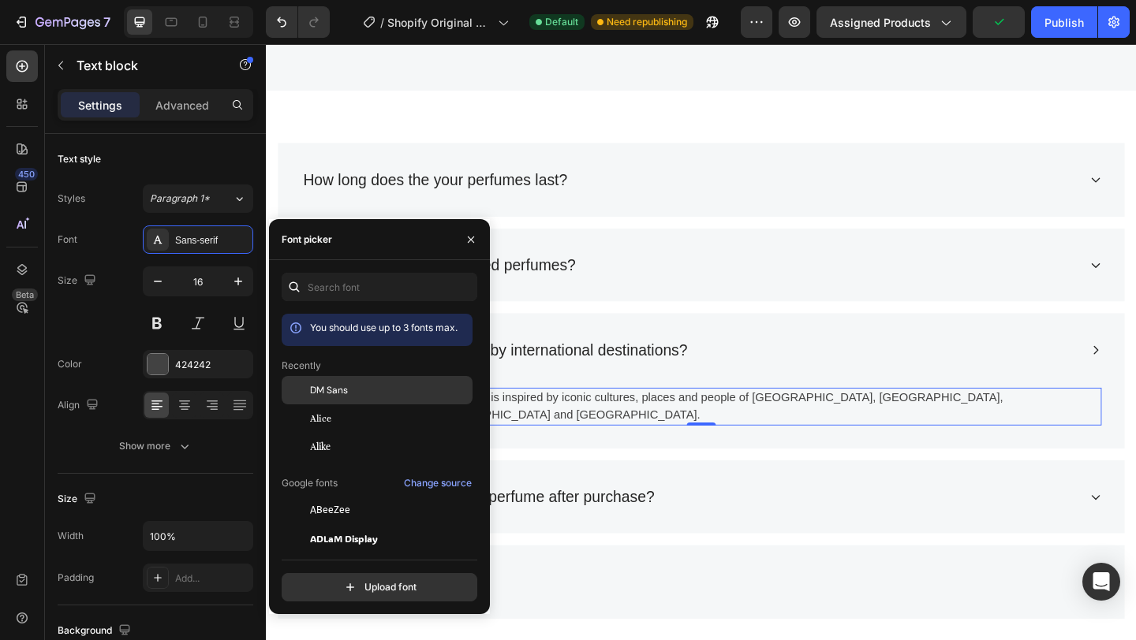
click at [336, 394] on span "DM Sans" at bounding box center [329, 390] width 38 height 14
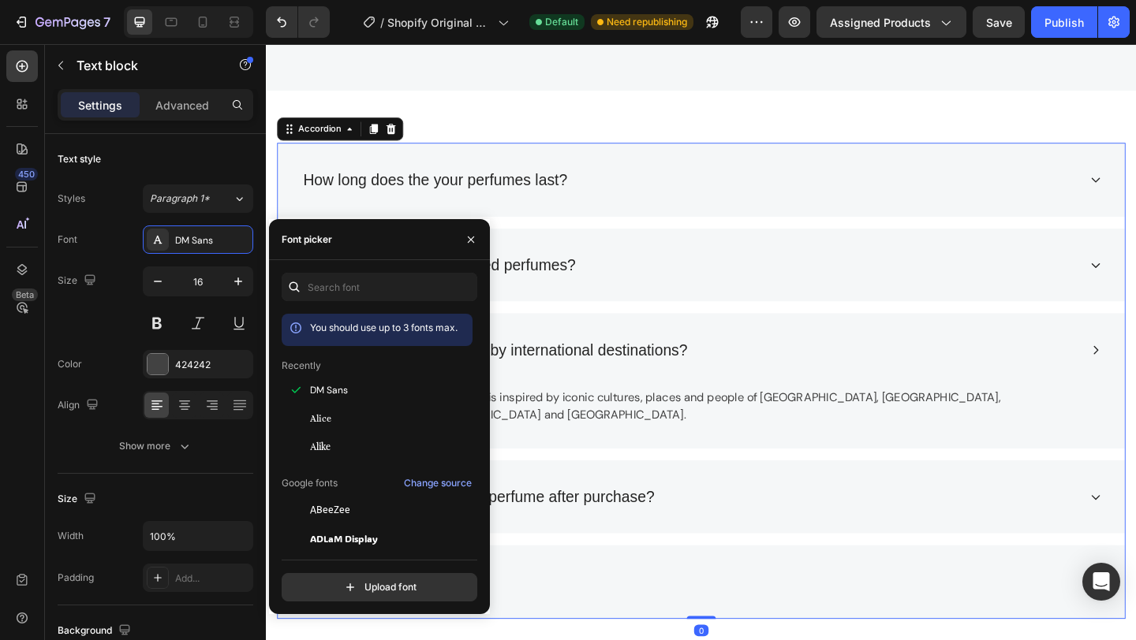
click at [729, 522] on div "Can I return or exchange a perfume after purchase?" at bounding box center [726, 537] width 845 height 30
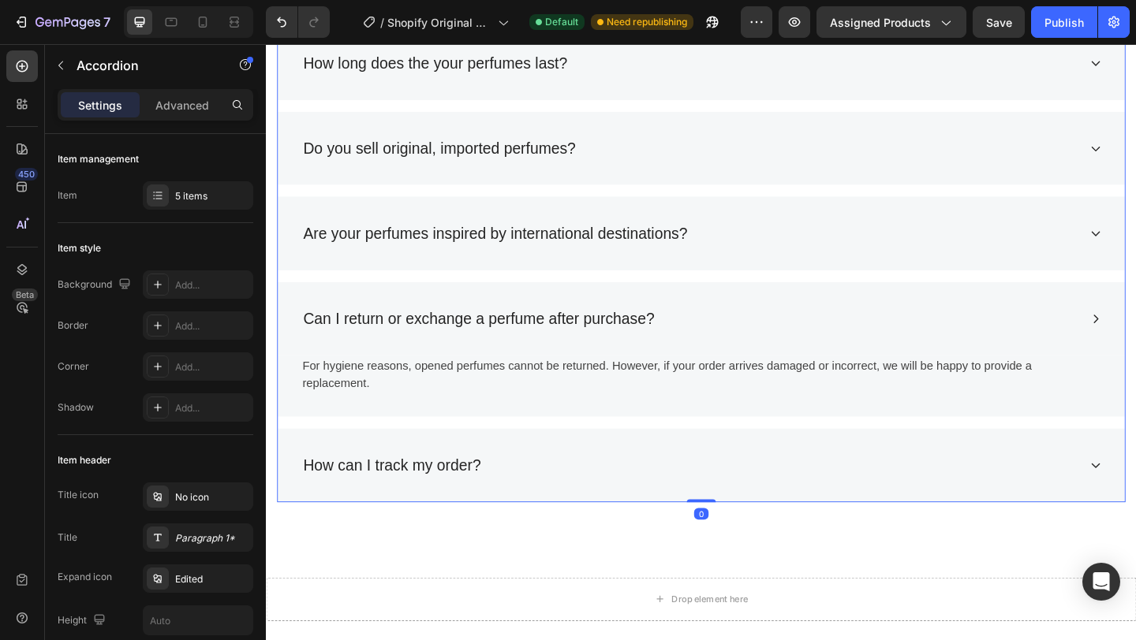
scroll to position [3351, 0]
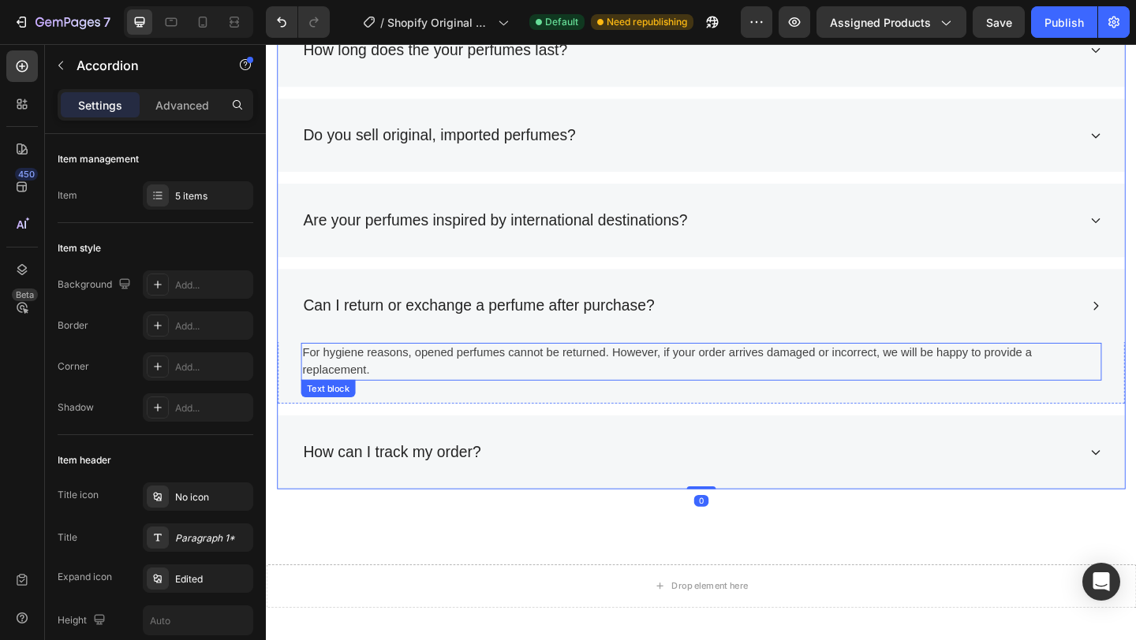
click at [619, 386] on p "For hygiene reasons, opened perfumes cannot be returned. However, if your order…" at bounding box center [738, 390] width 867 height 38
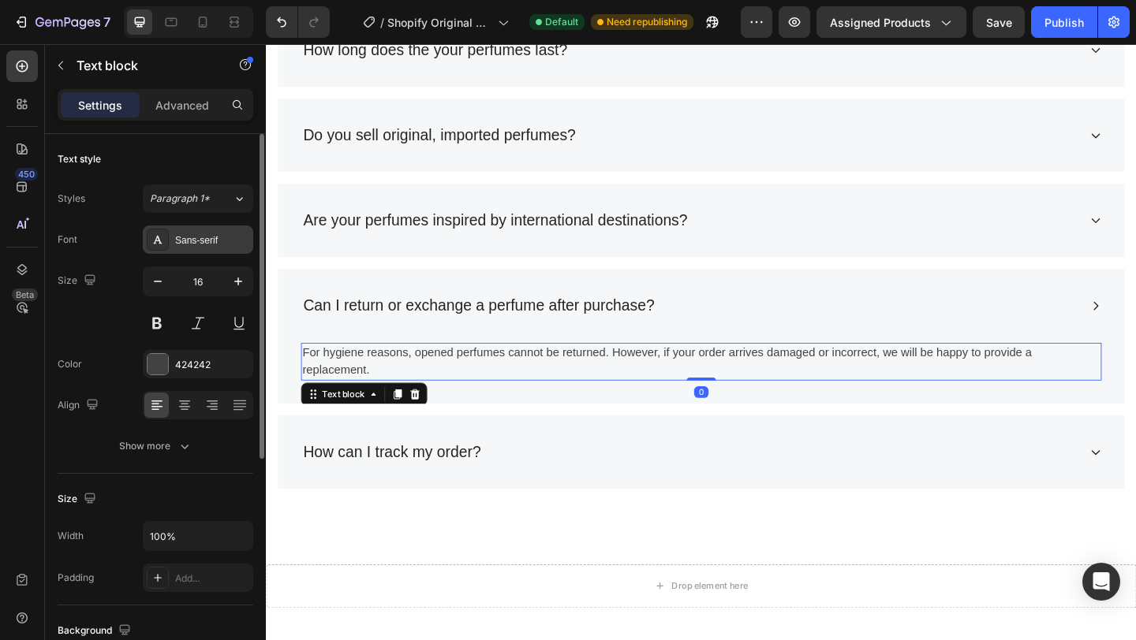
click at [223, 250] on div "Sans-serif" at bounding box center [198, 240] width 110 height 28
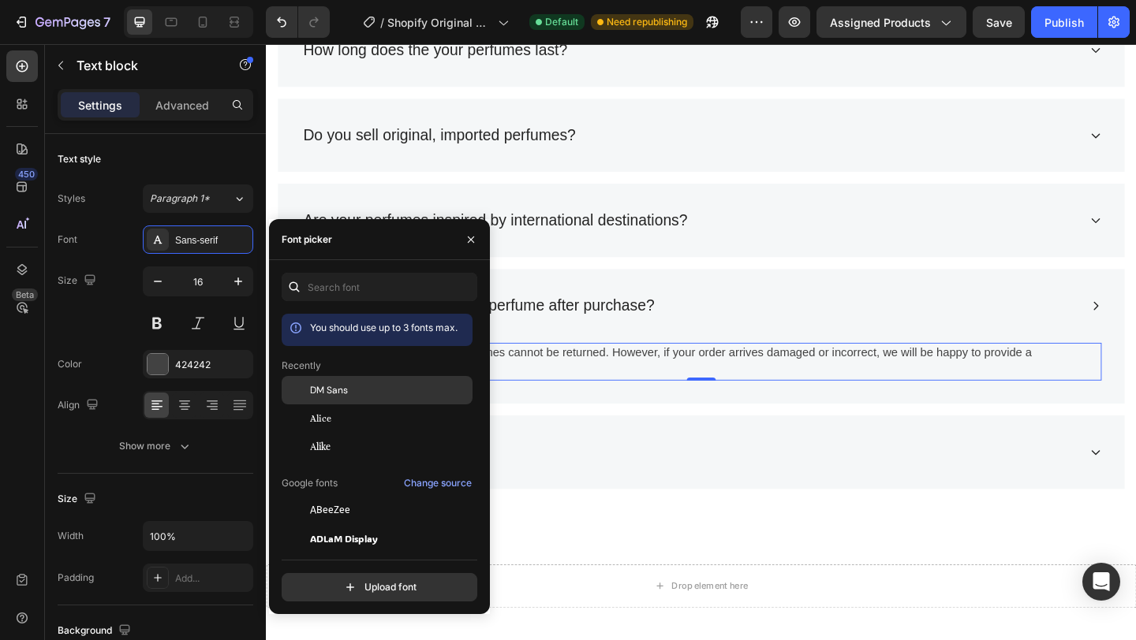
click at [331, 397] on span "DM Sans" at bounding box center [329, 390] width 38 height 14
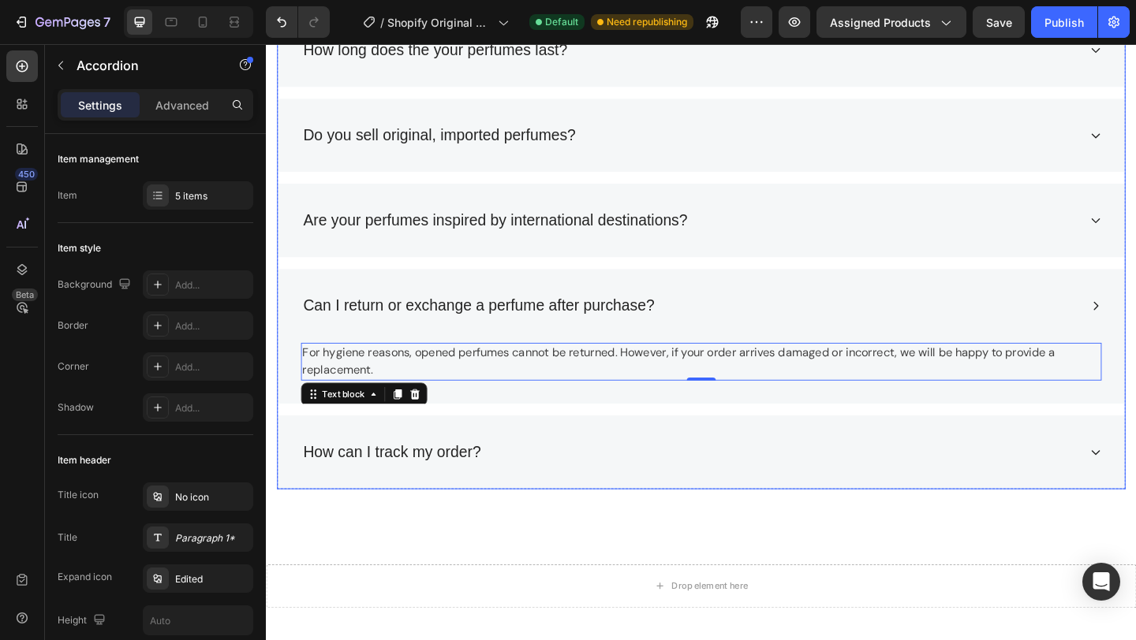
click at [671, 501] on div "How can I track my order?" at bounding box center [726, 488] width 845 height 30
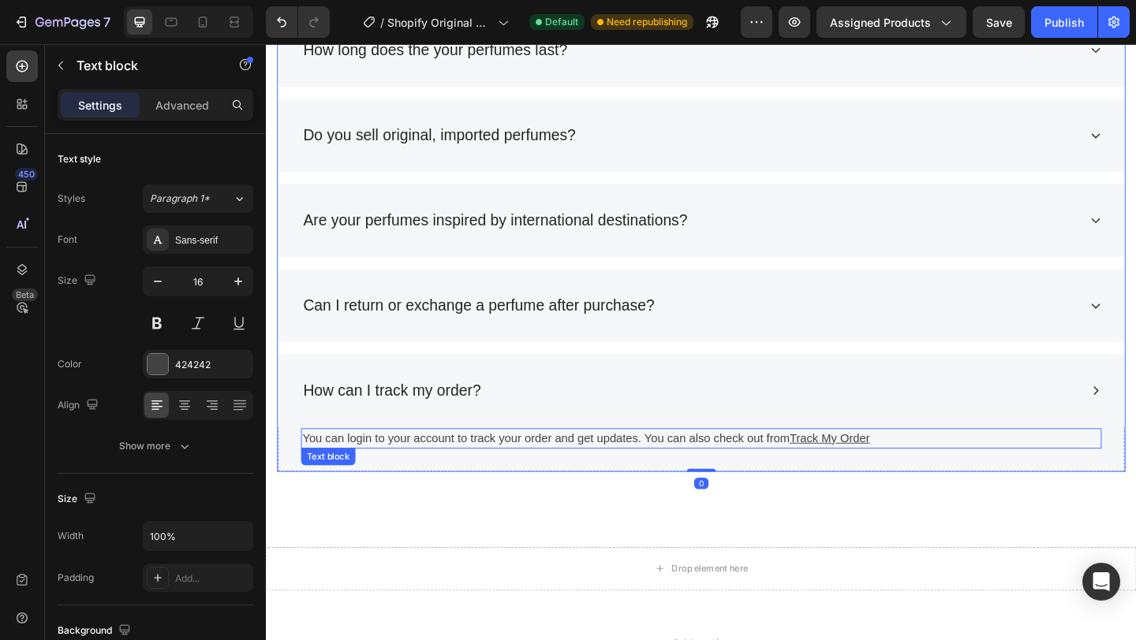
click at [669, 474] on p "You can login to your account to track your order and get updates. You can also…" at bounding box center [738, 473] width 867 height 19
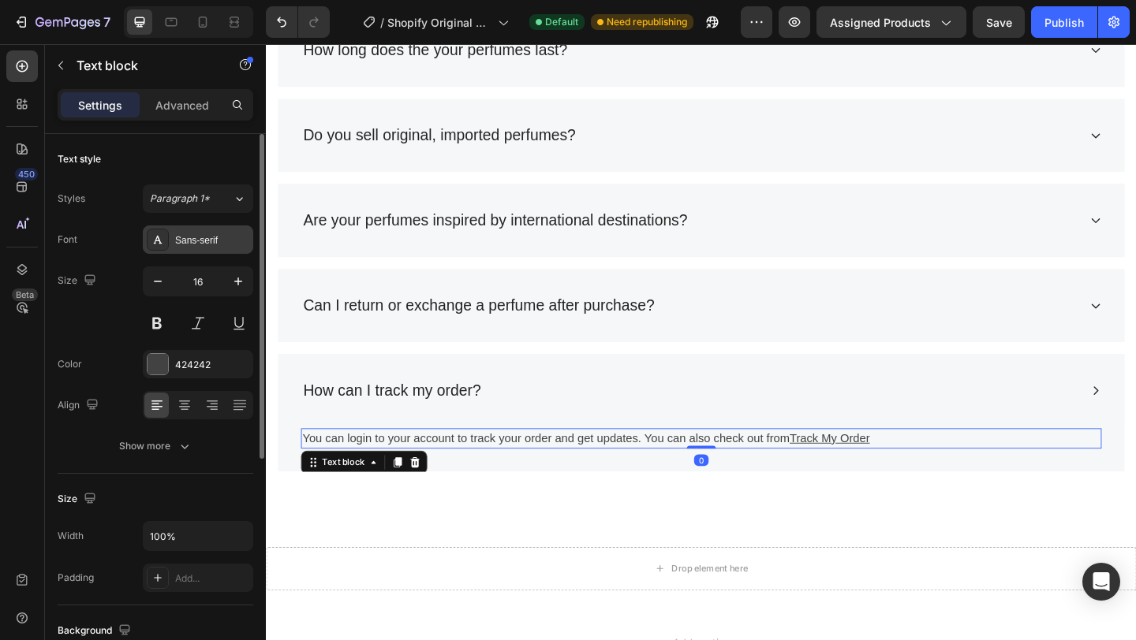
click at [226, 248] on div "Sans-serif" at bounding box center [198, 240] width 110 height 28
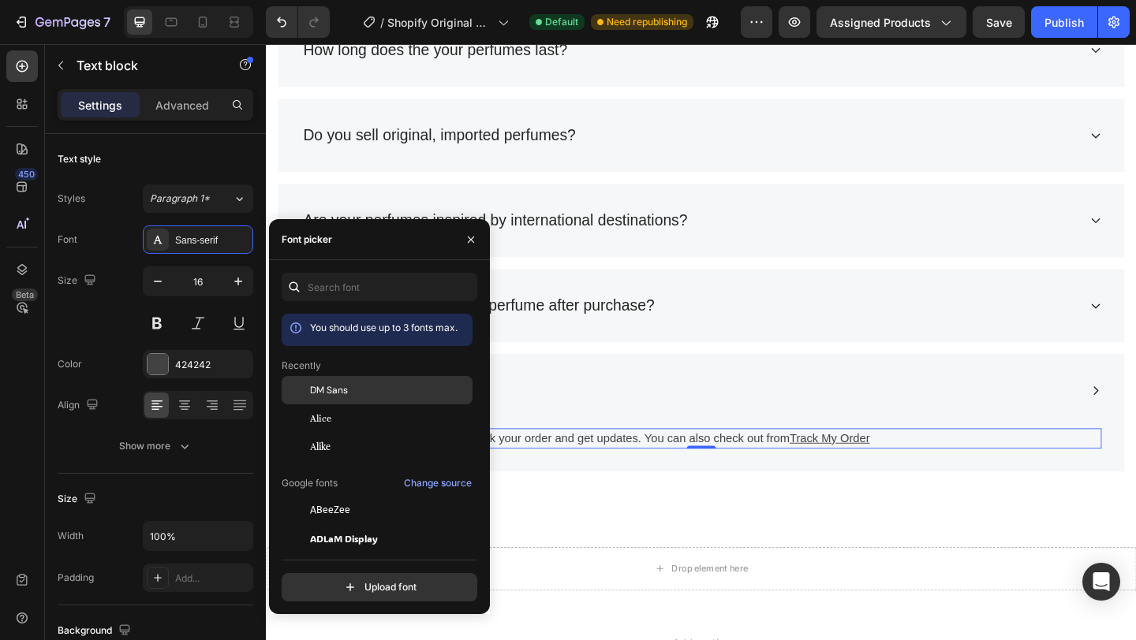
click at [367, 393] on div "DM Sans" at bounding box center [389, 390] width 159 height 14
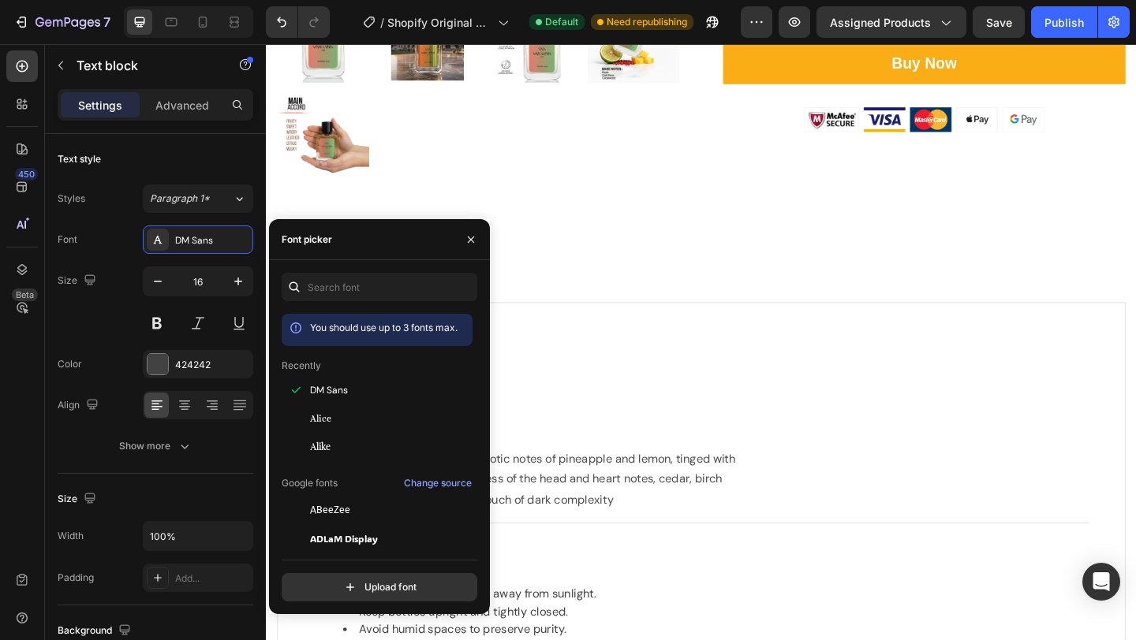
scroll to position [748, 0]
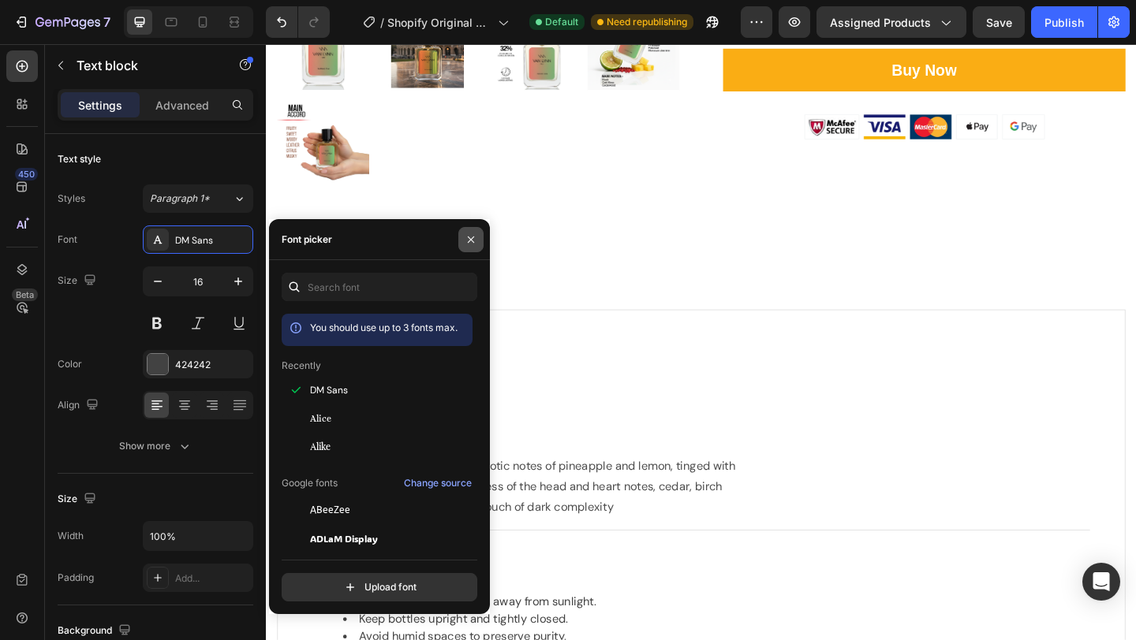
click at [468, 233] on icon "button" at bounding box center [470, 239] width 13 height 13
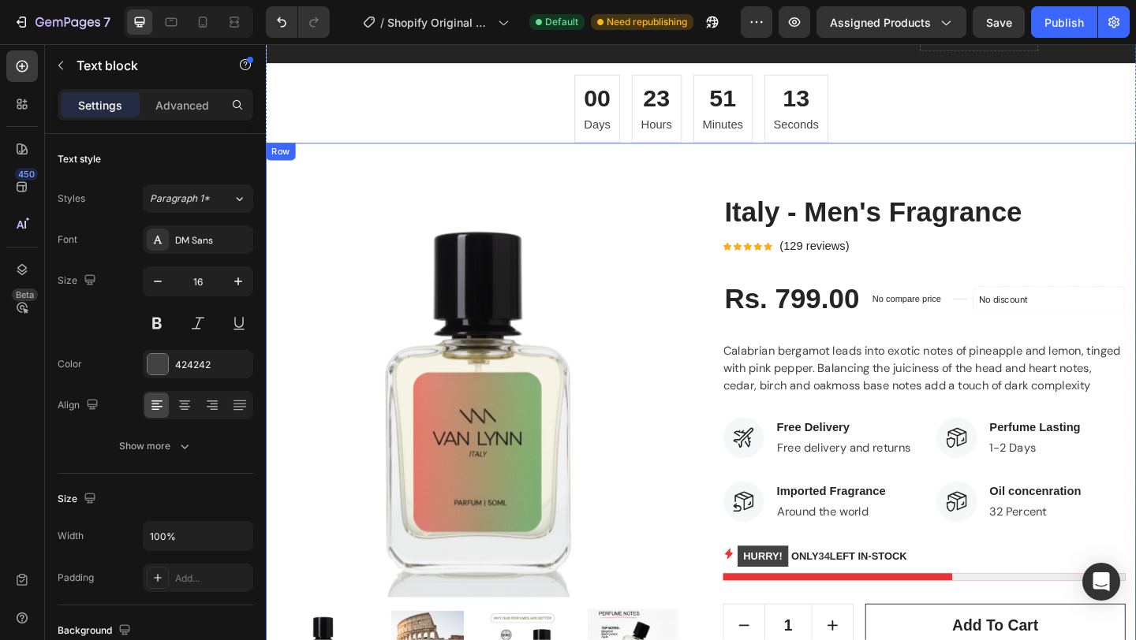
scroll to position [84, 0]
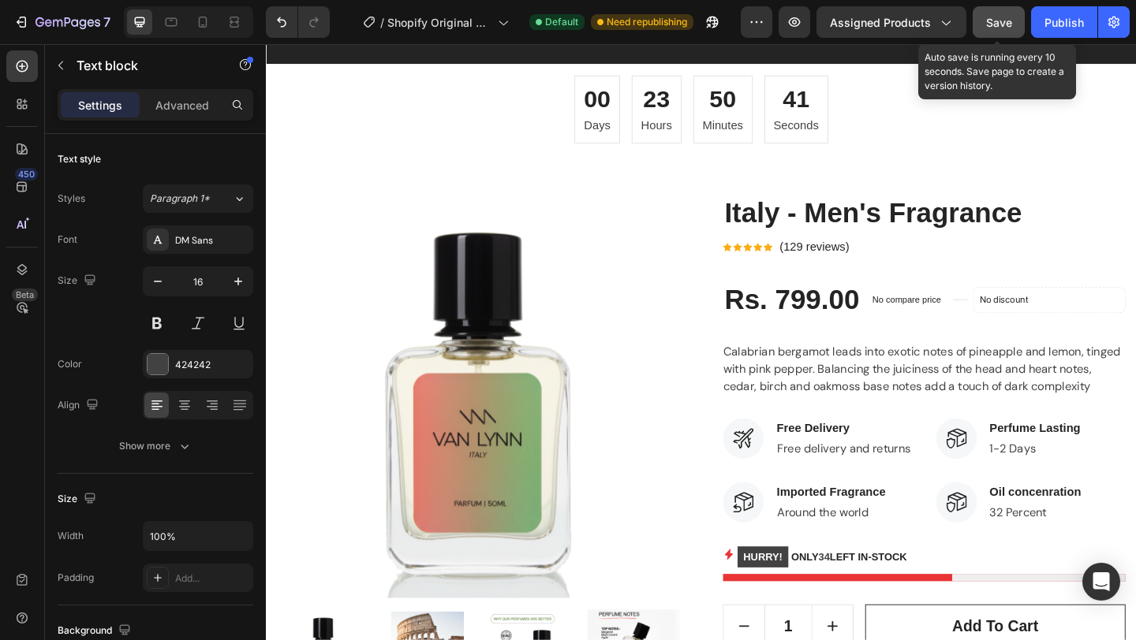
click at [991, 21] on span "Save" at bounding box center [999, 22] width 26 height 13
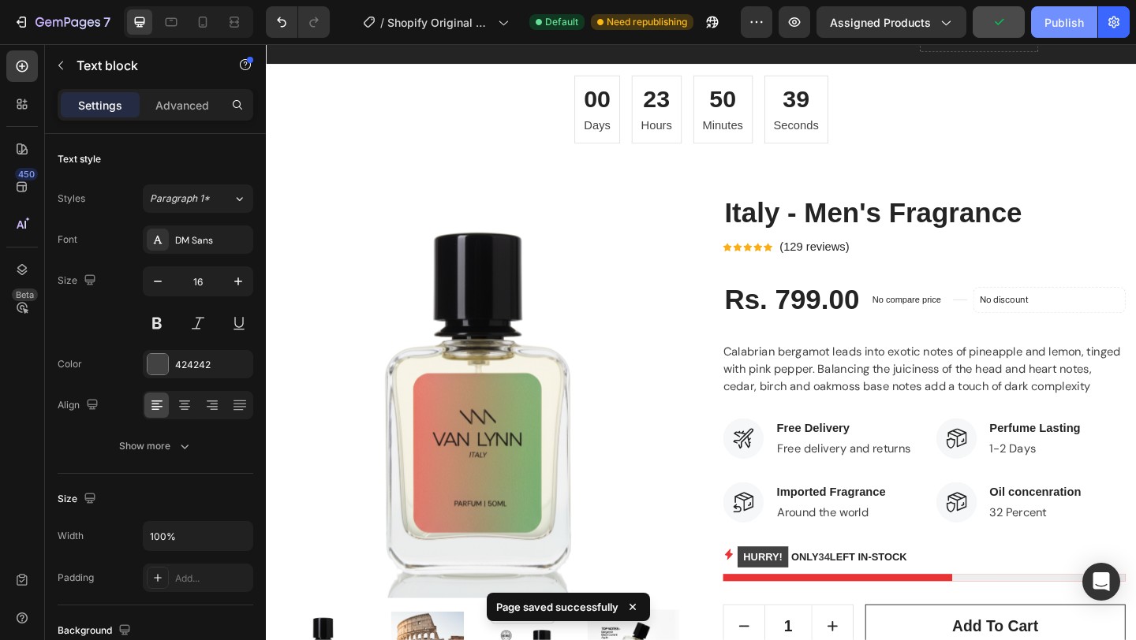
click at [1054, 23] on div "Publish" at bounding box center [1063, 22] width 39 height 17
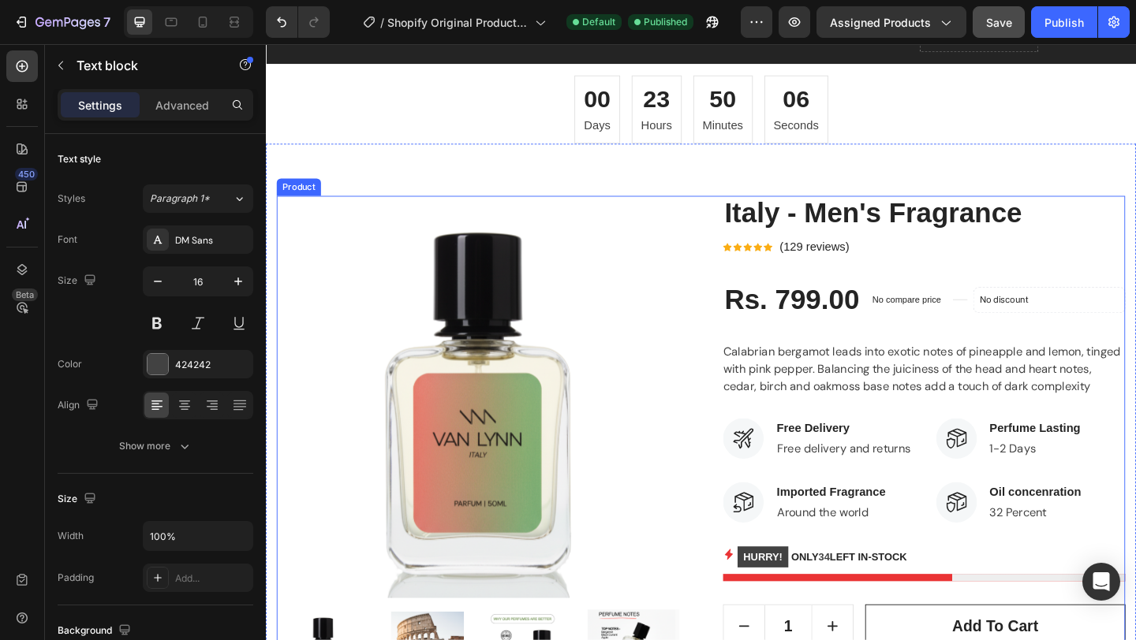
scroll to position [0, 0]
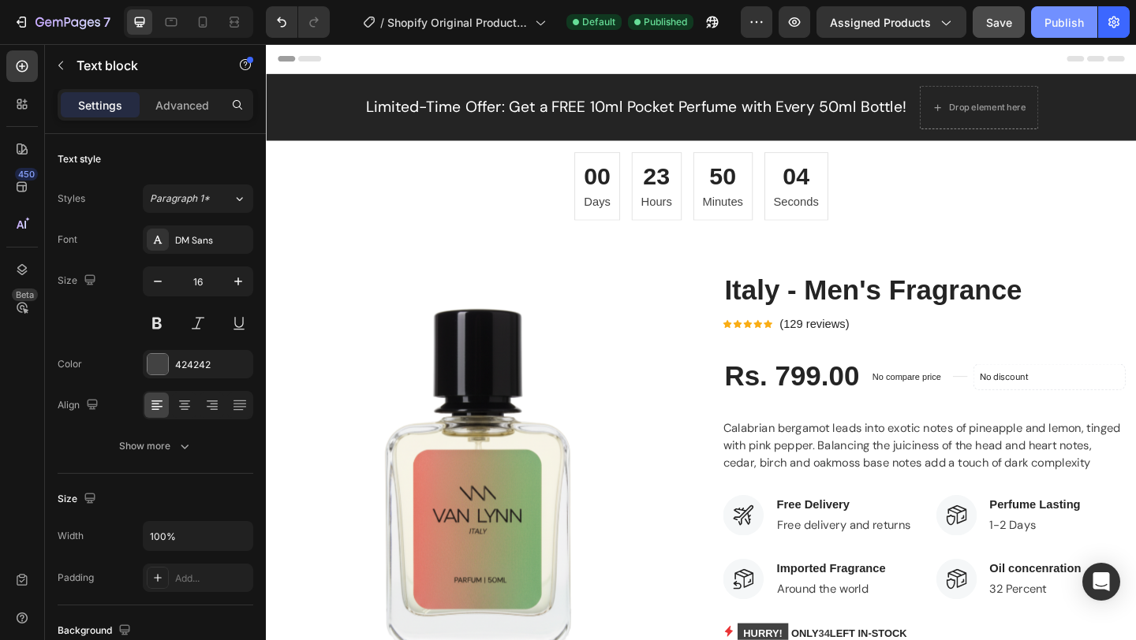
click at [1049, 21] on div "Publish" at bounding box center [1063, 22] width 39 height 17
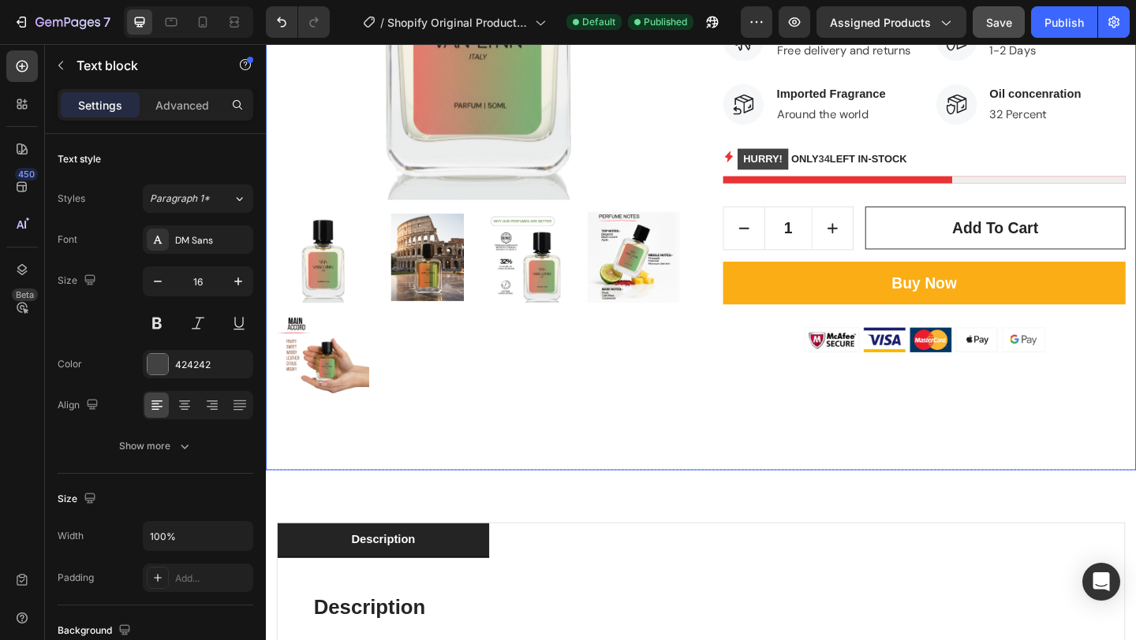
scroll to position [618, 0]
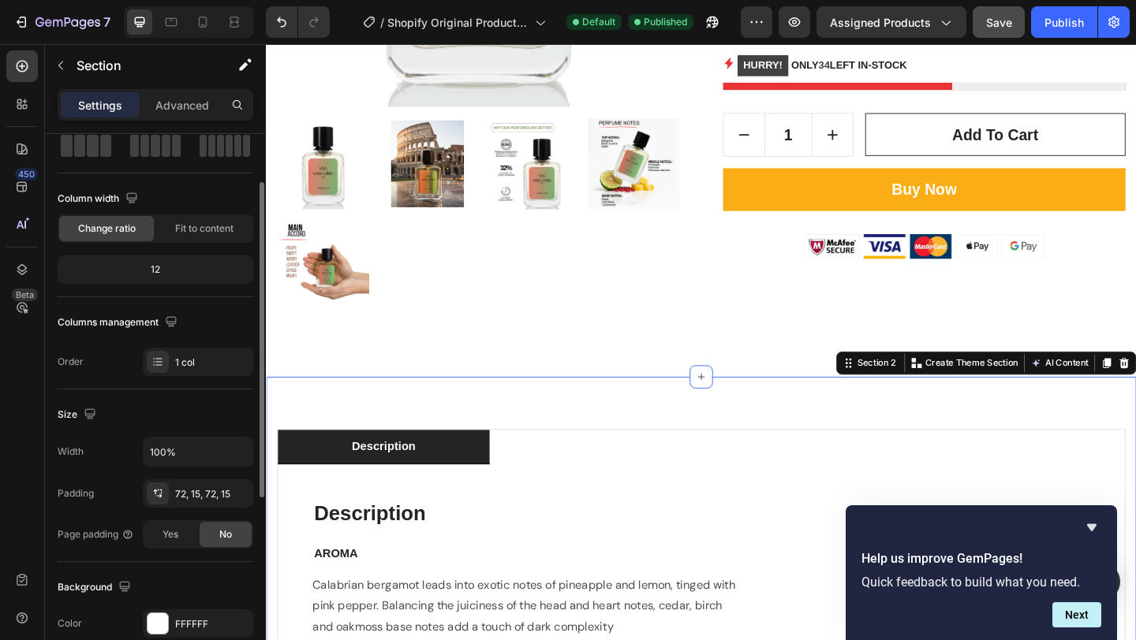
scroll to position [91, 0]
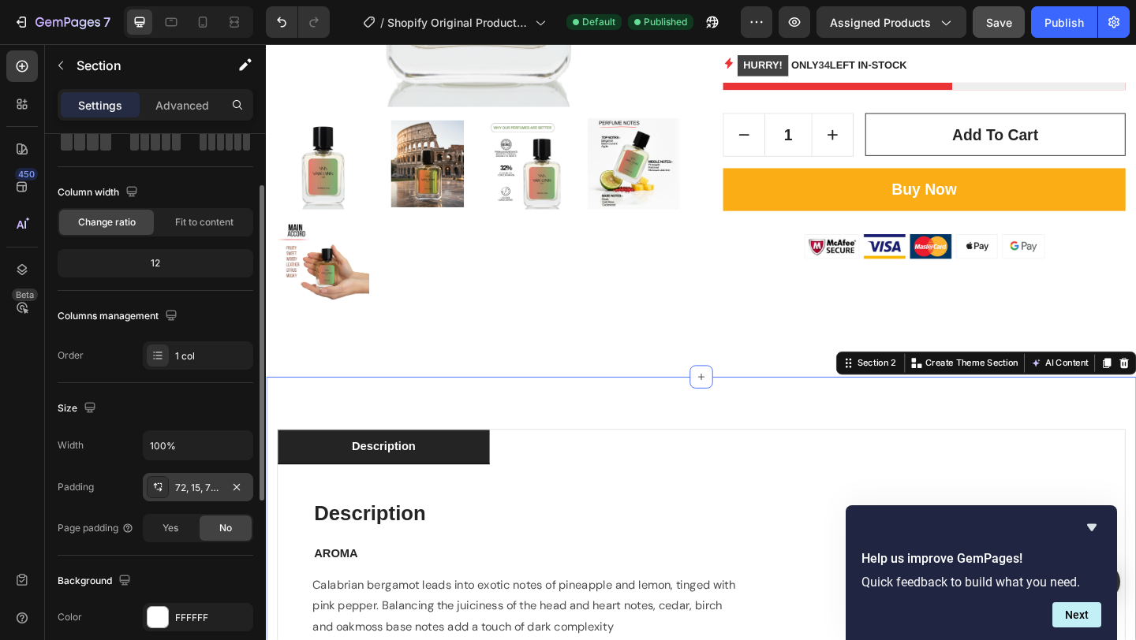
click at [171, 486] on div "72, 15, 72, 15" at bounding box center [198, 487] width 110 height 28
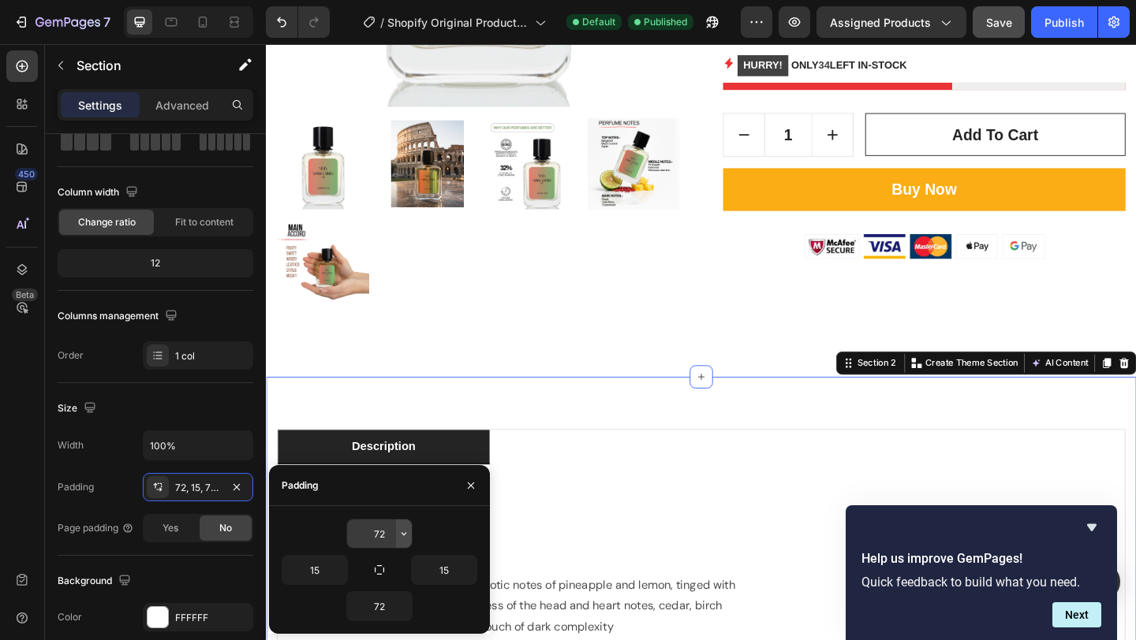
click at [406, 535] on icon "button" at bounding box center [403, 534] width 13 height 13
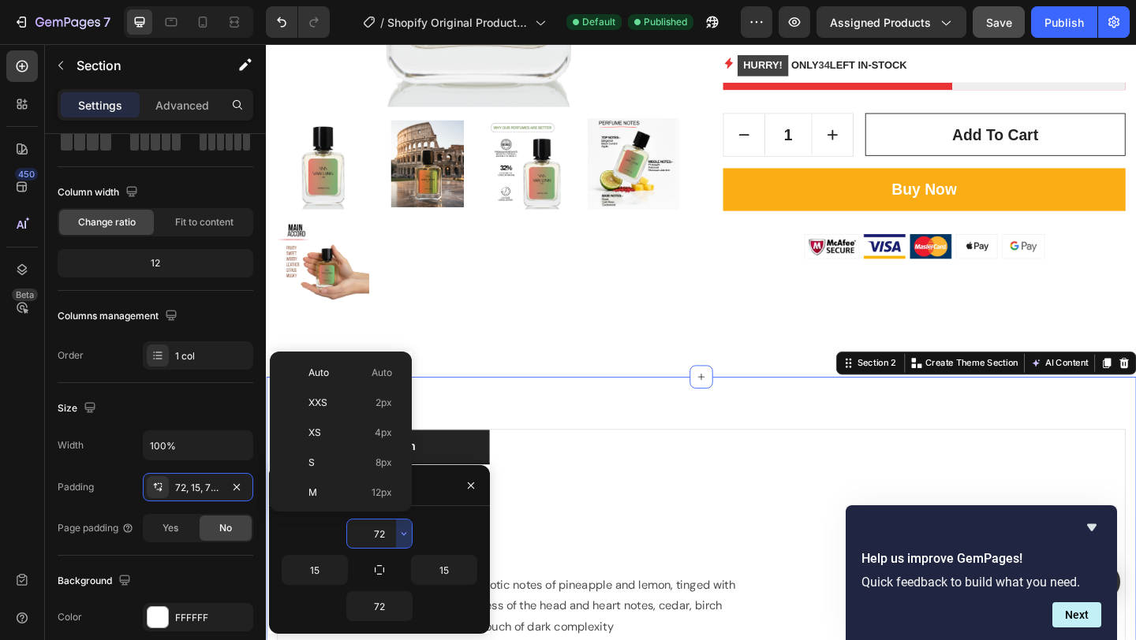
click at [378, 529] on input "72" at bounding box center [379, 534] width 65 height 28
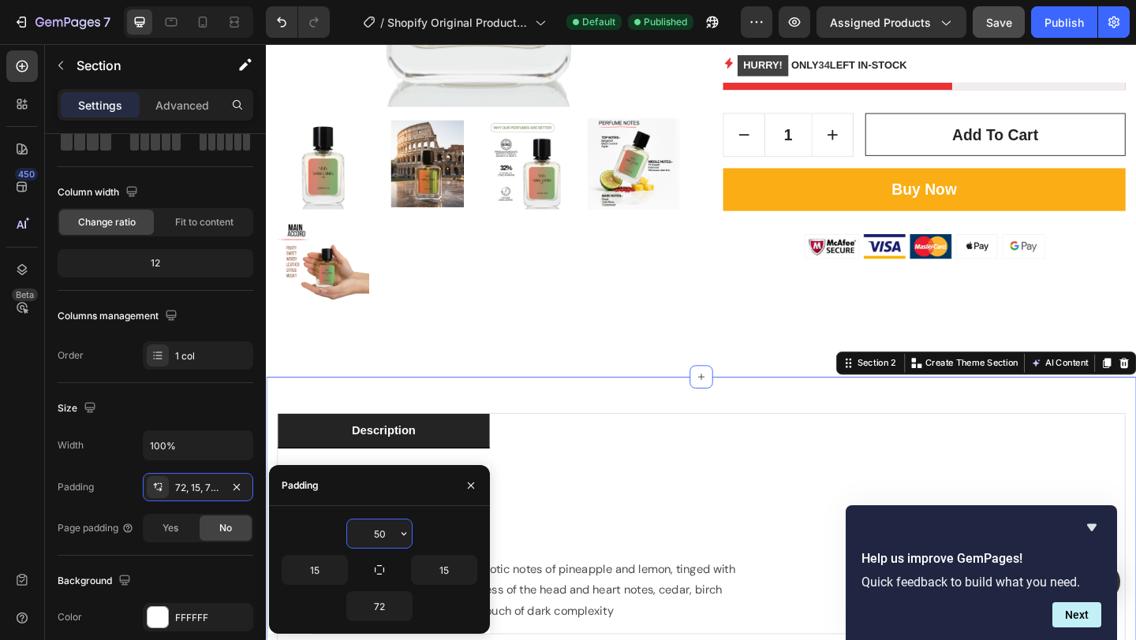
type input "50"
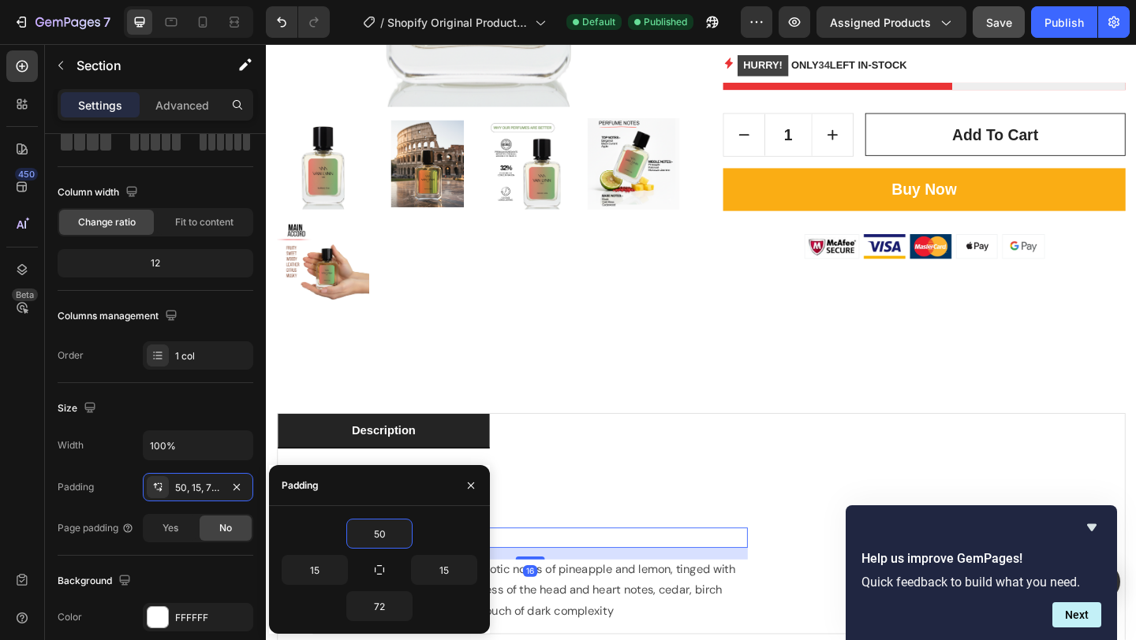
click at [576, 570] on div "AROMA" at bounding box center [552, 581] width 473 height 22
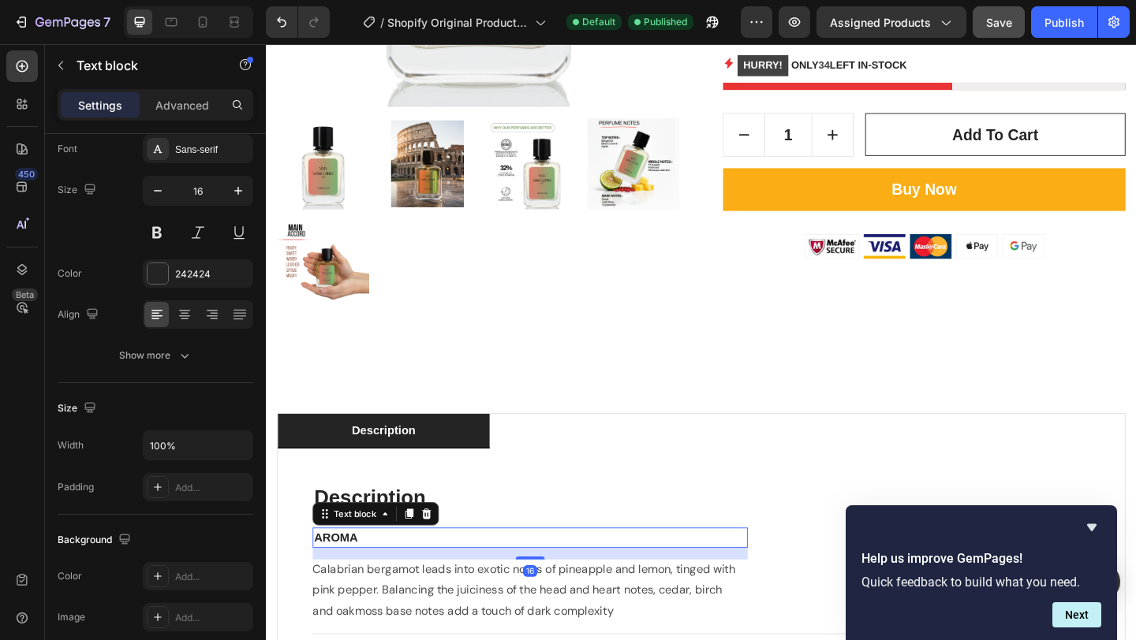
scroll to position [0, 0]
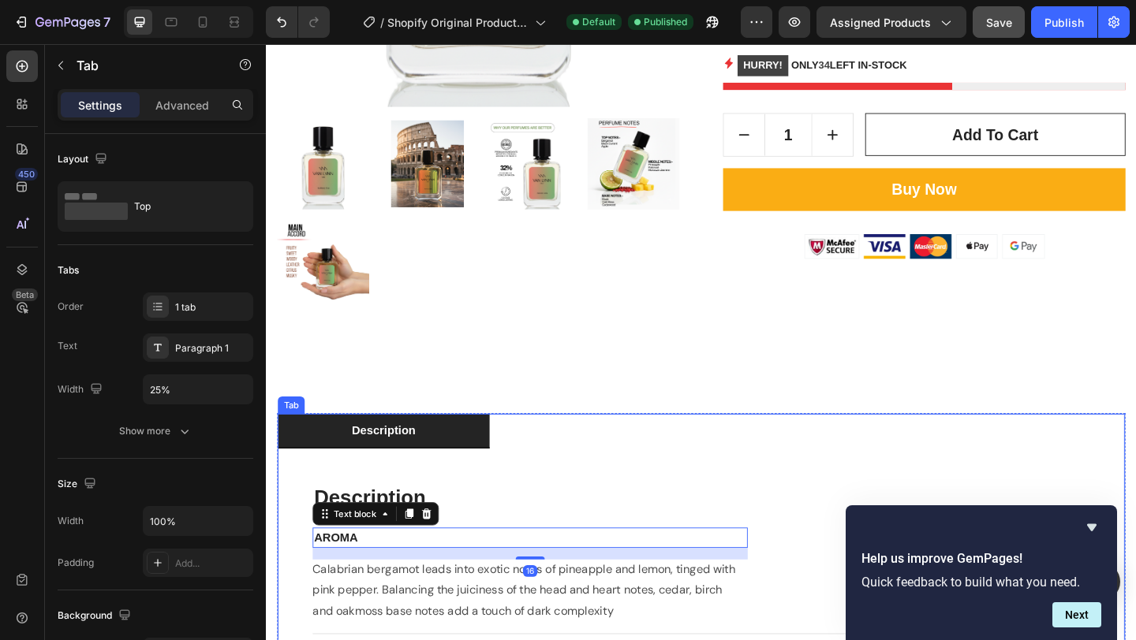
click at [605, 472] on ul "description" at bounding box center [738, 465] width 921 height 38
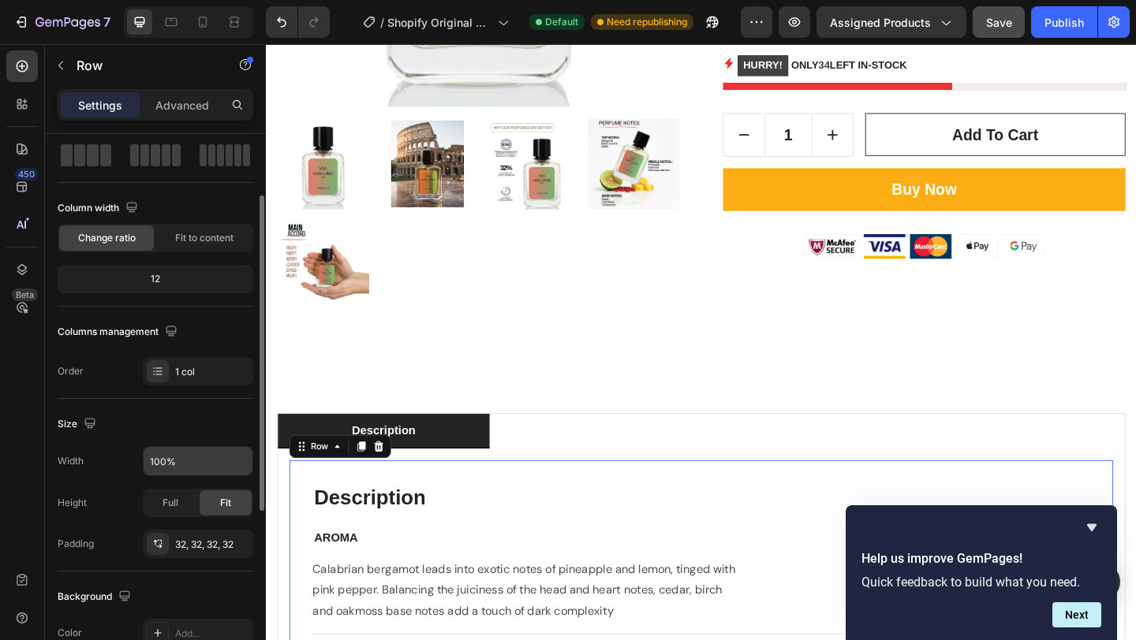
scroll to position [87, 0]
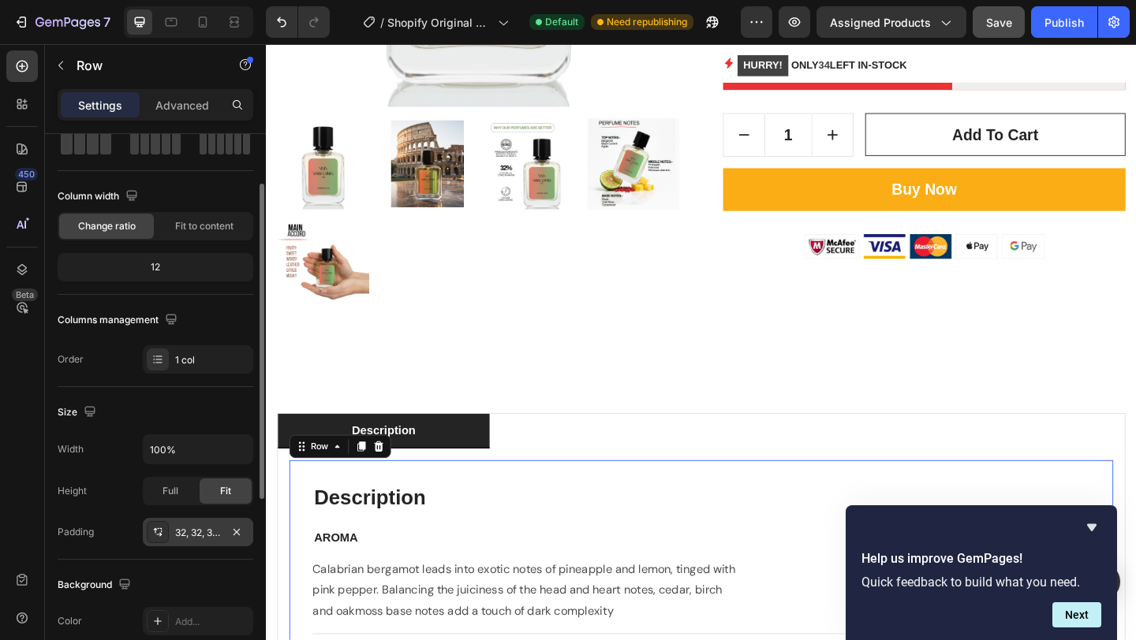
click at [191, 534] on div "32, 32, 32, 32" at bounding box center [198, 533] width 46 height 14
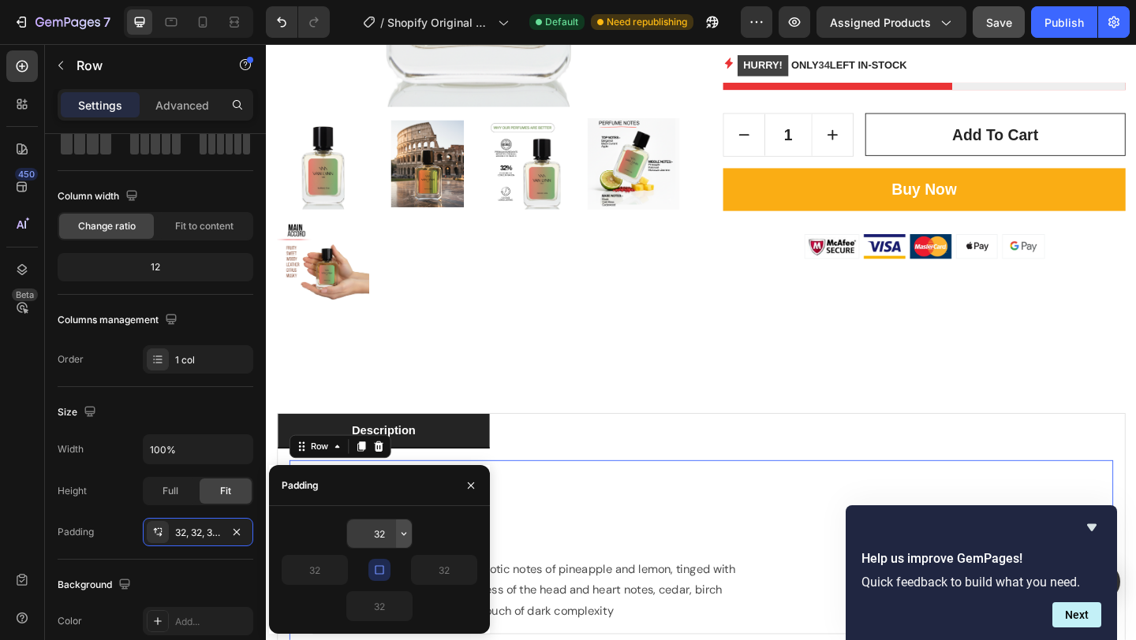
click at [398, 533] on icon "button" at bounding box center [403, 534] width 13 height 13
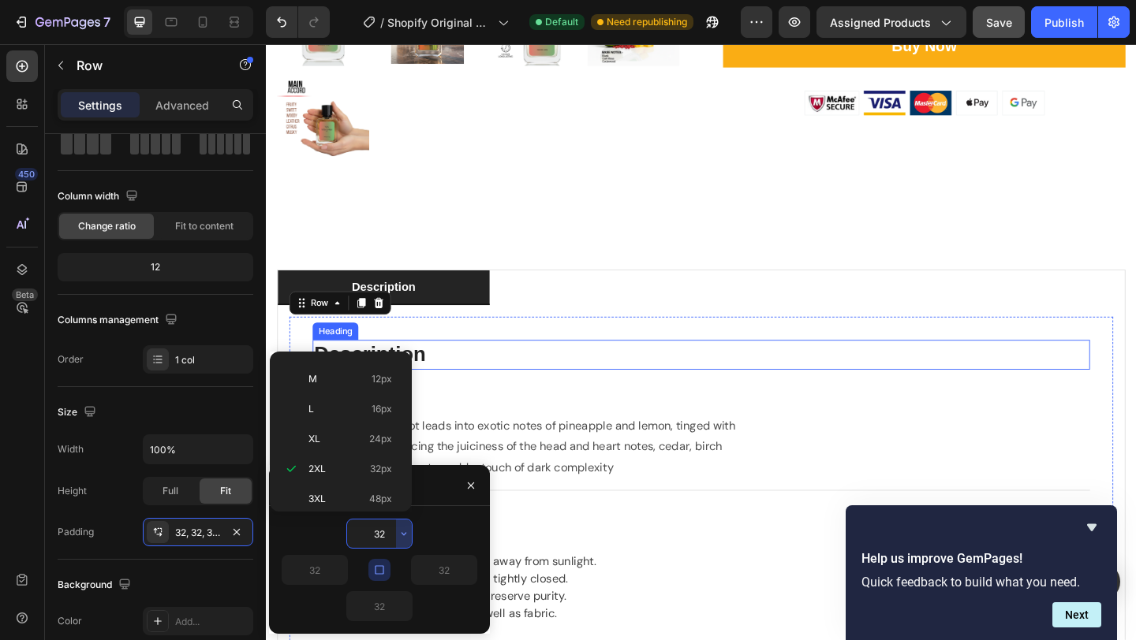
scroll to position [775, 0]
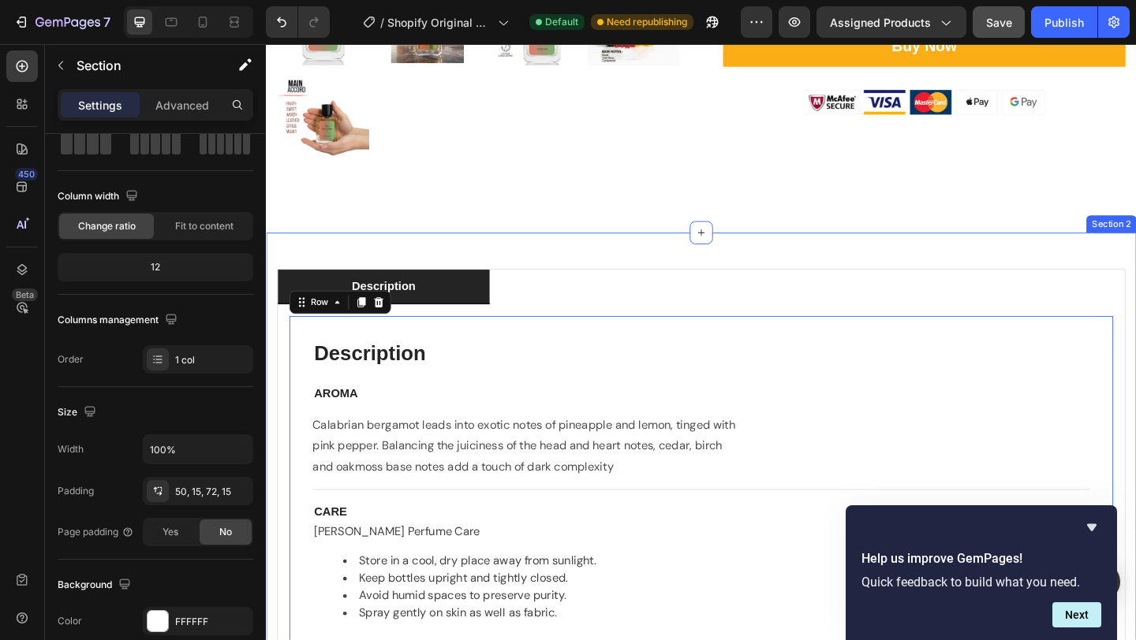
click at [1008, 276] on div "description Description Heading AROMA Text block Calabrian bergamot leads into …" at bounding box center [739, 567] width 946 height 636
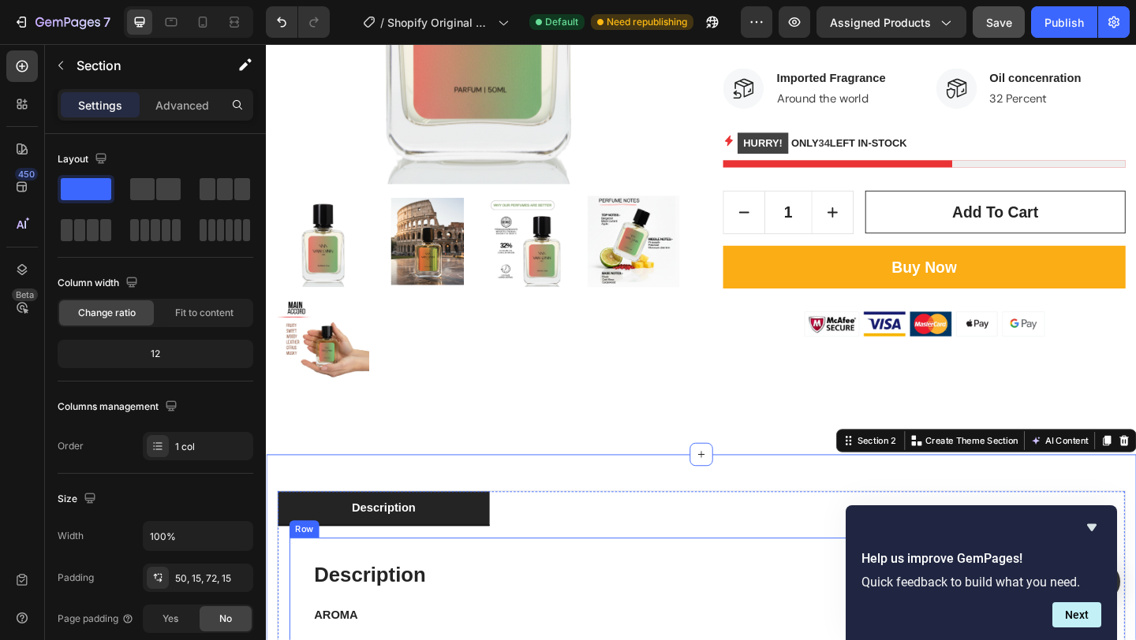
scroll to position [559, 0]
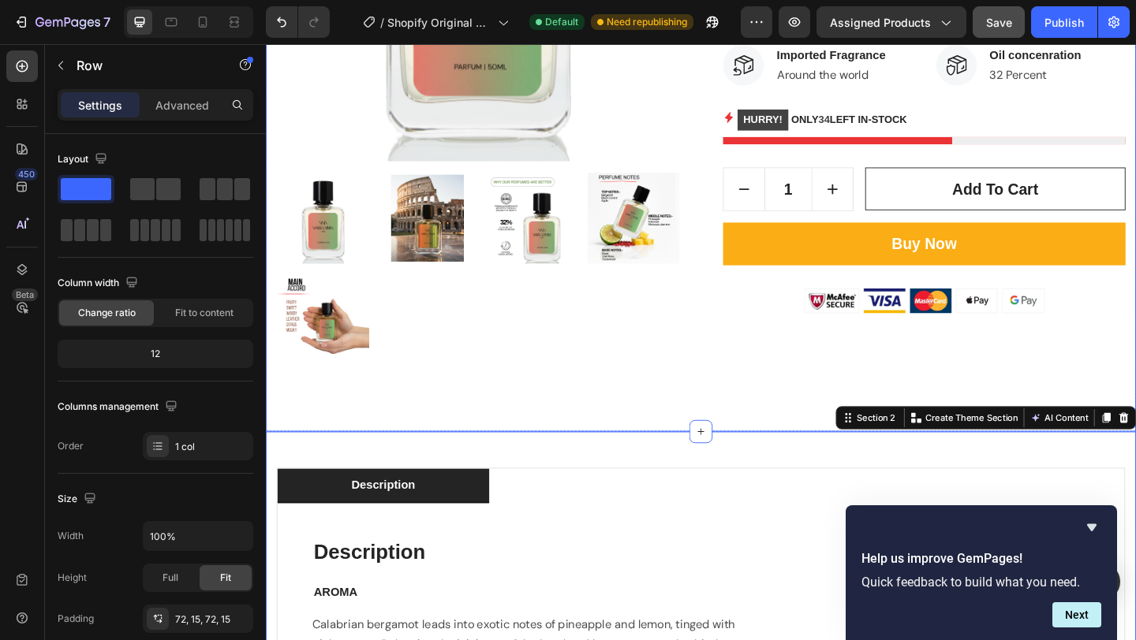
click at [781, 423] on div "Product Images Italy - Men's Fragrance Product Title Icon Icon Icon Icon Icon I…" at bounding box center [739, 71] width 946 height 789
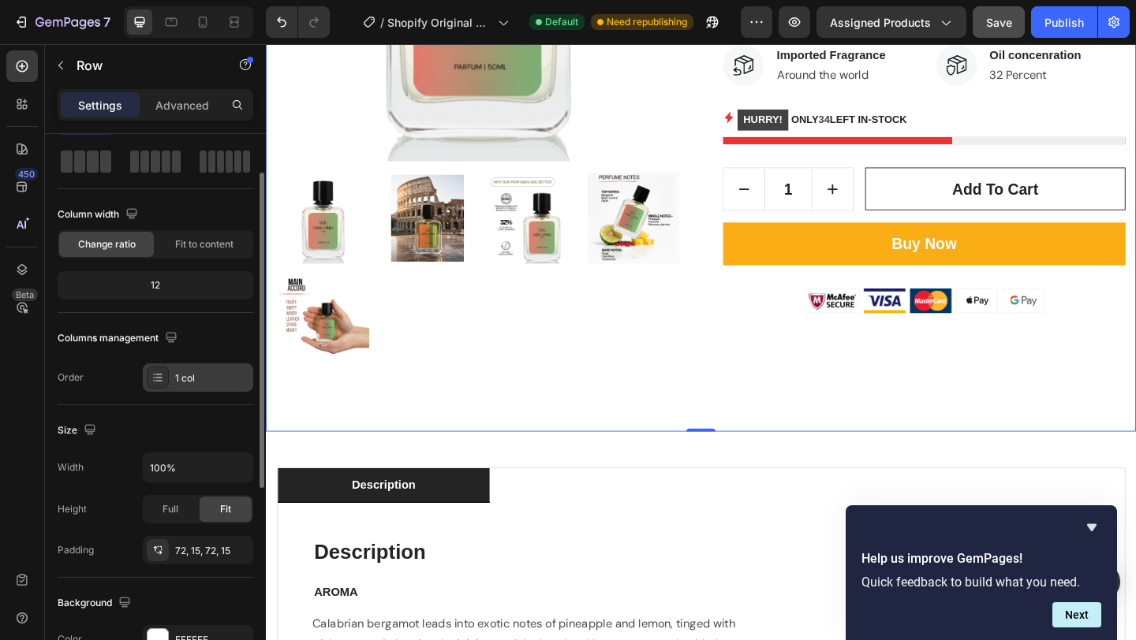
scroll to position [98, 0]
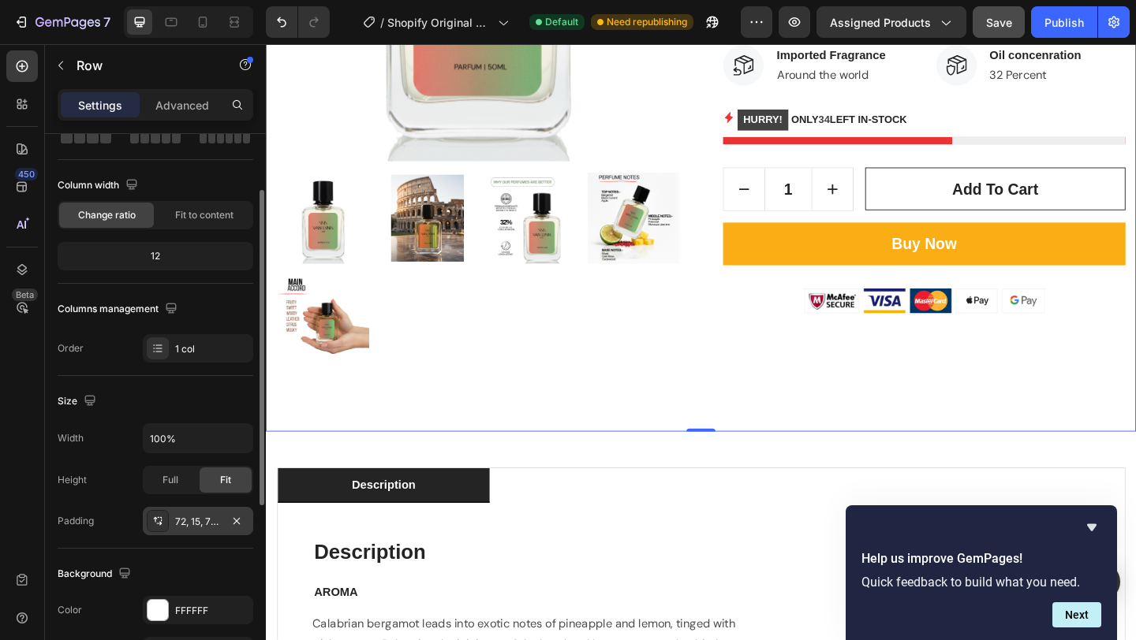
click at [158, 522] on icon at bounding box center [157, 521] width 13 height 13
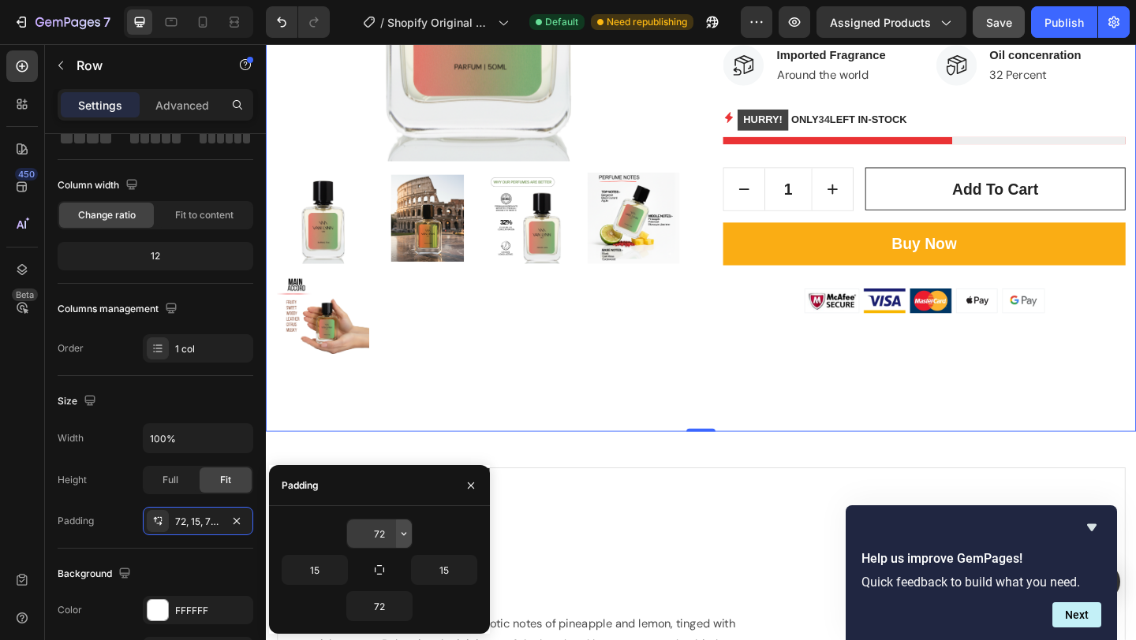
click at [398, 536] on icon "button" at bounding box center [403, 534] width 13 height 13
click at [397, 602] on icon "button" at bounding box center [403, 606] width 13 height 13
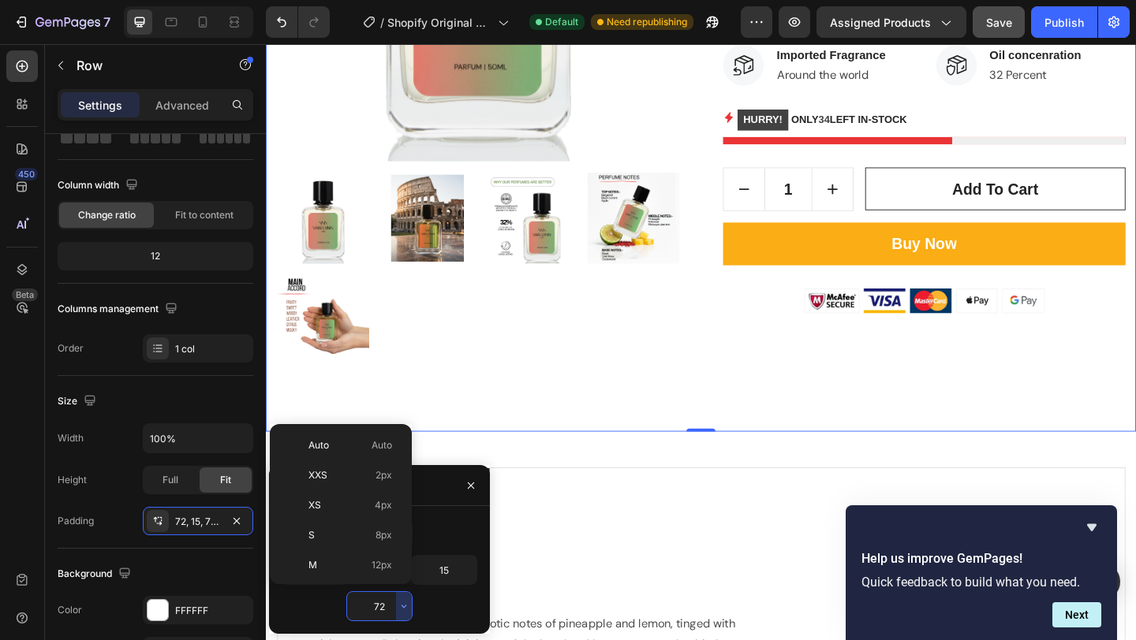
click at [372, 606] on input "72" at bounding box center [379, 606] width 65 height 28
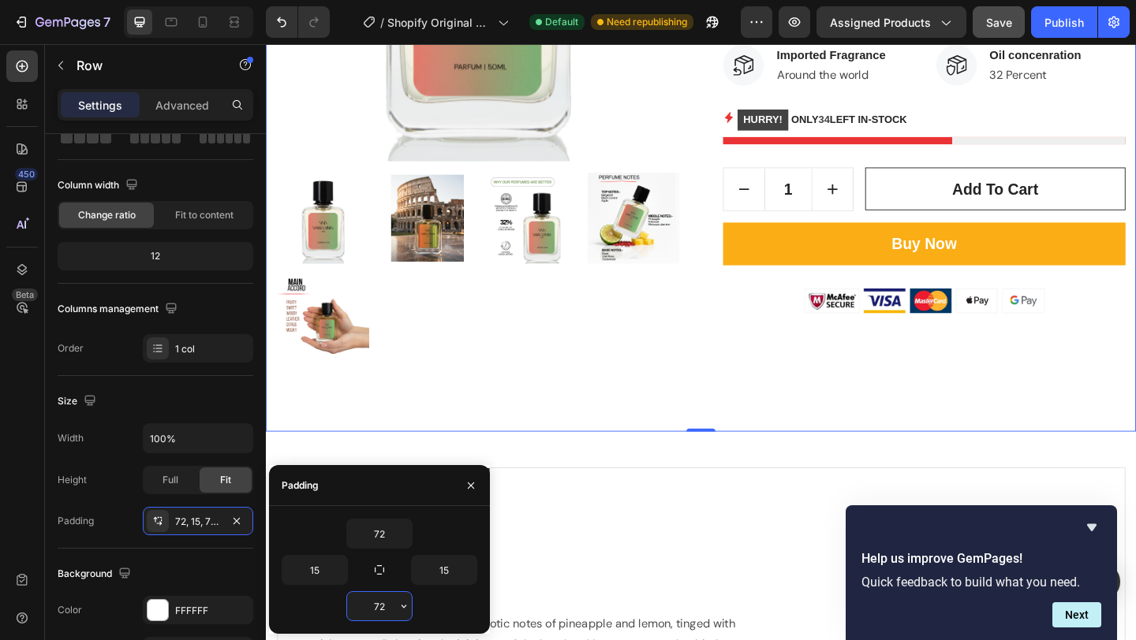
click at [372, 606] on input "72" at bounding box center [379, 606] width 65 height 28
click at [406, 606] on icon "button" at bounding box center [403, 606] width 13 height 13
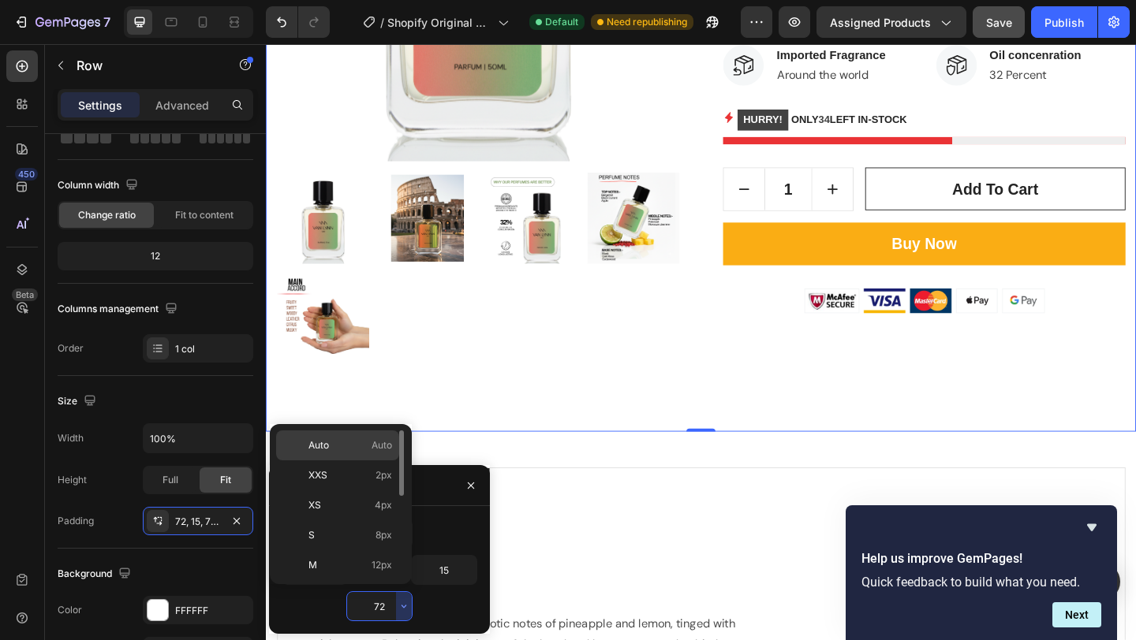
click at [380, 446] on span "Auto" at bounding box center [381, 445] width 21 height 14
type input "Auto"
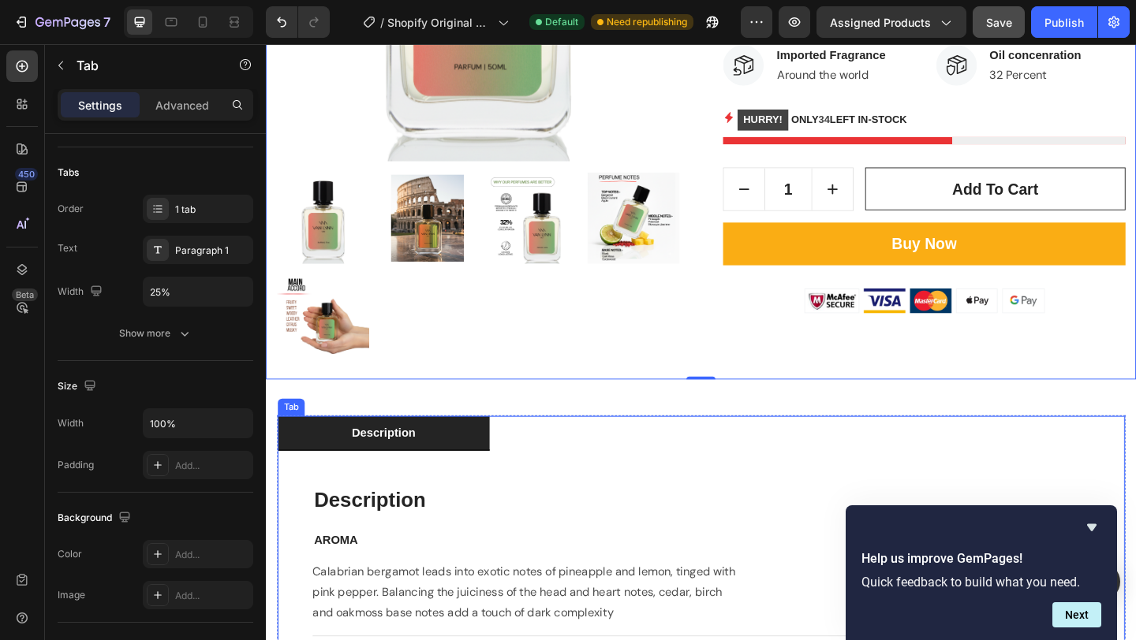
click at [775, 479] on ul "description" at bounding box center [738, 468] width 921 height 38
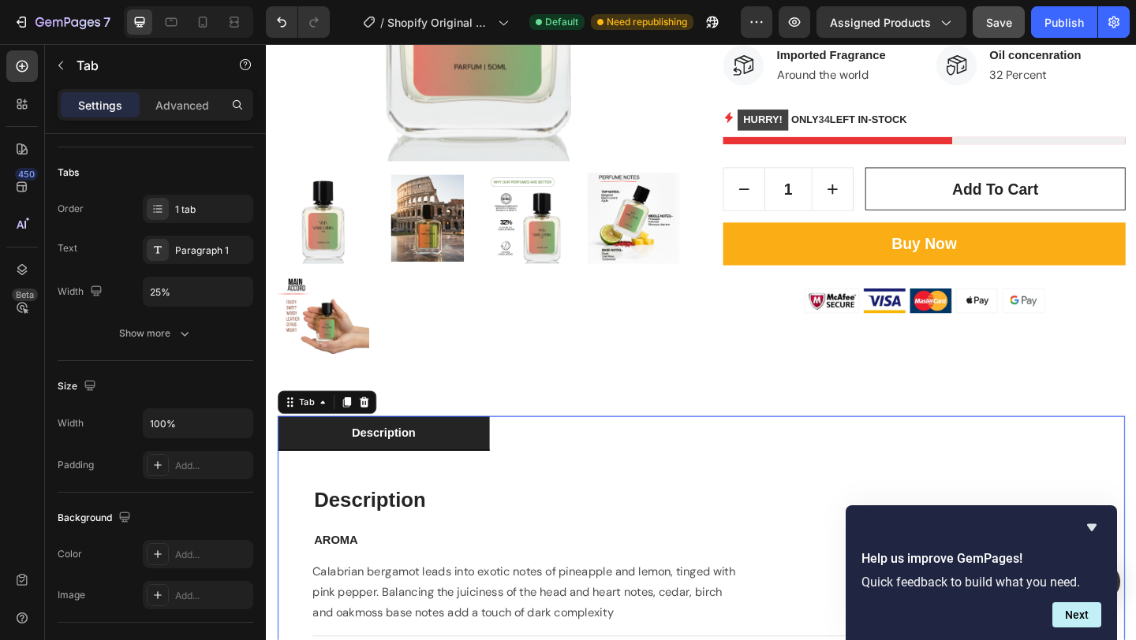
scroll to position [0, 0]
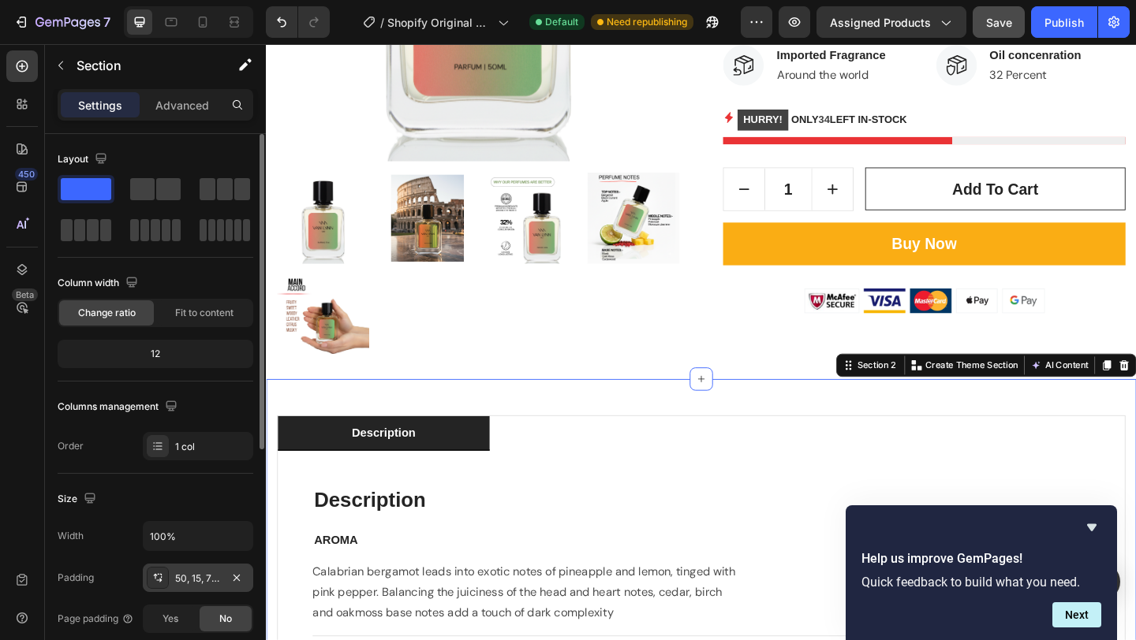
click at [200, 576] on div "50, 15, 72, 15" at bounding box center [198, 579] width 46 height 14
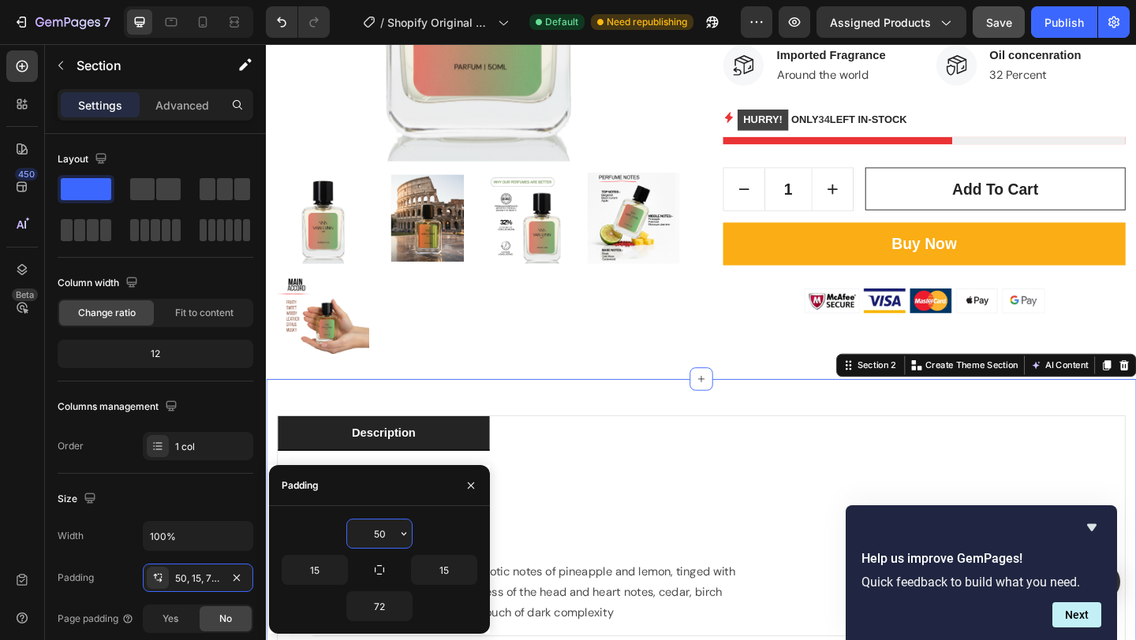
click at [394, 538] on input "50" at bounding box center [379, 534] width 65 height 28
click at [405, 531] on icon "button" at bounding box center [403, 534] width 13 height 13
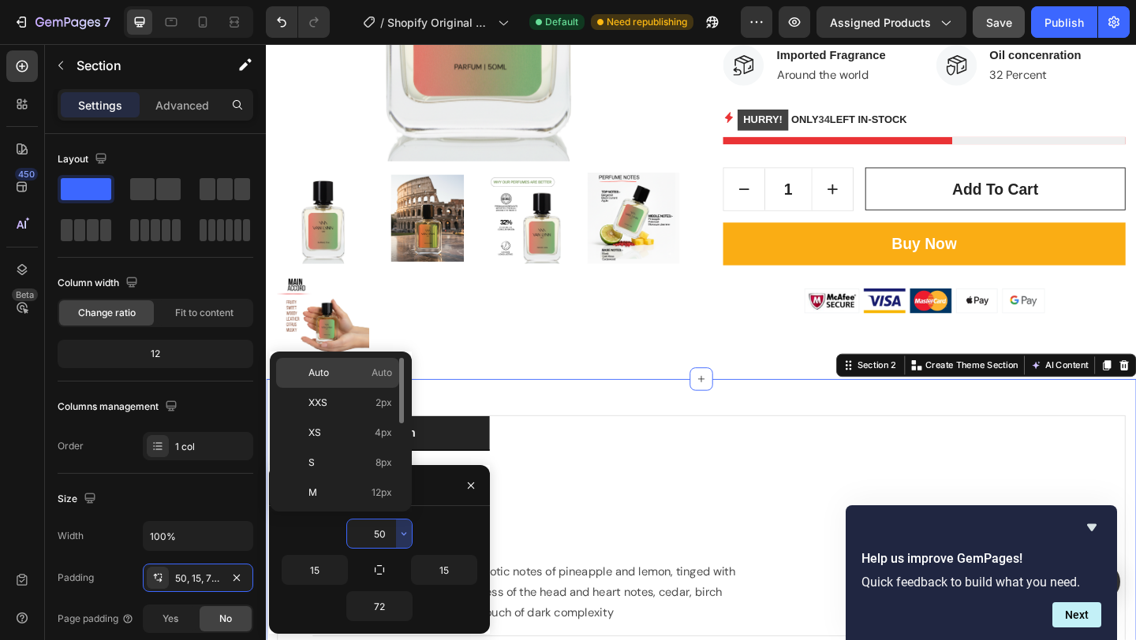
click at [377, 370] on span "Auto" at bounding box center [381, 373] width 21 height 14
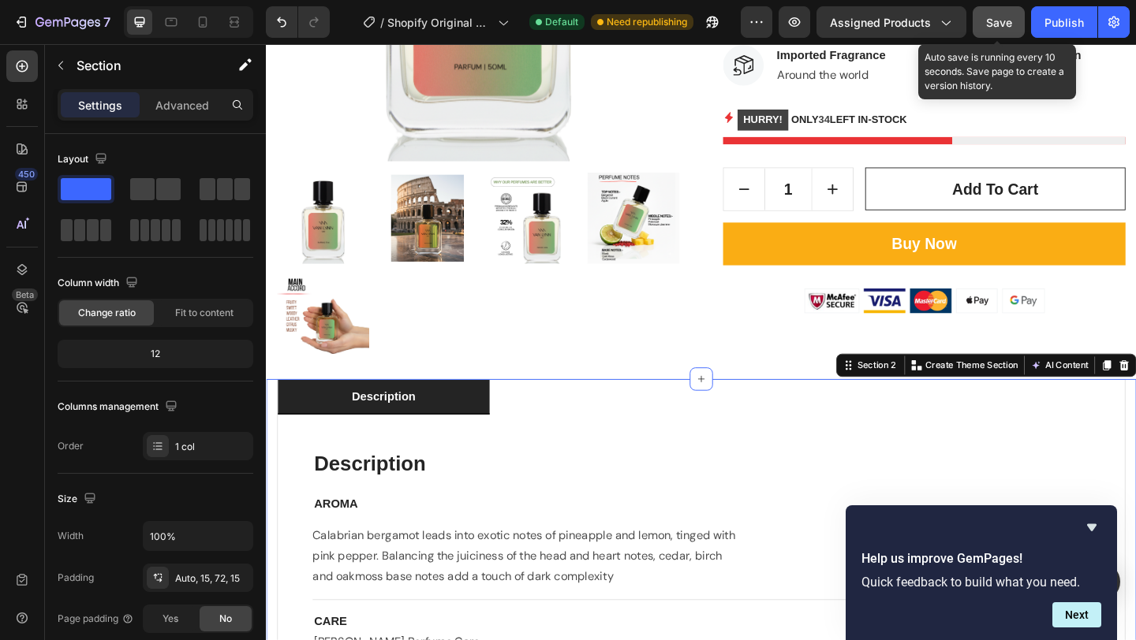
drag, startPoint x: 999, startPoint y: 31, endPoint x: 729, endPoint y: 67, distance: 272.9
click at [999, 31] on button "Save" at bounding box center [998, 22] width 52 height 32
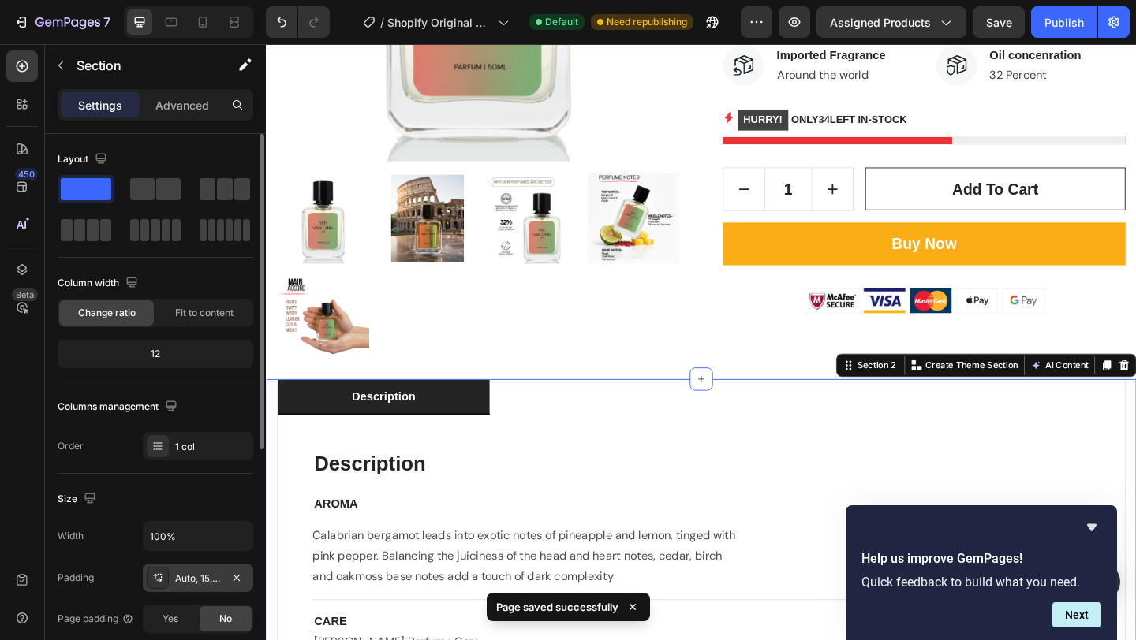
click at [200, 573] on div "Auto, 15, 72, 15" at bounding box center [198, 579] width 46 height 14
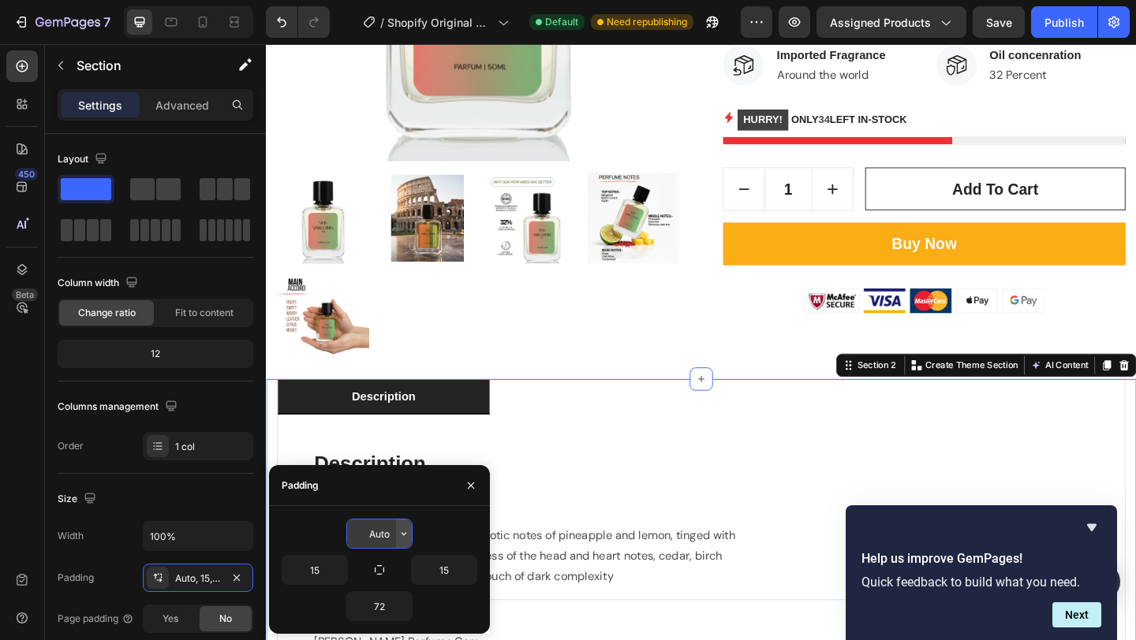
click at [403, 536] on icon "button" at bounding box center [403, 534] width 13 height 13
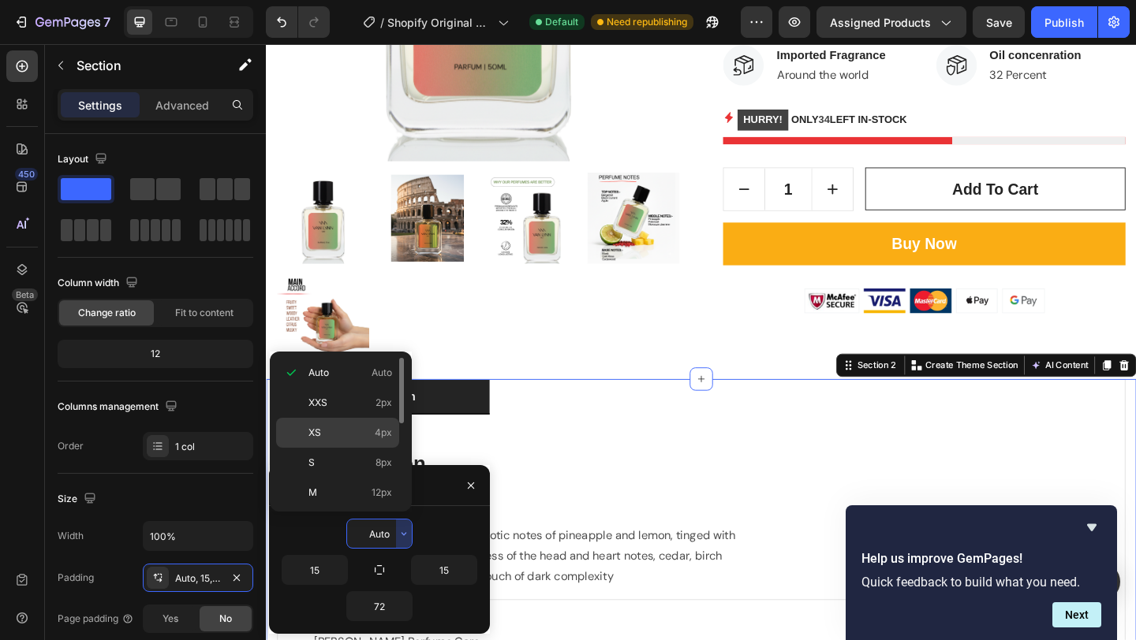
click at [360, 434] on p "XS 4px" at bounding box center [350, 433] width 84 height 14
type input "4"
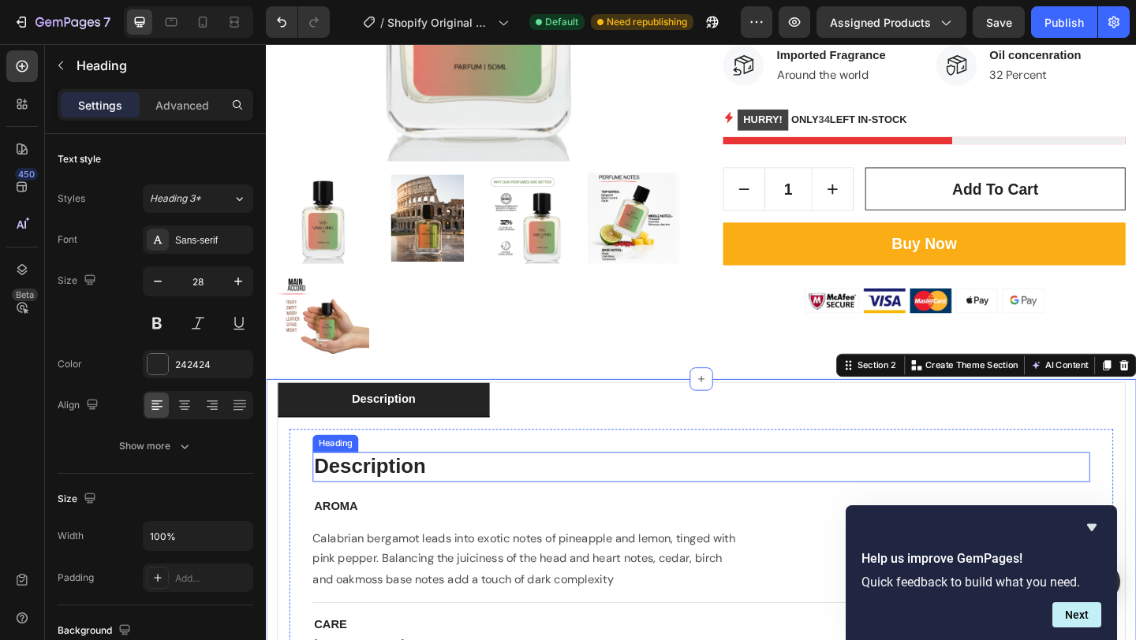
click at [989, 488] on h2 "Description" at bounding box center [738, 504] width 845 height 32
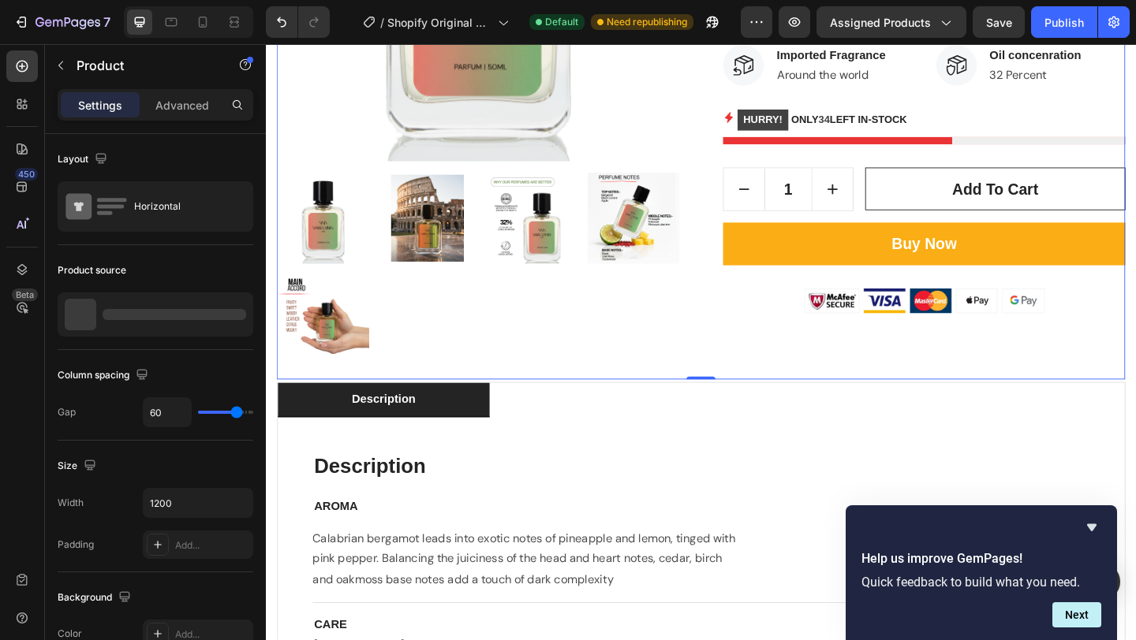
click at [913, 401] on div "Italy - Men's Fragrance Product Title Icon Icon Icon Icon Icon Icon List Hoz (1…" at bounding box center [982, 71] width 438 height 676
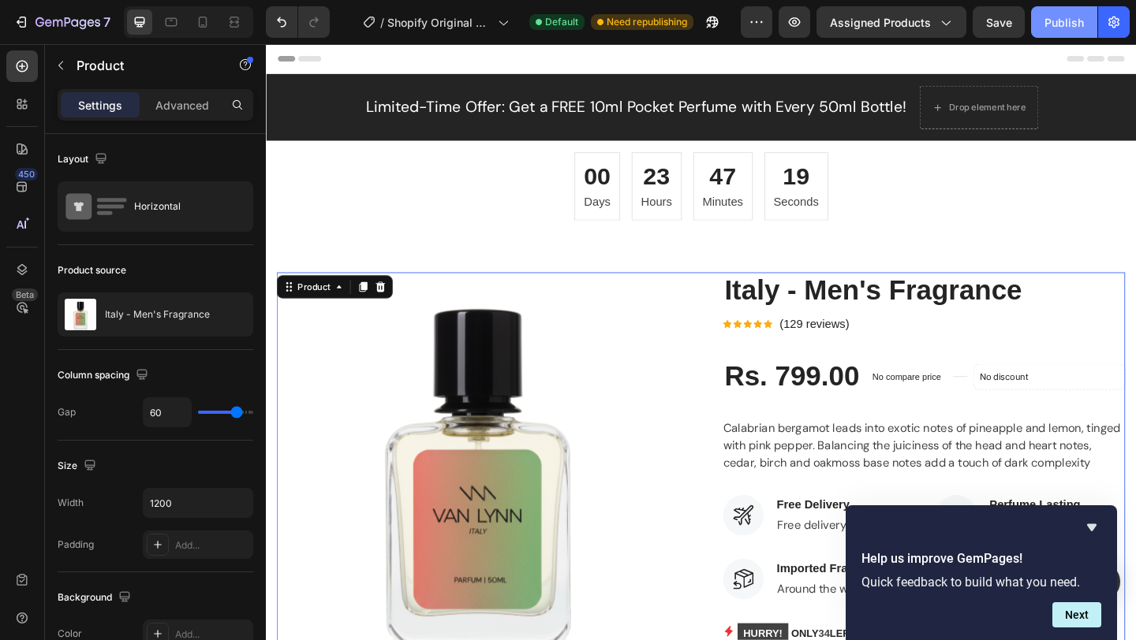
click at [1051, 29] on div "Publish" at bounding box center [1063, 22] width 39 height 17
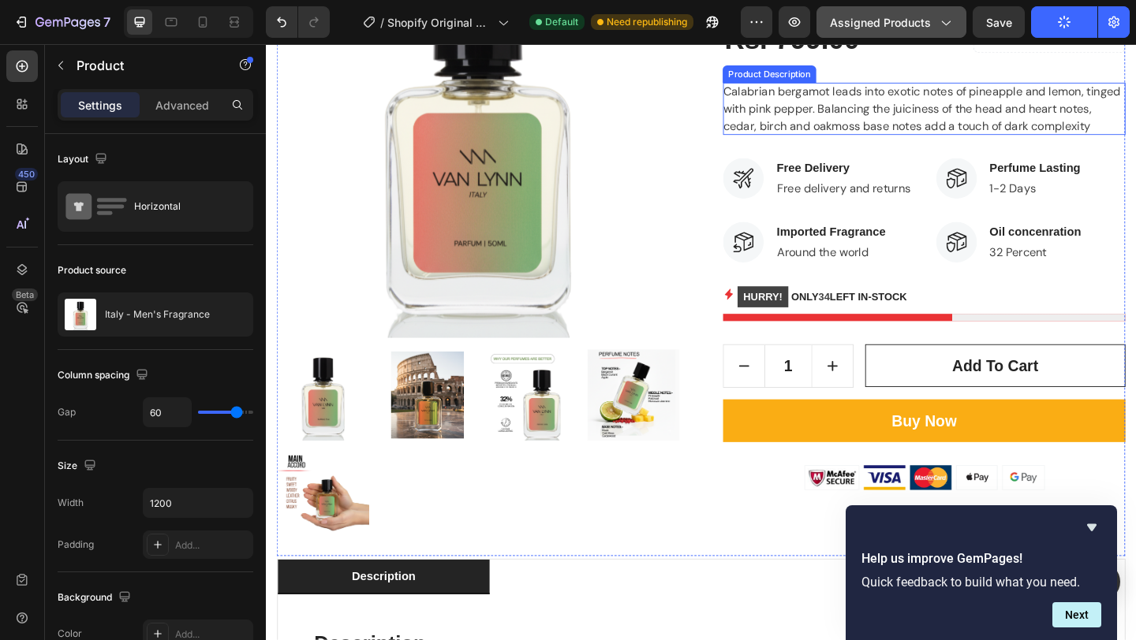
scroll to position [357, 0]
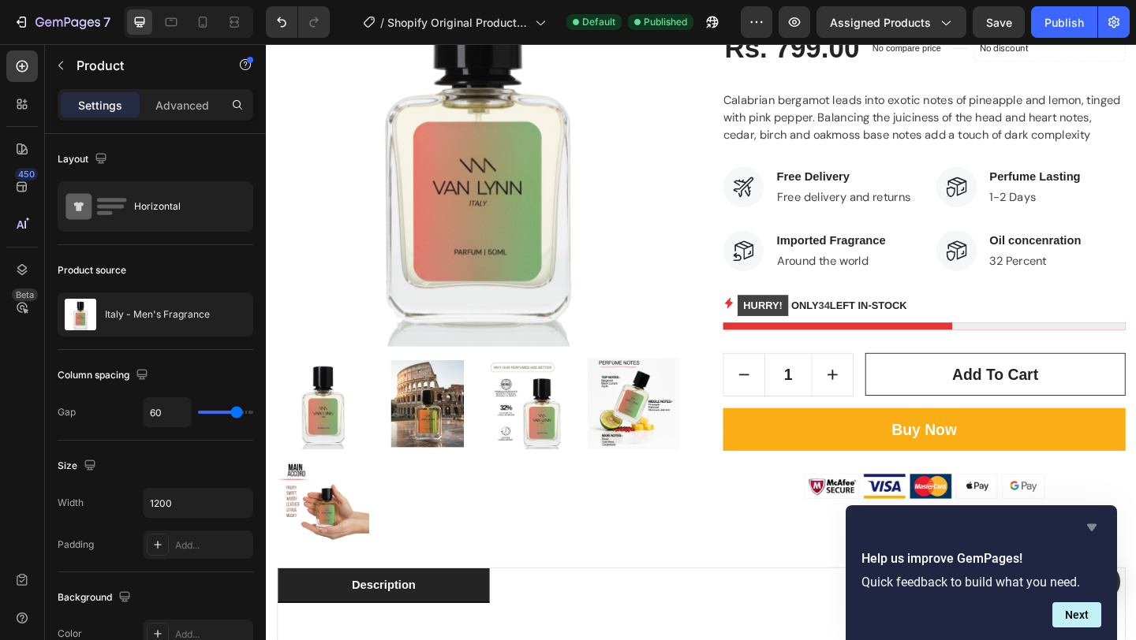
click at [1087, 524] on icon "Hide survey" at bounding box center [1091, 527] width 9 height 7
